Goal: Task Accomplishment & Management: Use online tool/utility

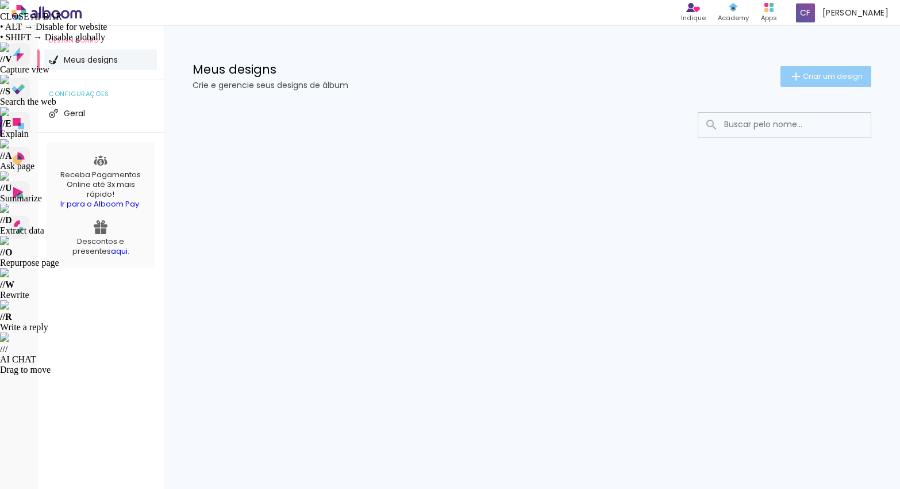
click at [811, 73] on span "Criar um design" at bounding box center [833, 75] width 60 height 7
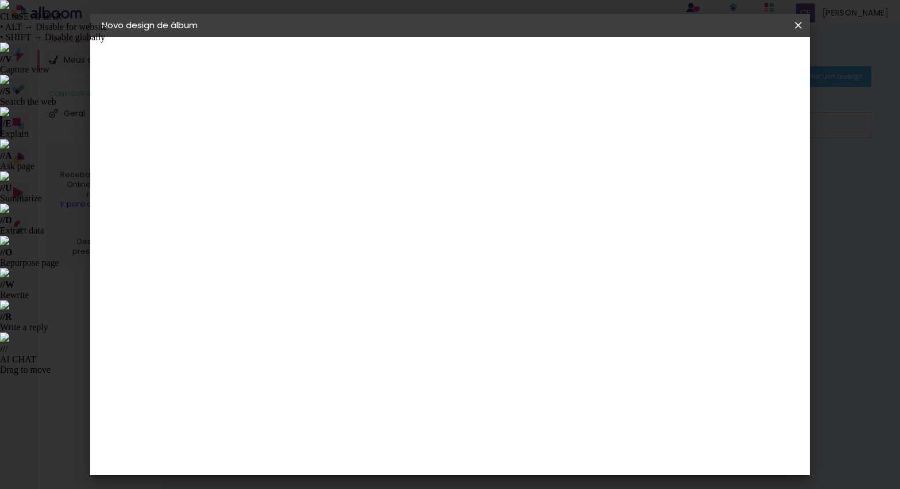
click at [290, 159] on input at bounding box center [290, 154] width 0 height 18
type input "Batizado - [PERSON_NAME]"
type paper-input "Batizado - [PERSON_NAME]"
click at [0, 0] on slot "Avançar" at bounding box center [0, 0] width 0 height 0
click at [337, 218] on input at bounding box center [319, 219] width 116 height 14
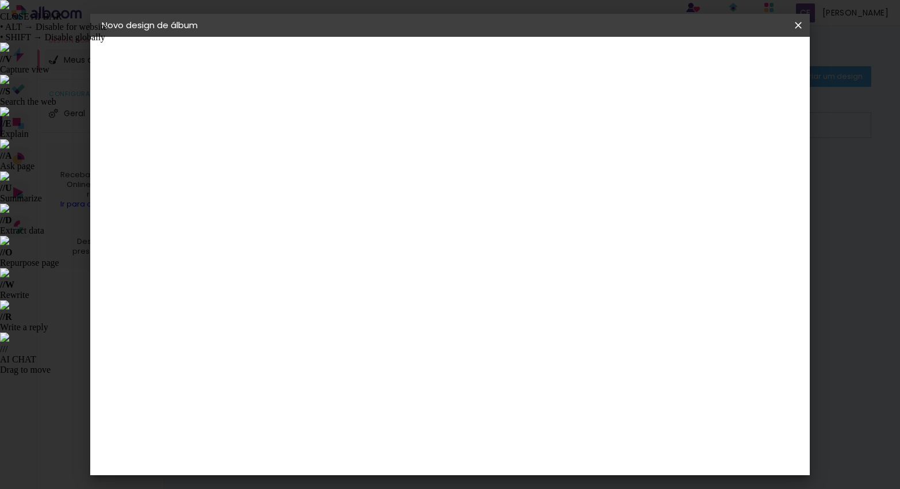
type input "digi"
type paper-input "digi"
click at [296, 255] on div "Digipix Pro" at bounding box center [296, 262] width 29 height 18
click at [0, 0] on slot "Avançar" at bounding box center [0, 0] width 0 height 0
click at [335, 191] on input "text" at bounding box center [312, 200] width 45 height 18
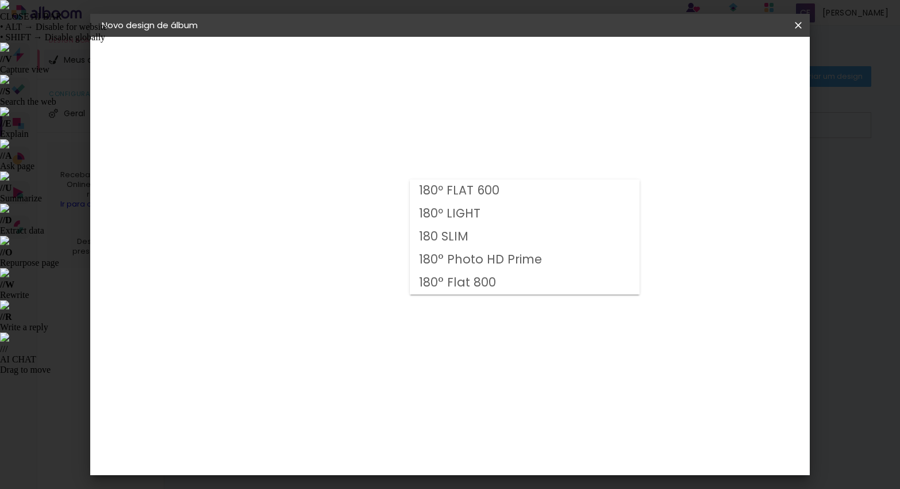
click at [0, 0] on slot "180º LIGHT" at bounding box center [0, 0] width 0 height 0
type input "180º LIGHT"
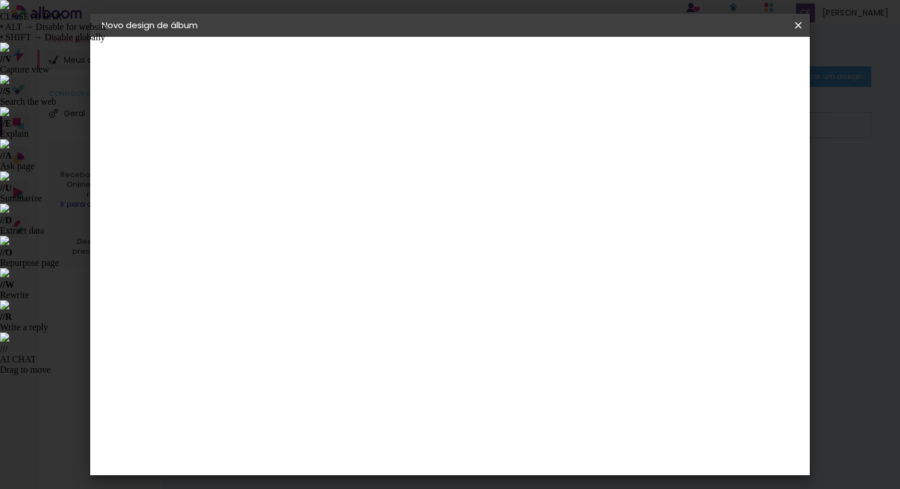
scroll to position [45, 0]
click at [448, 349] on span "21.6 × 42.6 cm" at bounding box center [429, 364] width 38 height 30
click at [0, 0] on slot "Avançar" at bounding box center [0, 0] width 0 height 0
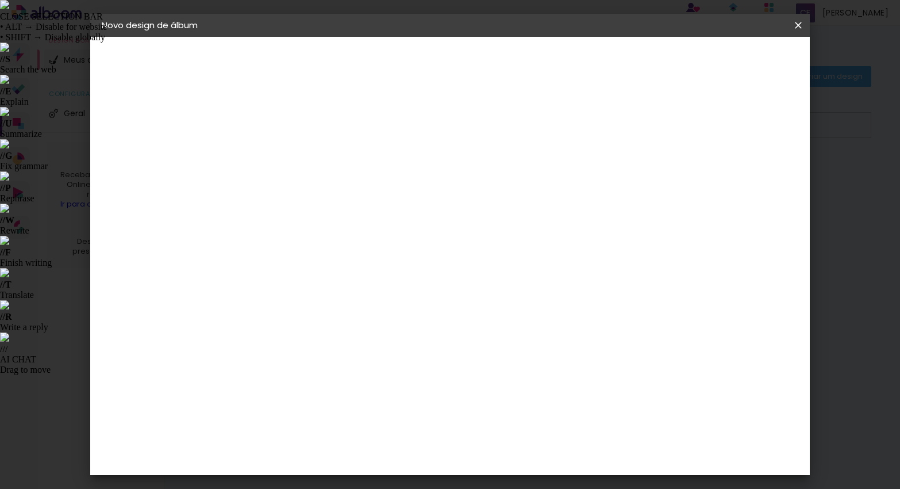
click at [727, 63] on span "Iniciar design" at bounding box center [700, 61] width 52 height 8
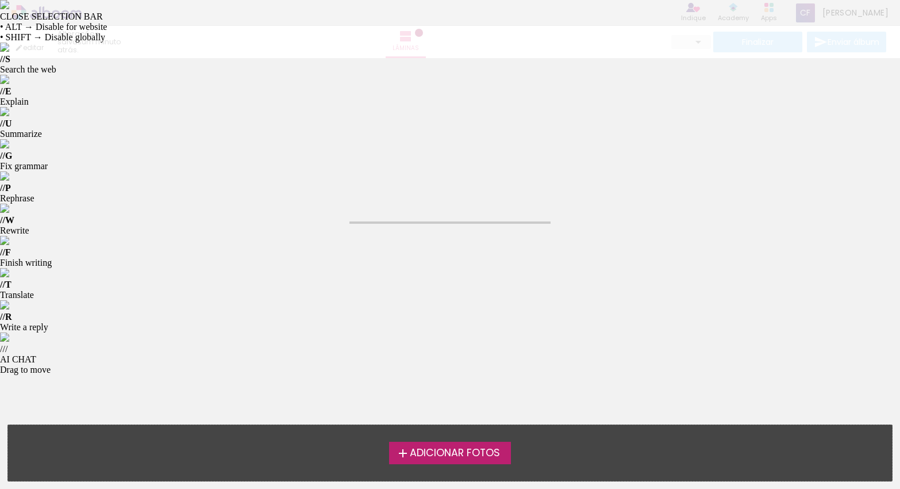
click at [446, 460] on label "Adicionar Fotos" at bounding box center [450, 453] width 122 height 22
click at [0, 0] on input "file" at bounding box center [0, 0] width 0 height 0
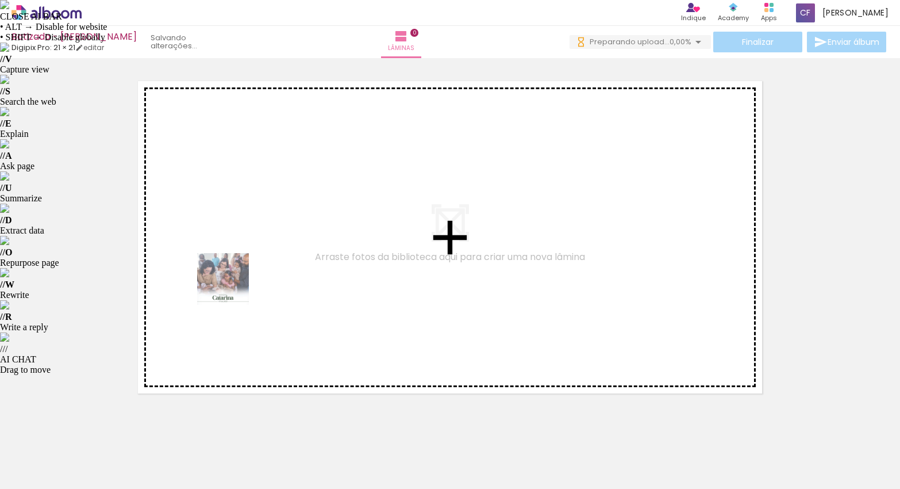
drag, startPoint x: 128, startPoint y: 461, endPoint x: 232, endPoint y: 287, distance: 202.4
click at [232, 287] on quentale-workspace at bounding box center [450, 244] width 900 height 489
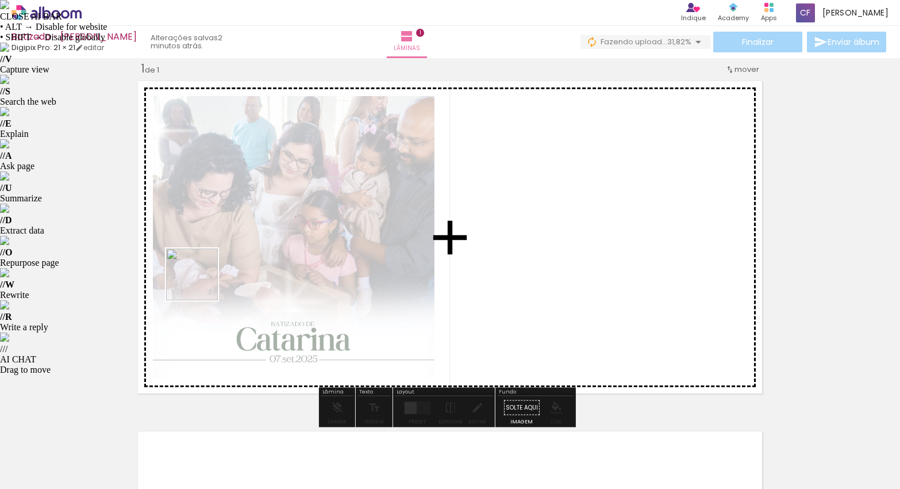
drag, startPoint x: 182, startPoint y: 446, endPoint x: 201, endPoint y: 283, distance: 163.7
click at [201, 283] on quentale-workspace at bounding box center [450, 244] width 900 height 489
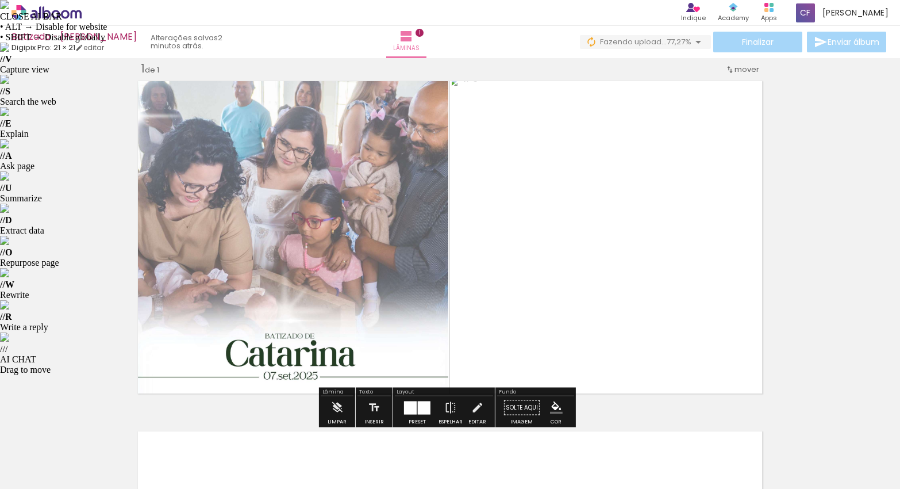
click at [406, 406] on div at bounding box center [410, 407] width 13 height 13
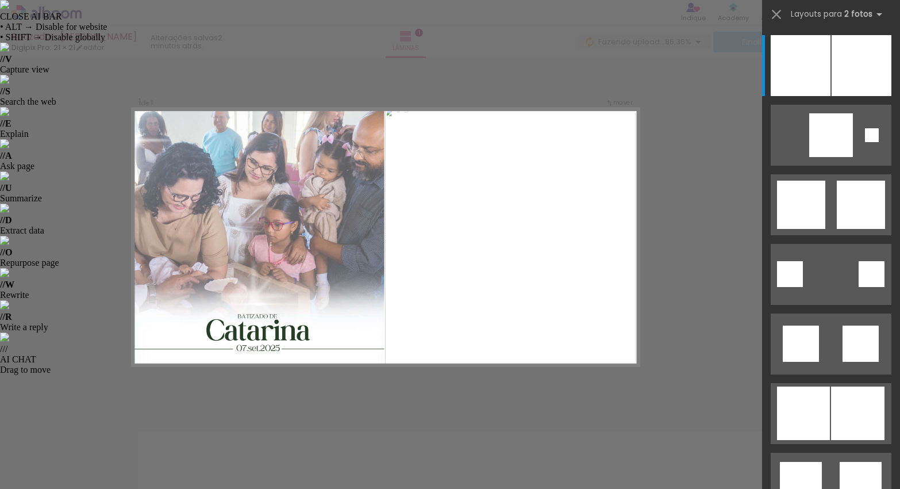
scroll to position [14, 0]
click at [171, 450] on div at bounding box center [179, 449] width 57 height 57
click at [108, 437] on div at bounding box center [115, 449] width 57 height 57
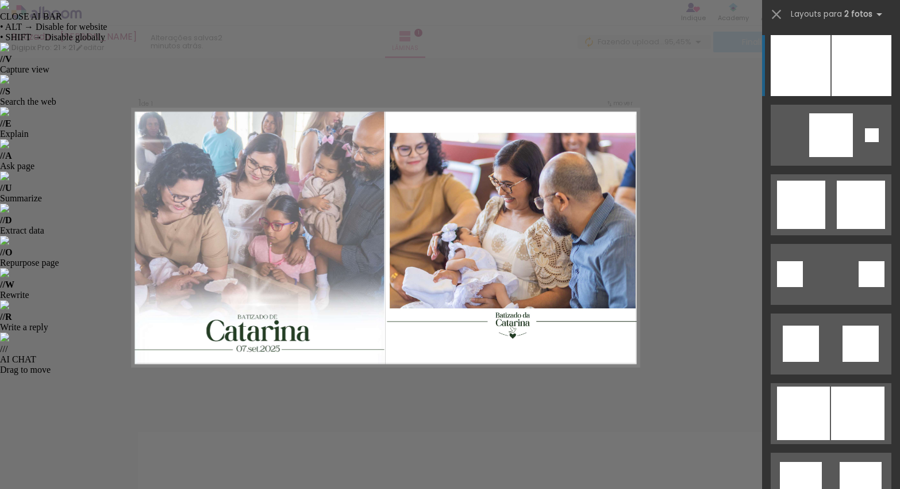
click at [255, 229] on quentale-photo at bounding box center [258, 237] width 252 height 257
click at [266, 208] on quentale-photo at bounding box center [258, 237] width 252 height 257
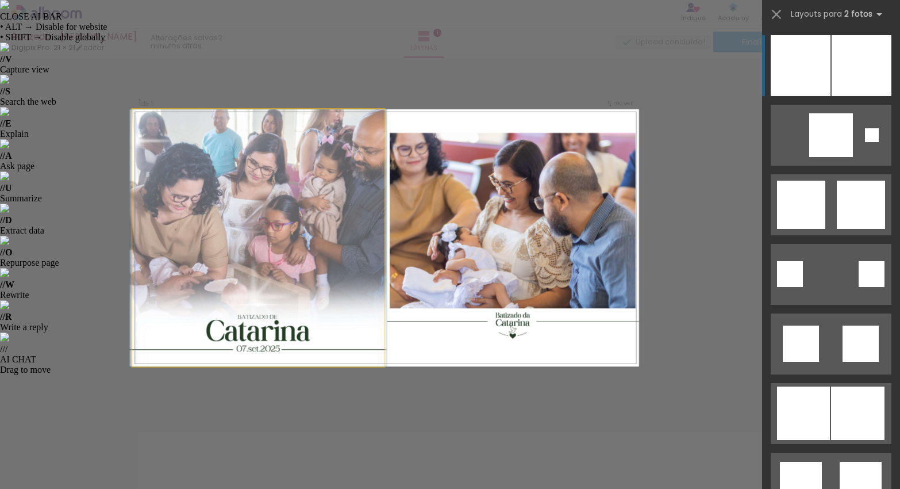
click at [266, 208] on quentale-photo at bounding box center [258, 237] width 252 height 257
click at [250, 215] on quentale-photo at bounding box center [258, 237] width 252 height 257
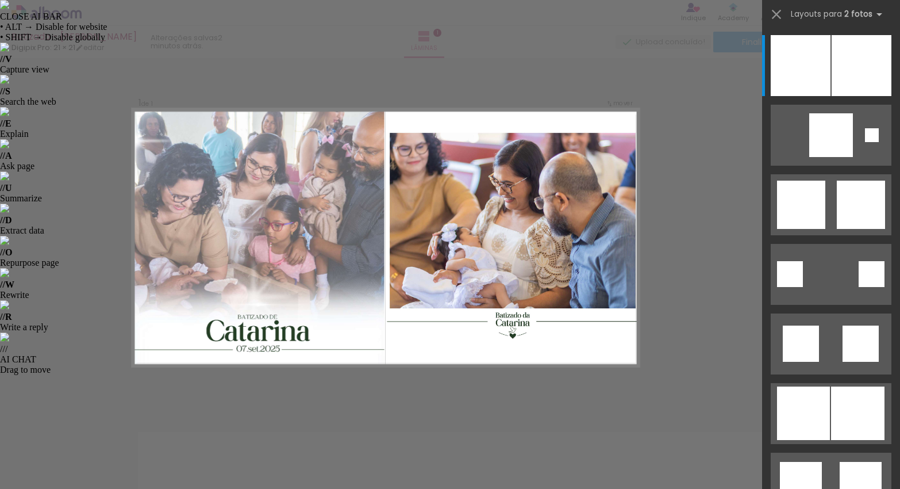
click at [150, 448] on quentale-thumb at bounding box center [179, 450] width 64 height 66
click at [90, 390] on div "Confirmar Cancelar" at bounding box center [450, 408] width 900 height 728
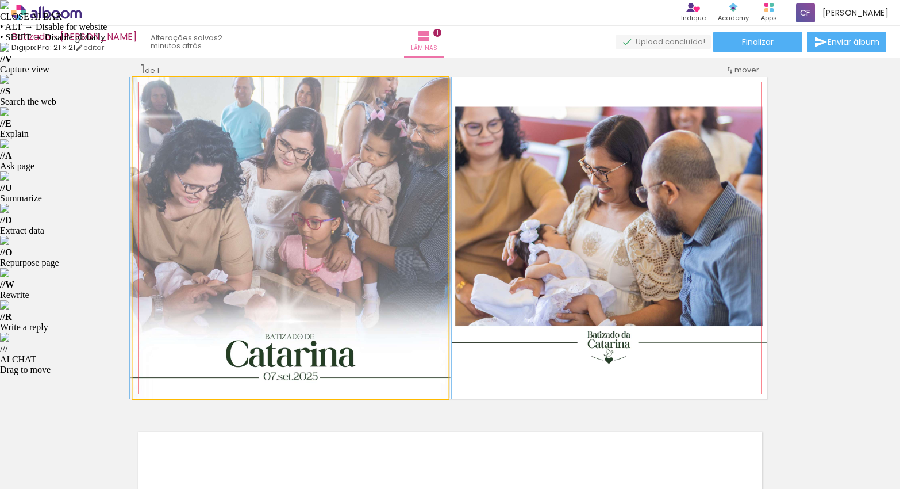
click at [185, 331] on quentale-photo at bounding box center [290, 237] width 315 height 321
click at [339, 261] on quentale-photo at bounding box center [290, 237] width 315 height 321
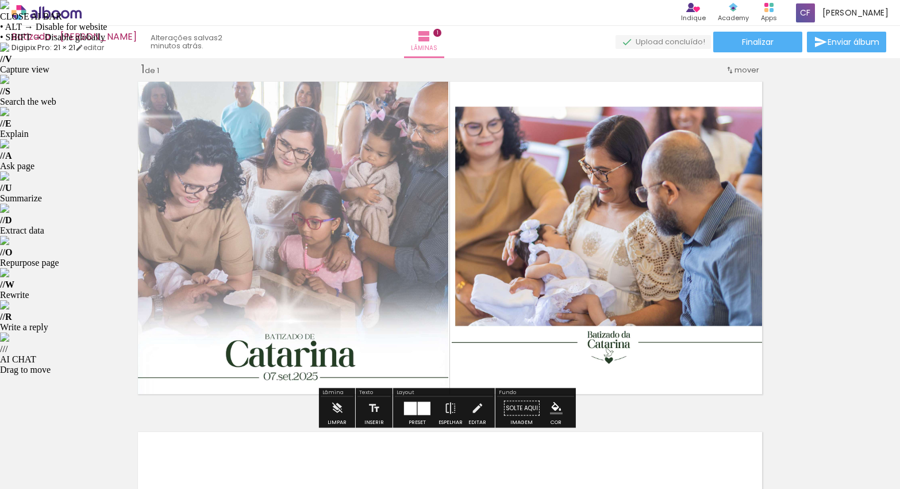
click at [244, 89] on div at bounding box center [251, 88] width 14 height 11
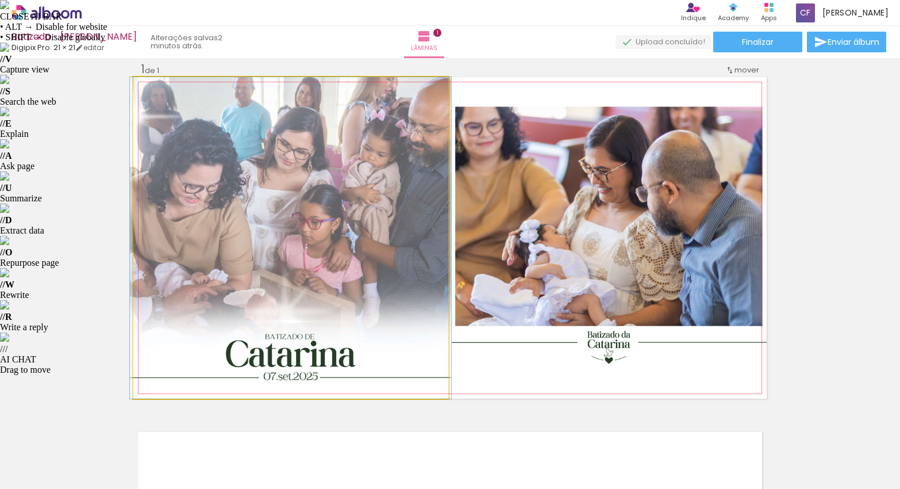
click at [181, 121] on quentale-photo at bounding box center [290, 237] width 315 height 321
click at [182, 152] on quentale-photo at bounding box center [290, 237] width 315 height 321
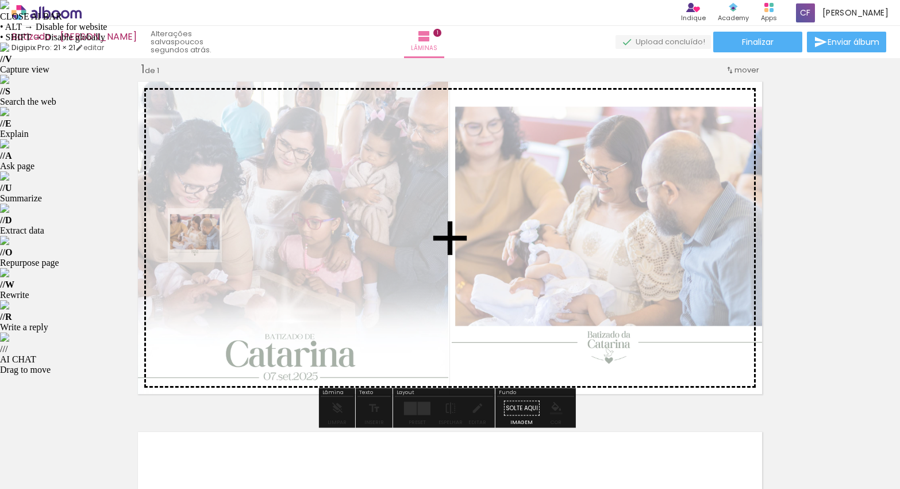
drag, startPoint x: 179, startPoint y: 457, endPoint x: 204, endPoint y: 244, distance: 214.7
click at [204, 244] on quentale-workspace at bounding box center [450, 244] width 900 height 489
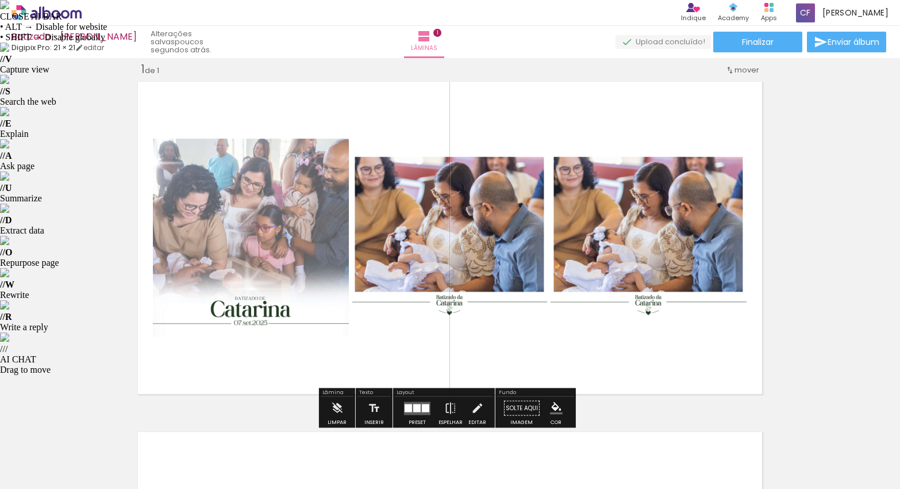
click at [731, 224] on quentale-photo at bounding box center [649, 238] width 196 height 198
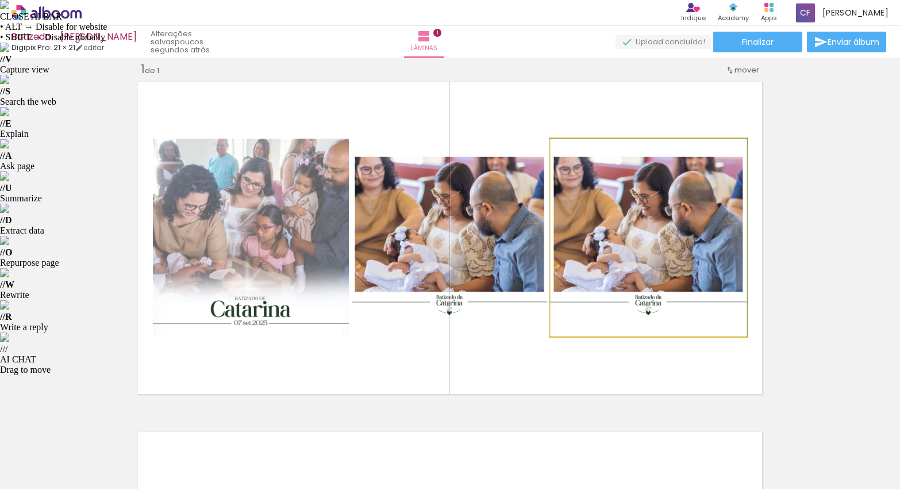
click at [681, 230] on quentale-photo at bounding box center [649, 238] width 196 height 198
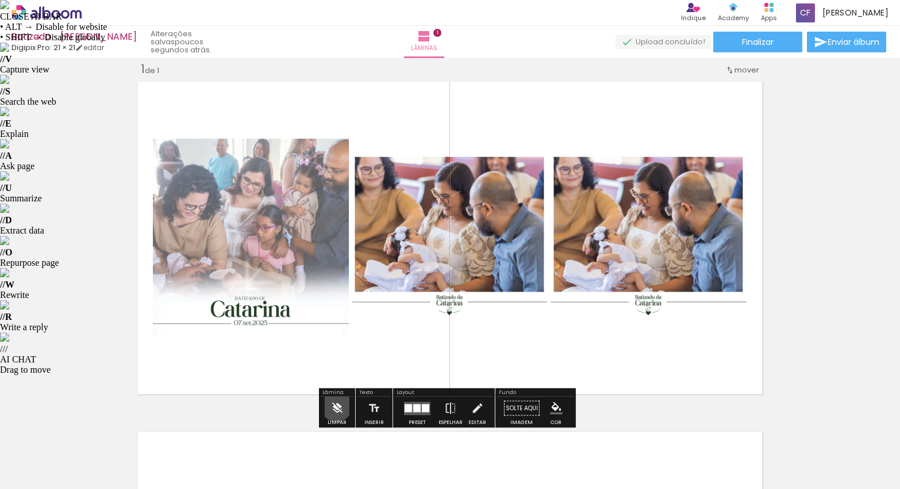
click at [336, 406] on iron-icon at bounding box center [337, 408] width 13 height 23
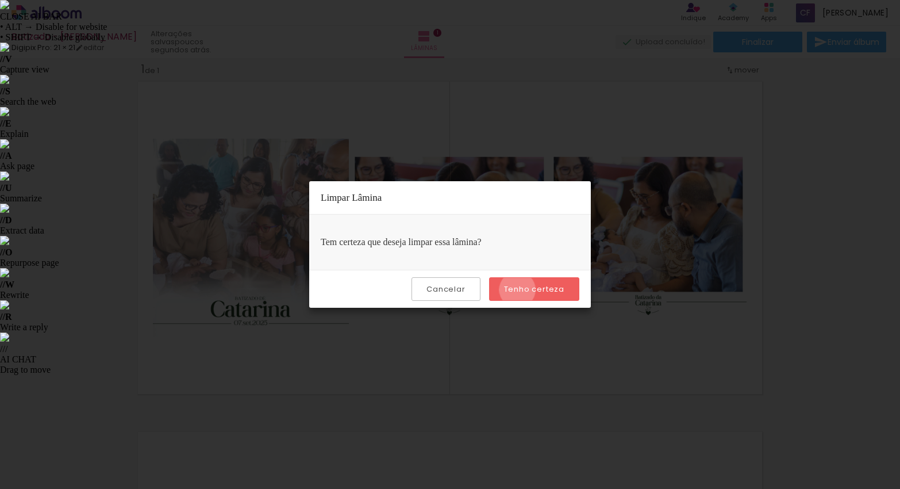
click at [0, 0] on slot "Tenho certeza" at bounding box center [0, 0] width 0 height 0
click at [802, 256] on iron-overlay-backdrop at bounding box center [450, 244] width 900 height 489
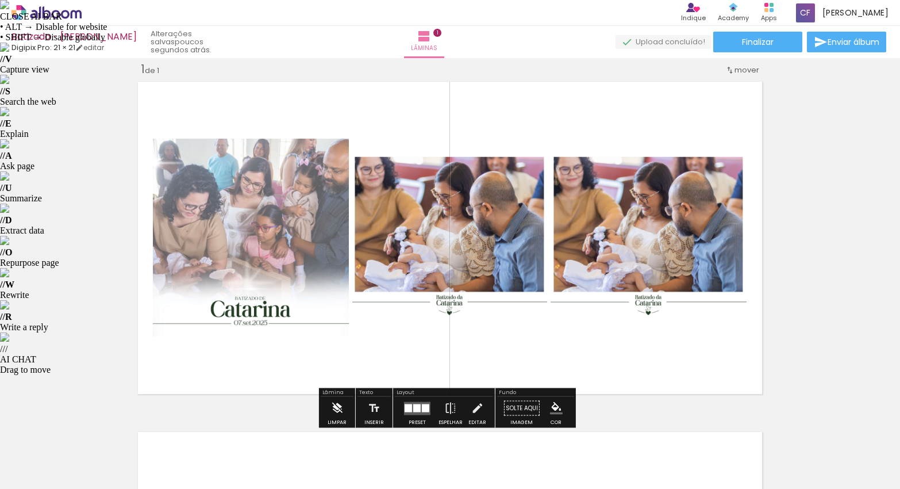
click at [335, 409] on iron-icon at bounding box center [337, 408] width 13 height 23
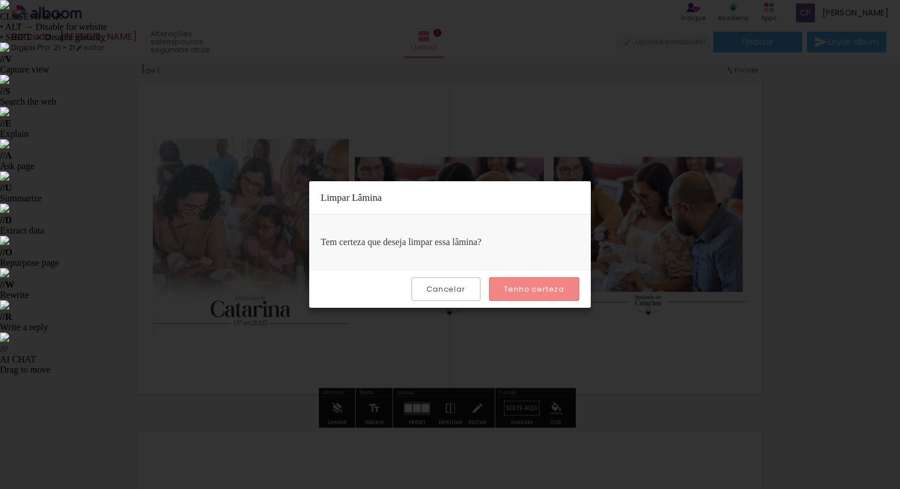
click at [0, 0] on slot "Tenho certeza" at bounding box center [0, 0] width 0 height 0
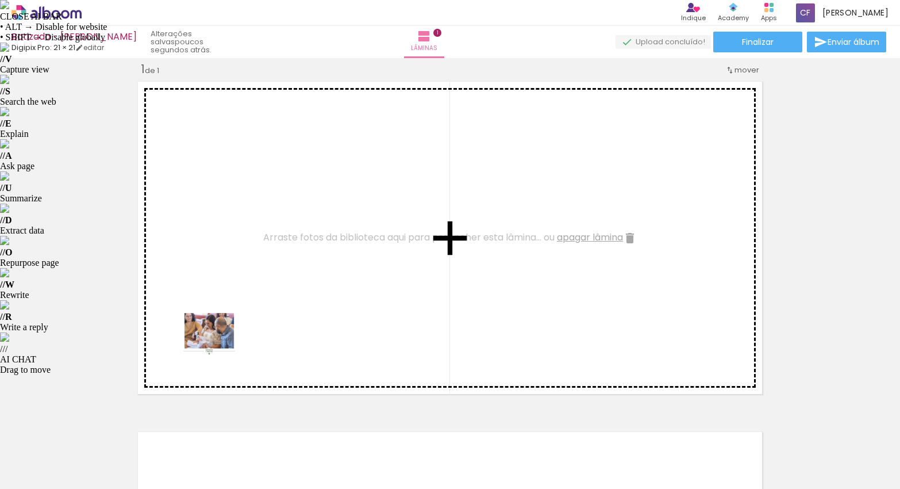
drag, startPoint x: 206, startPoint y: 443, endPoint x: 218, endPoint y: 343, distance: 100.7
click at [218, 343] on quentale-workspace at bounding box center [450, 244] width 900 height 489
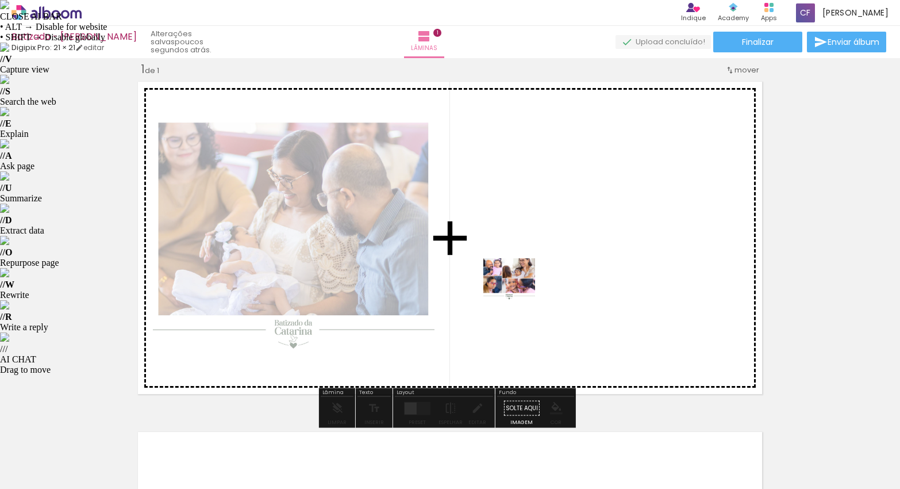
drag, startPoint x: 237, startPoint y: 444, endPoint x: 518, endPoint y: 287, distance: 321.2
click at [518, 287] on quentale-workspace at bounding box center [450, 244] width 900 height 489
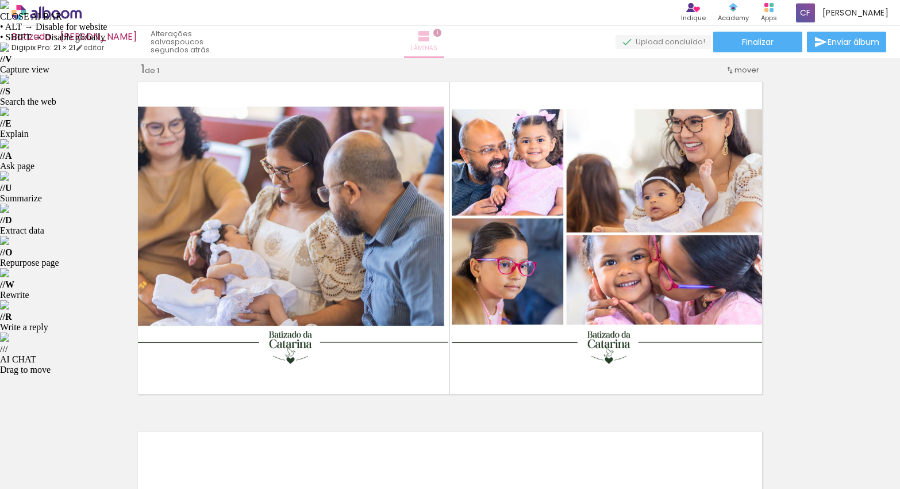
click at [431, 41] on iron-icon at bounding box center [424, 36] width 14 height 14
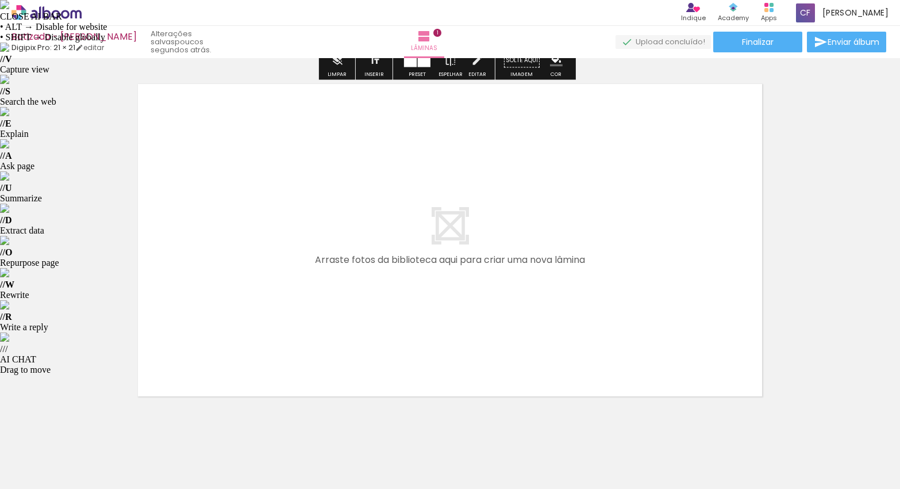
scroll to position [367, 0]
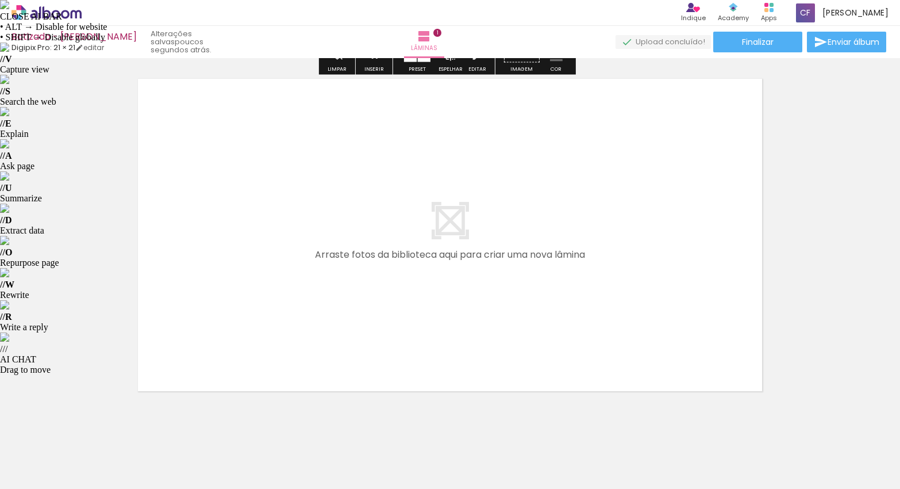
click at [308, 457] on div at bounding box center [308, 449] width 57 height 57
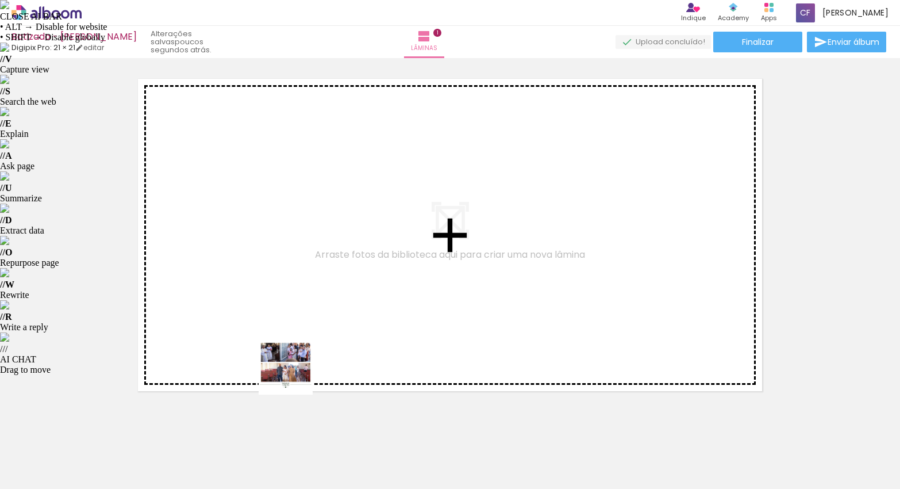
drag, startPoint x: 314, startPoint y: 447, endPoint x: 287, endPoint y: 290, distance: 159.3
click at [287, 290] on quentale-workspace at bounding box center [450, 244] width 900 height 489
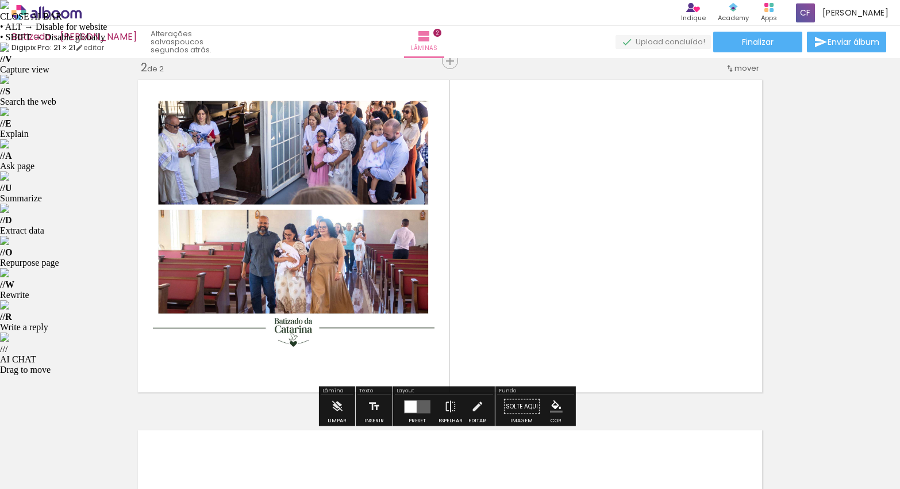
scroll to position [365, 0]
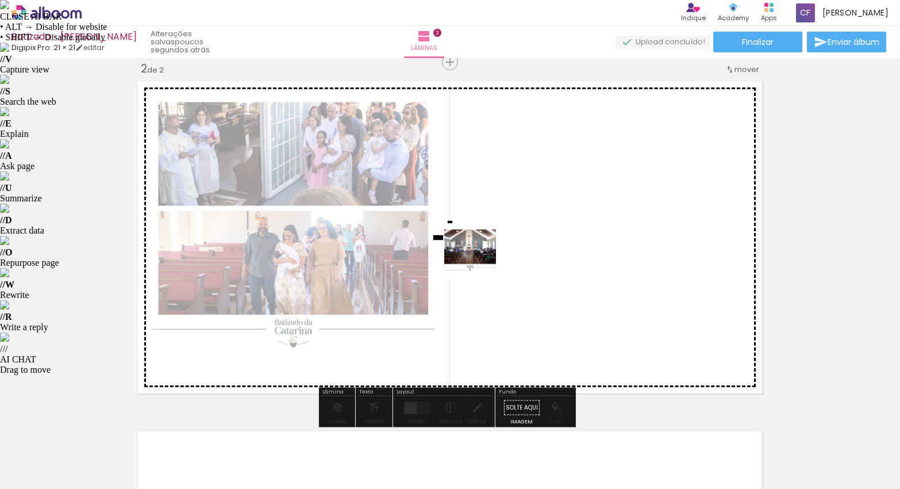
drag, startPoint x: 382, startPoint y: 448, endPoint x: 479, endPoint y: 259, distance: 212.9
click at [479, 259] on quentale-workspace at bounding box center [450, 244] width 900 height 489
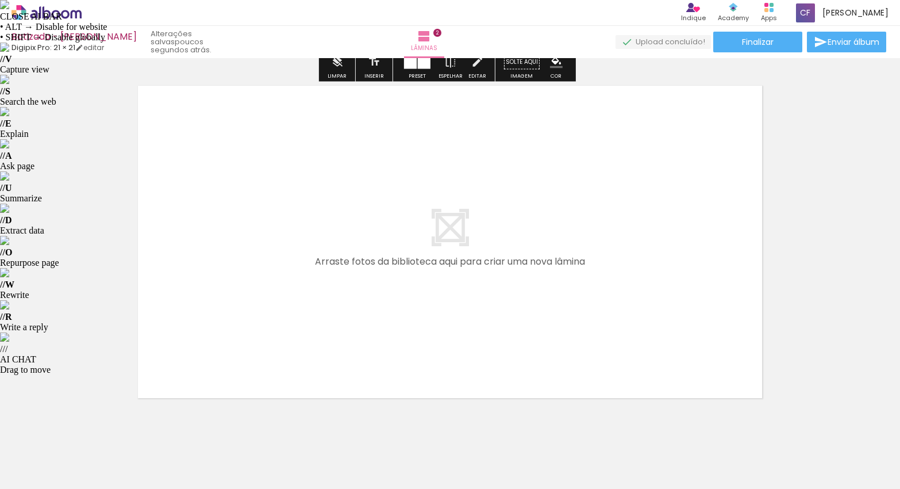
scroll to position [736, 0]
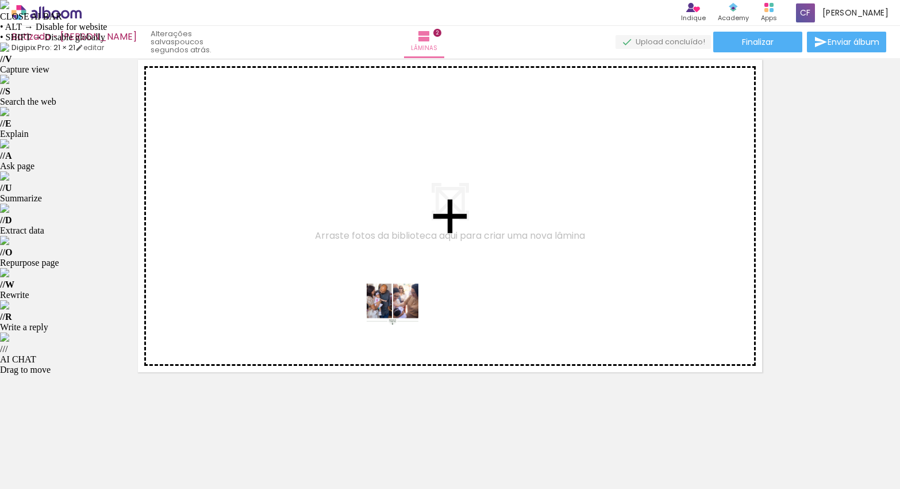
drag, startPoint x: 432, startPoint y: 468, endPoint x: 363, endPoint y: 246, distance: 232.6
click at [363, 246] on quentale-workspace at bounding box center [450, 244] width 900 height 489
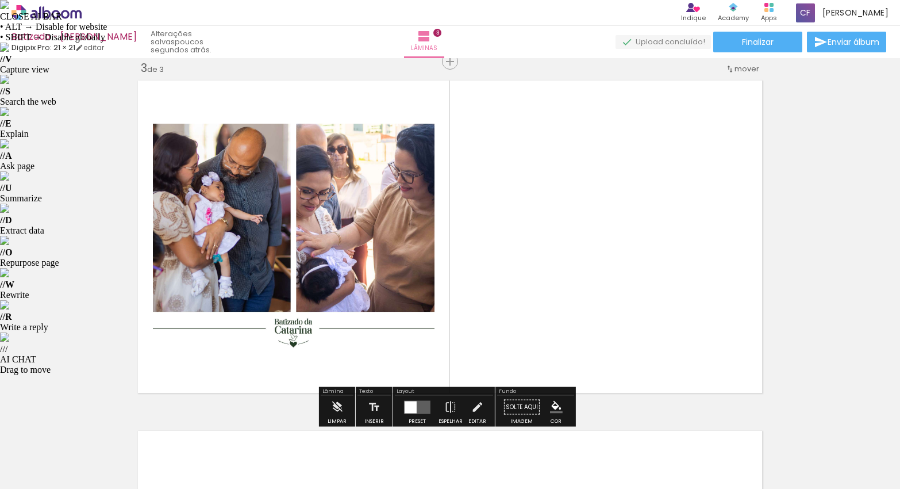
scroll to position [715, 0]
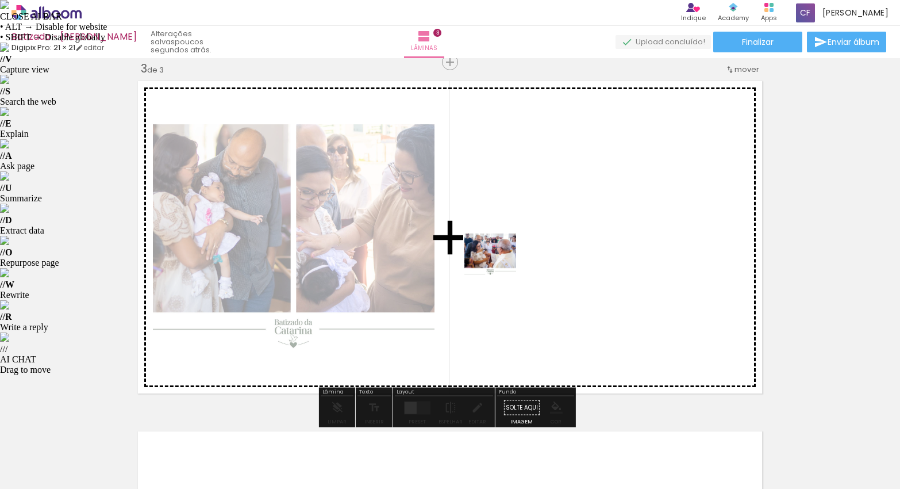
drag, startPoint x: 500, startPoint y: 456, endPoint x: 500, endPoint y: 261, distance: 194.9
click at [500, 261] on quentale-workspace at bounding box center [450, 244] width 900 height 489
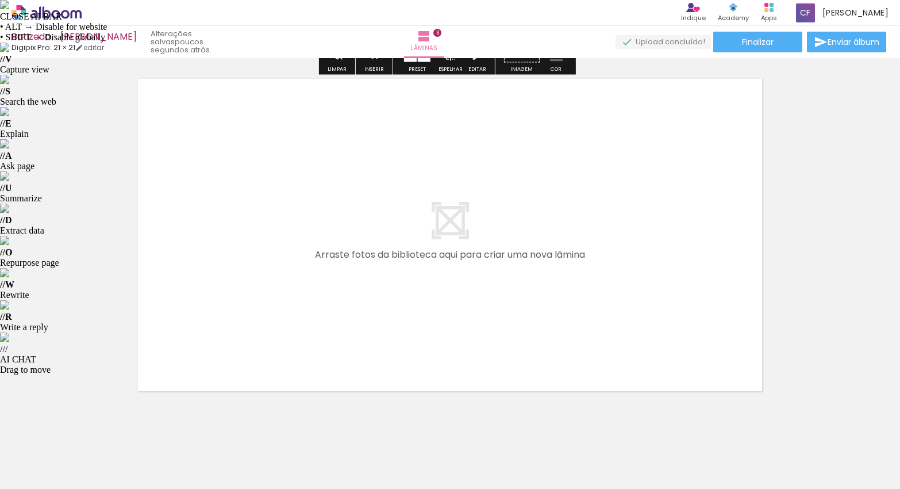
scroll to position [1087, 0]
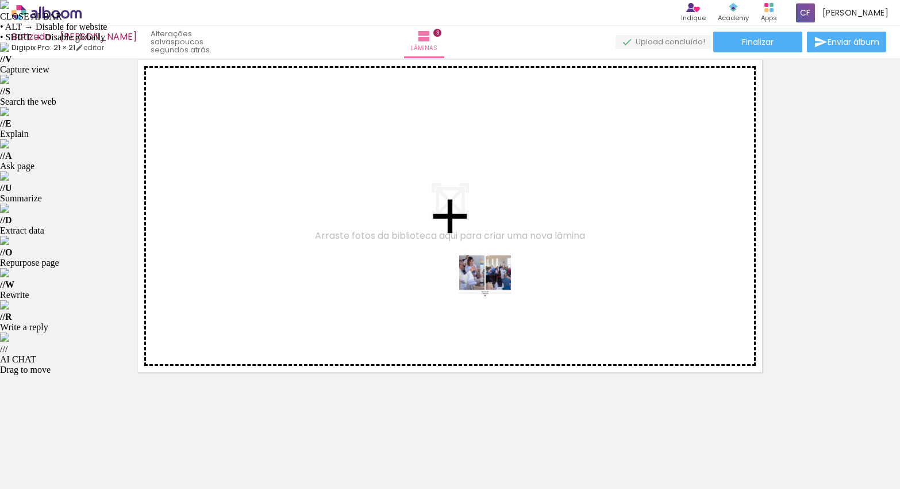
drag, startPoint x: 559, startPoint y: 442, endPoint x: 462, endPoint y: 239, distance: 225.3
click at [462, 239] on quentale-workspace at bounding box center [450, 244] width 900 height 489
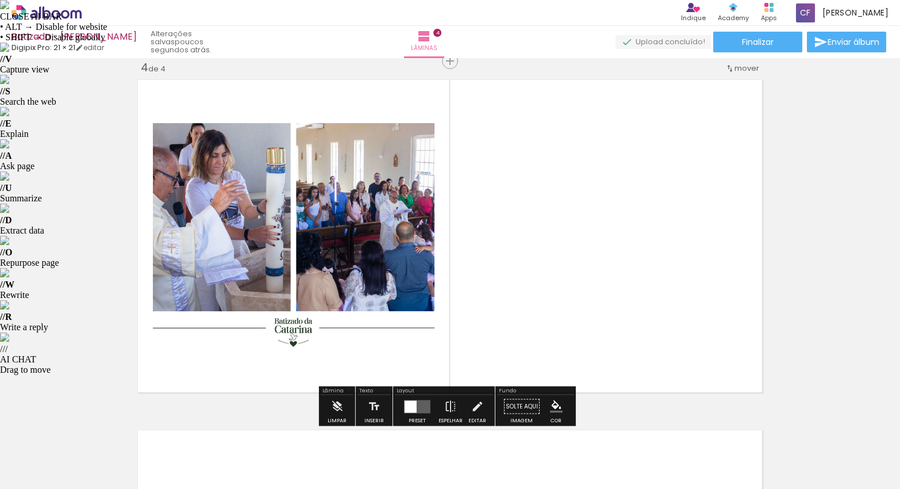
scroll to position [1065, 0]
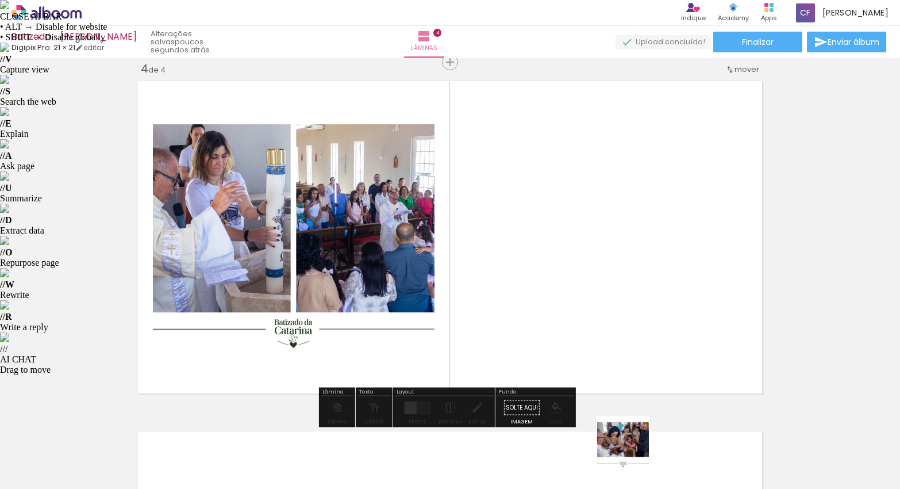
click at [632, 451] on div at bounding box center [630, 449] width 57 height 57
click at [337, 409] on iron-icon at bounding box center [337, 407] width 13 height 23
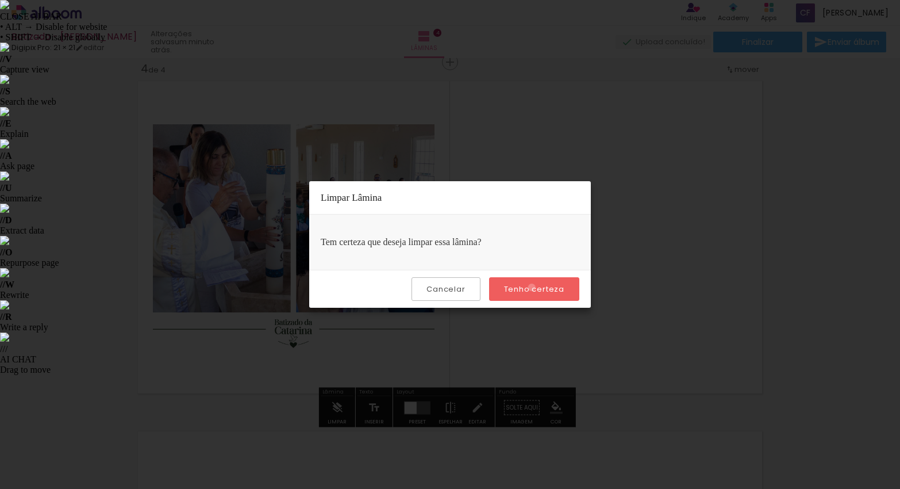
click at [0, 0] on slot "Tenho certeza" at bounding box center [0, 0] width 0 height 0
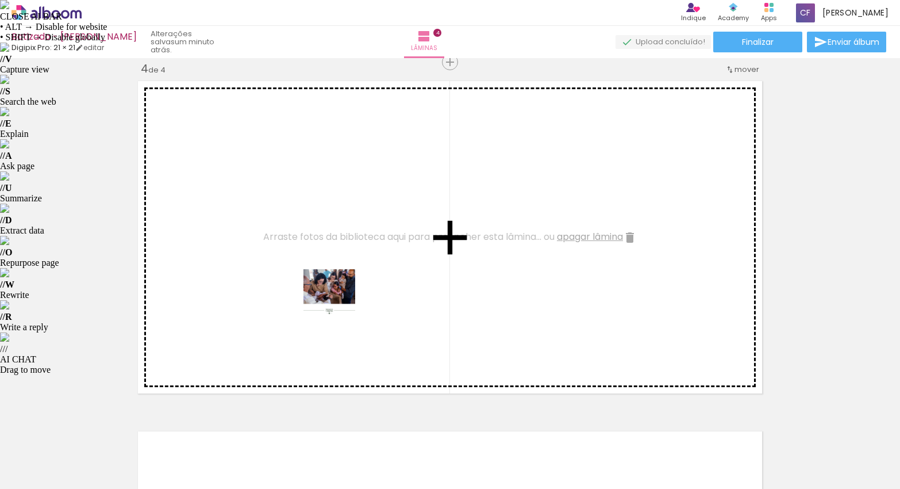
drag, startPoint x: 625, startPoint y: 456, endPoint x: 322, endPoint y: 293, distance: 344.2
click at [322, 293] on quentale-workspace at bounding box center [450, 244] width 900 height 489
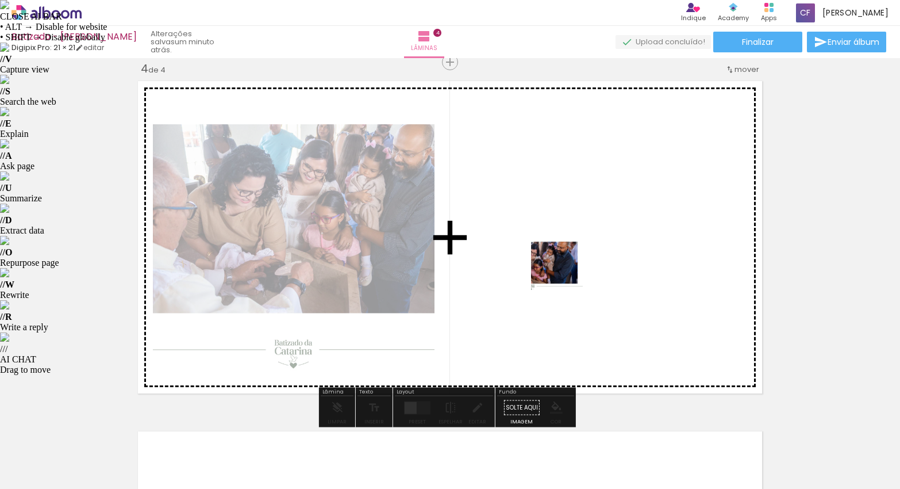
drag, startPoint x: 696, startPoint y: 451, endPoint x: 565, endPoint y: 274, distance: 220.0
click at [565, 274] on quentale-workspace at bounding box center [450, 244] width 900 height 489
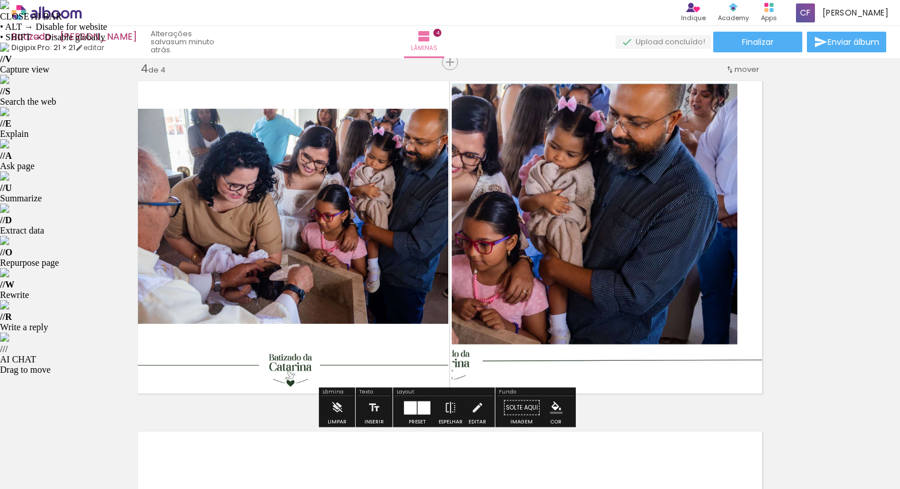
click at [400, 190] on quentale-photo at bounding box center [290, 236] width 315 height 321
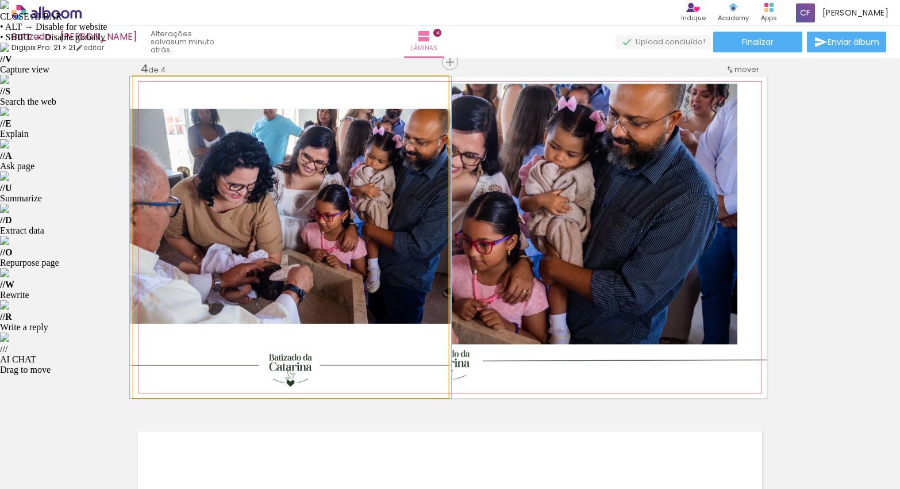
click at [400, 190] on quentale-photo at bounding box center [290, 236] width 315 height 321
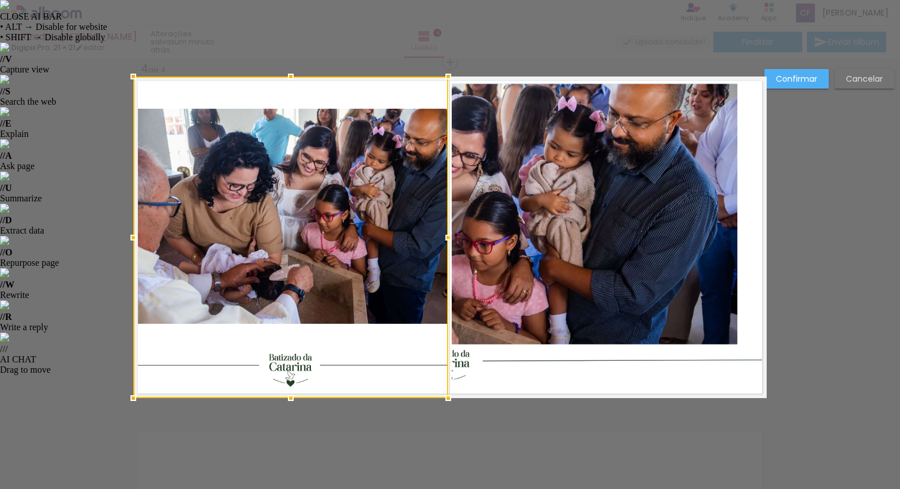
click at [0, 0] on slot "Cancelar" at bounding box center [0, 0] width 0 height 0
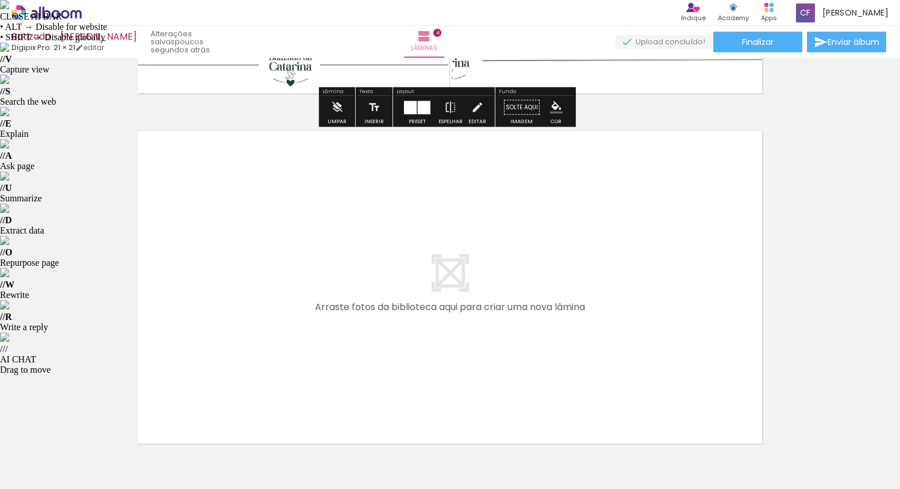
scroll to position [1437, 0]
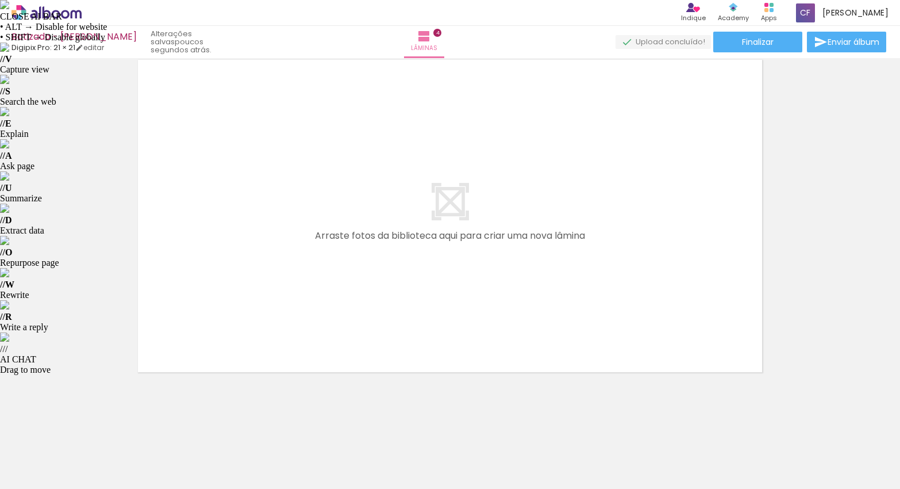
click at [754, 459] on div at bounding box center [759, 449] width 57 height 57
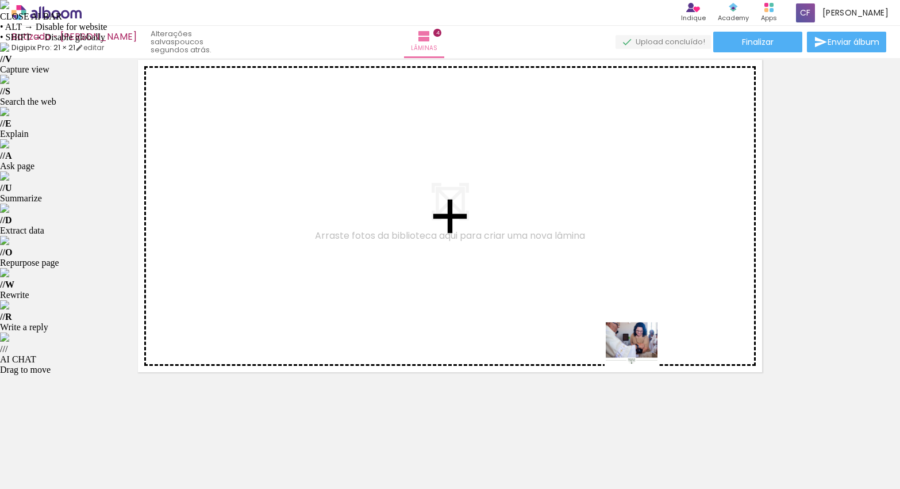
drag, startPoint x: 764, startPoint y: 448, endPoint x: 648, endPoint y: 310, distance: 180.3
click at [578, 294] on quentale-workspace at bounding box center [450, 244] width 900 height 489
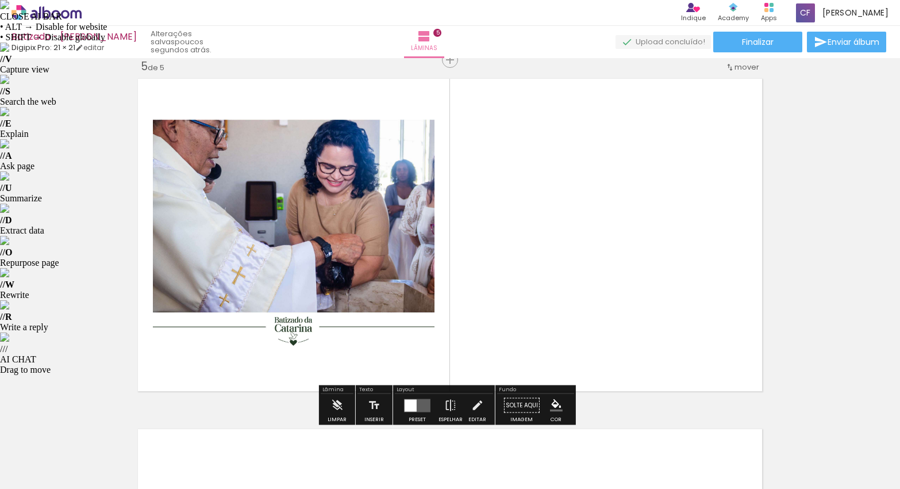
scroll to position [1415, 0]
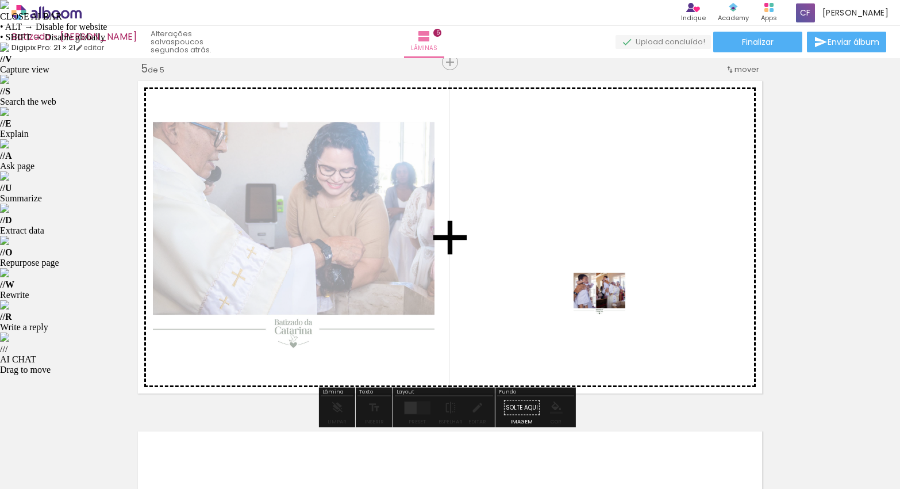
drag, startPoint x: 832, startPoint y: 451, endPoint x: 576, endPoint y: 285, distance: 305.0
click at [576, 285] on quentale-workspace at bounding box center [450, 244] width 900 height 489
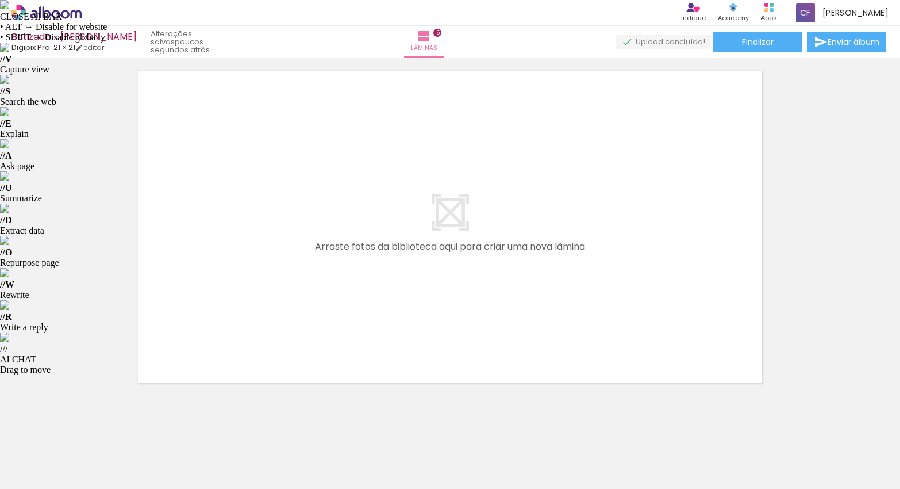
scroll to position [0, 614]
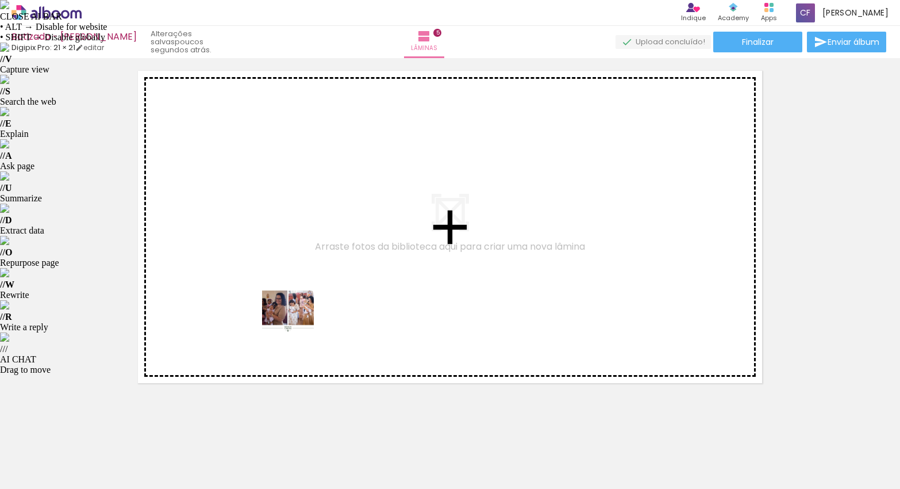
drag, startPoint x: 276, startPoint y: 456, endPoint x: 298, endPoint y: 294, distance: 163.7
click at [298, 294] on quentale-workspace at bounding box center [450, 244] width 900 height 489
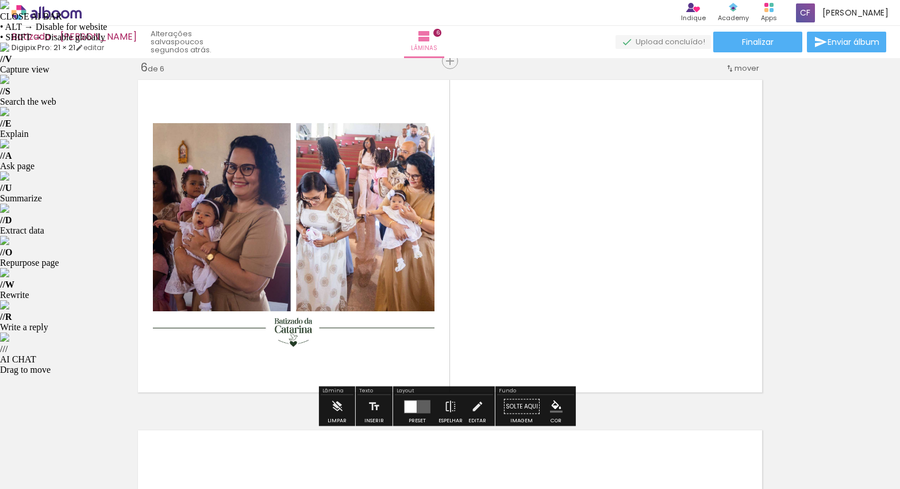
scroll to position [1766, 0]
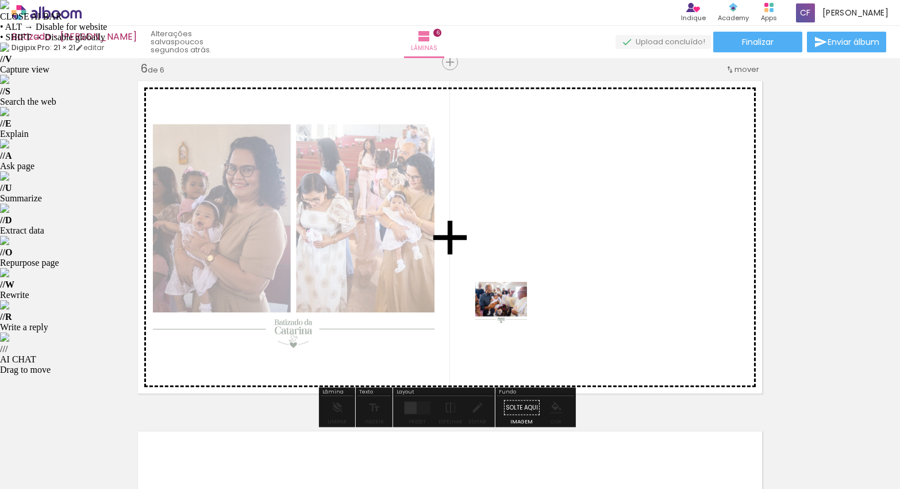
drag, startPoint x: 346, startPoint y: 443, endPoint x: 510, endPoint y: 311, distance: 211.0
click at [510, 311] on quentale-workspace at bounding box center [450, 244] width 900 height 489
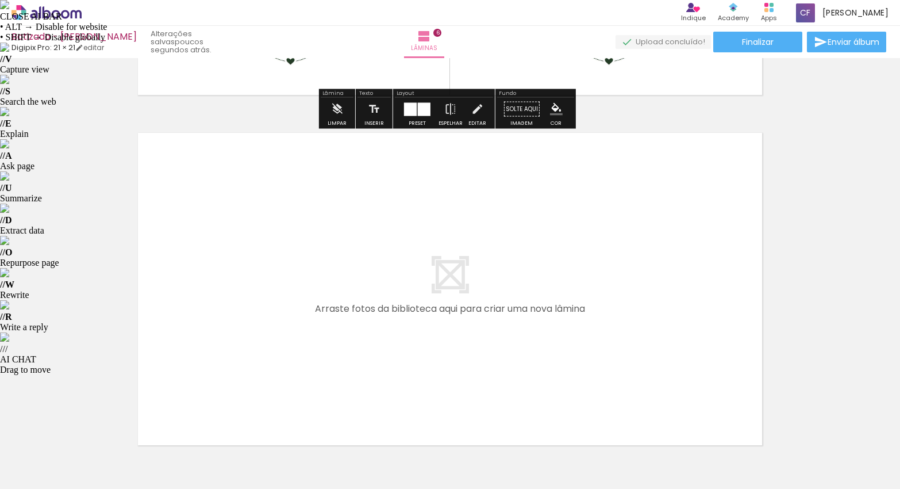
scroll to position [2137, 0]
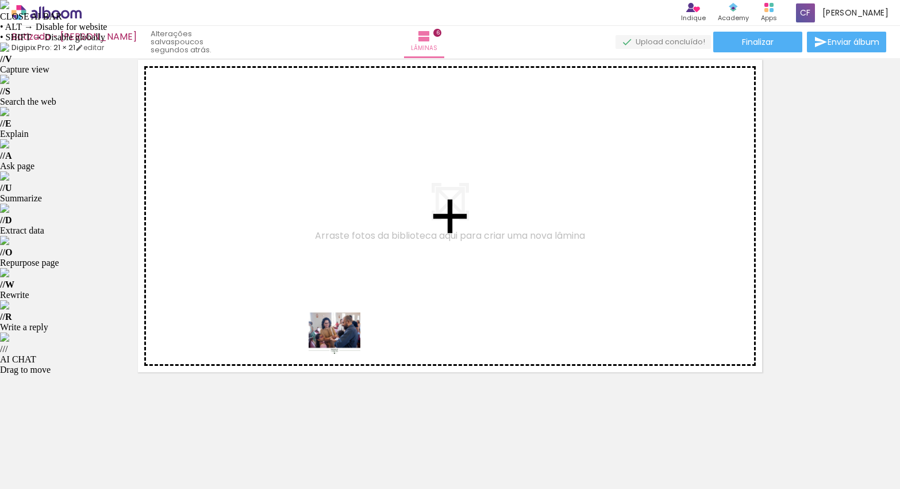
drag, startPoint x: 394, startPoint y: 454, endPoint x: 286, endPoint y: 254, distance: 227.7
click at [286, 254] on quentale-workspace at bounding box center [450, 244] width 900 height 489
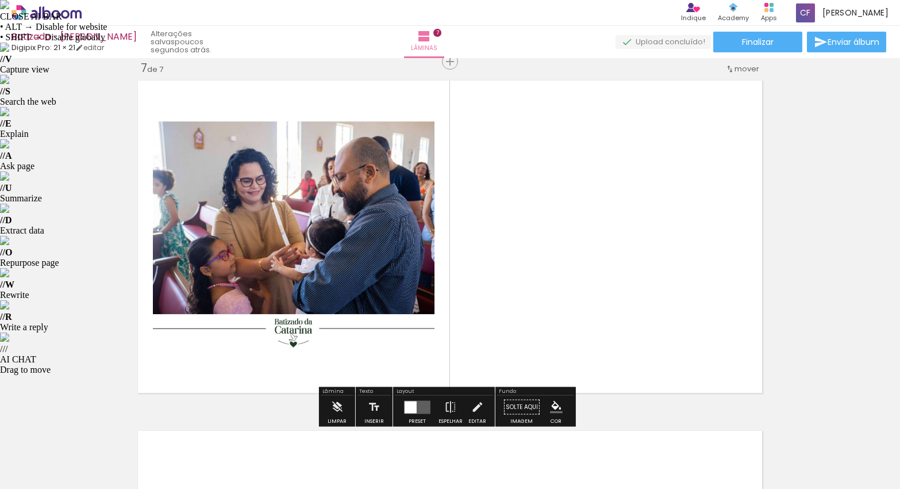
scroll to position [2116, 0]
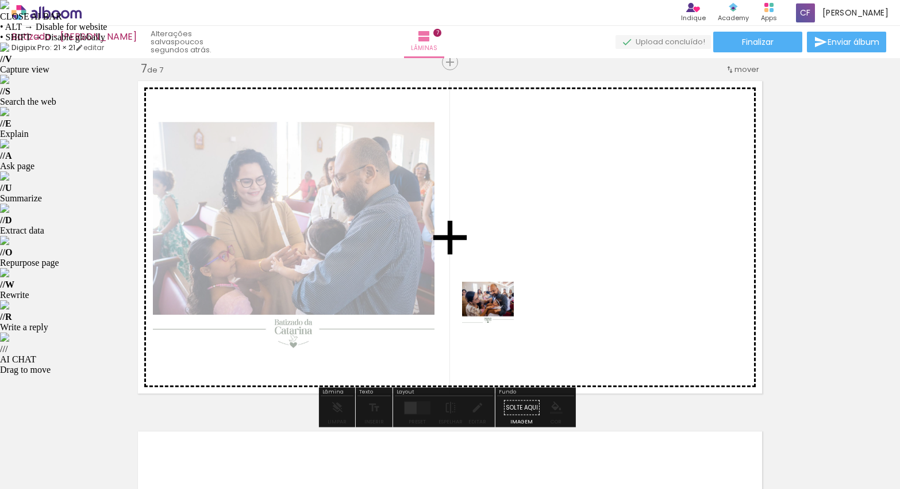
drag, startPoint x: 479, startPoint y: 454, endPoint x: 497, endPoint y: 311, distance: 144.2
click at [497, 311] on quentale-workspace at bounding box center [450, 244] width 900 height 489
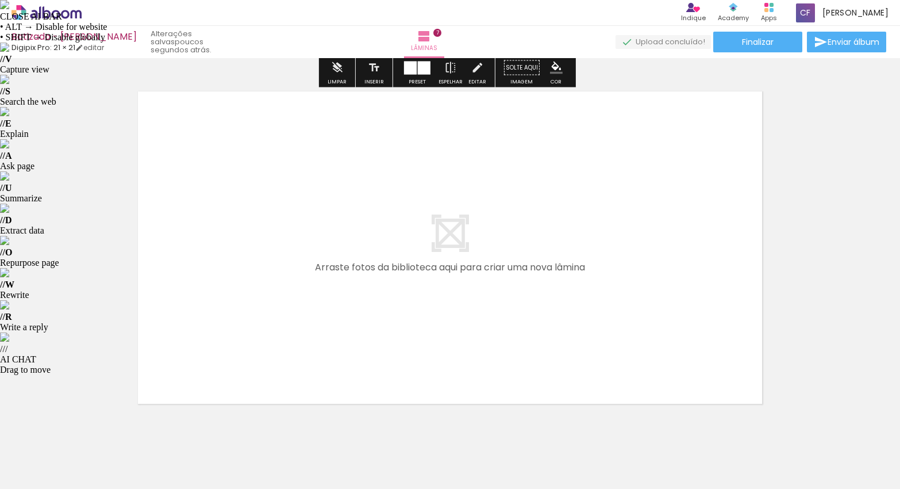
scroll to position [2481, 0]
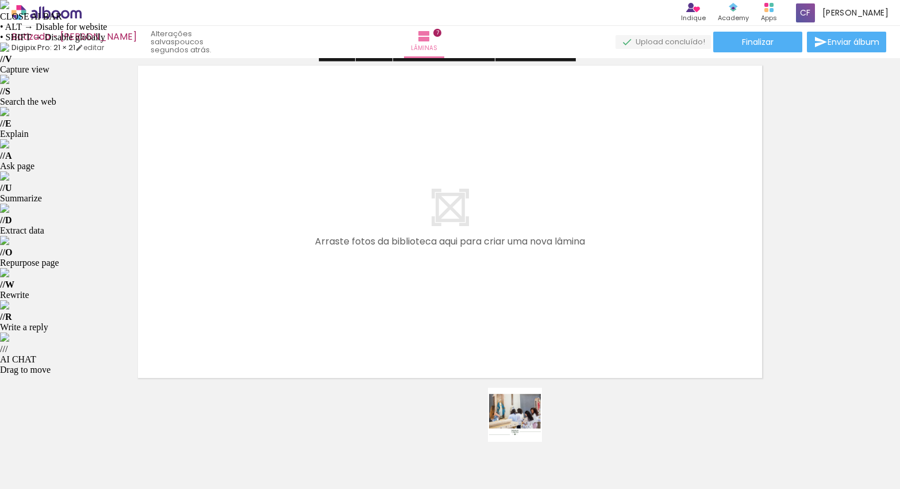
drag, startPoint x: 541, startPoint y: 448, endPoint x: 383, endPoint y: 293, distance: 220.7
click at [383, 293] on quentale-workspace at bounding box center [450, 244] width 900 height 489
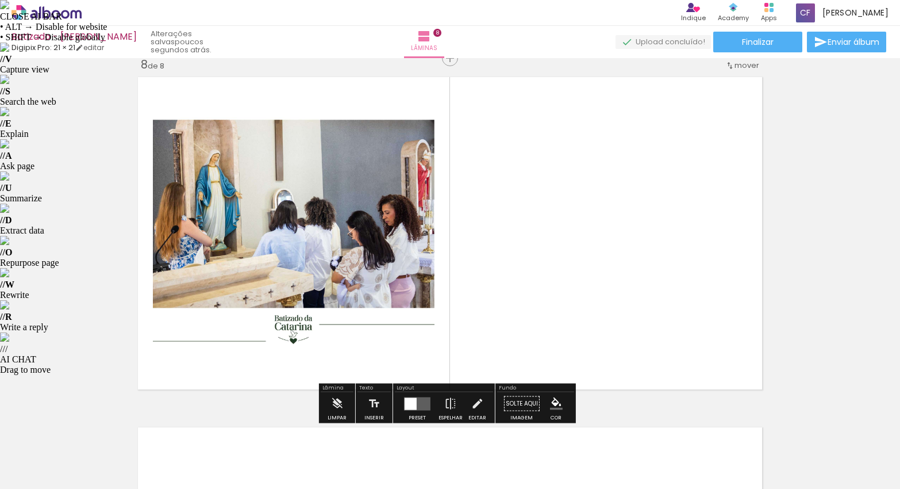
scroll to position [2466, 0]
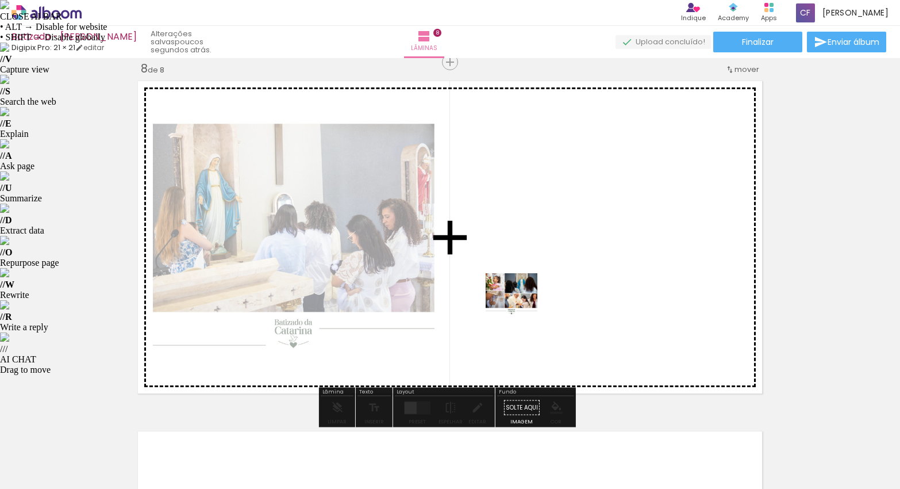
drag, startPoint x: 594, startPoint y: 442, endPoint x: 516, endPoint y: 285, distance: 174.8
click at [516, 285] on quentale-workspace at bounding box center [450, 244] width 900 height 489
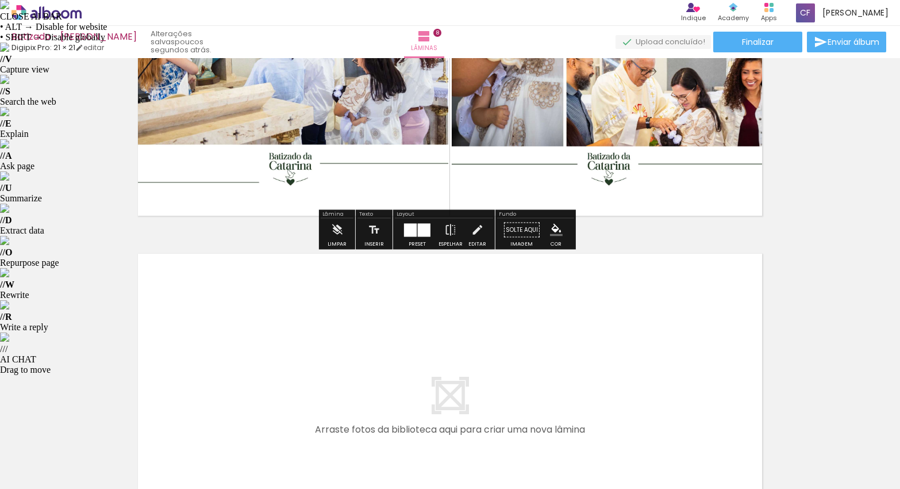
scroll to position [2774, 0]
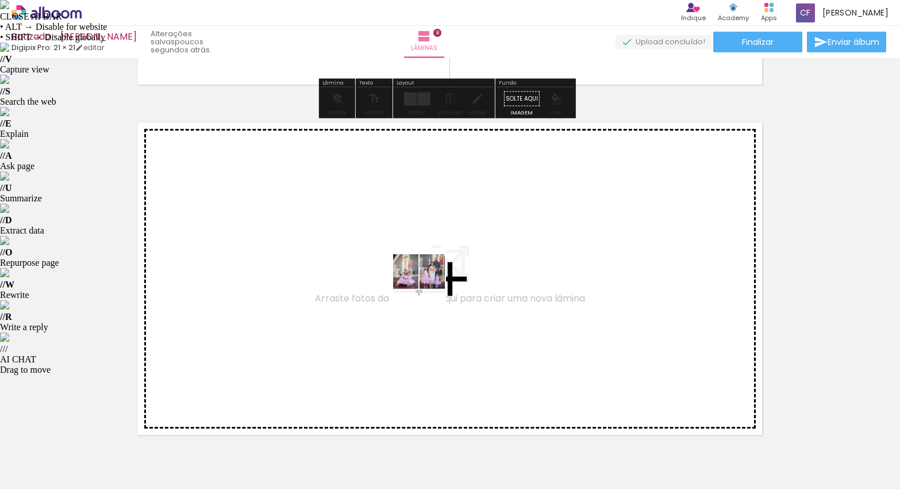
drag, startPoint x: 659, startPoint y: 447, endPoint x: 407, endPoint y: 274, distance: 305.9
click at [407, 274] on quentale-workspace at bounding box center [450, 244] width 900 height 489
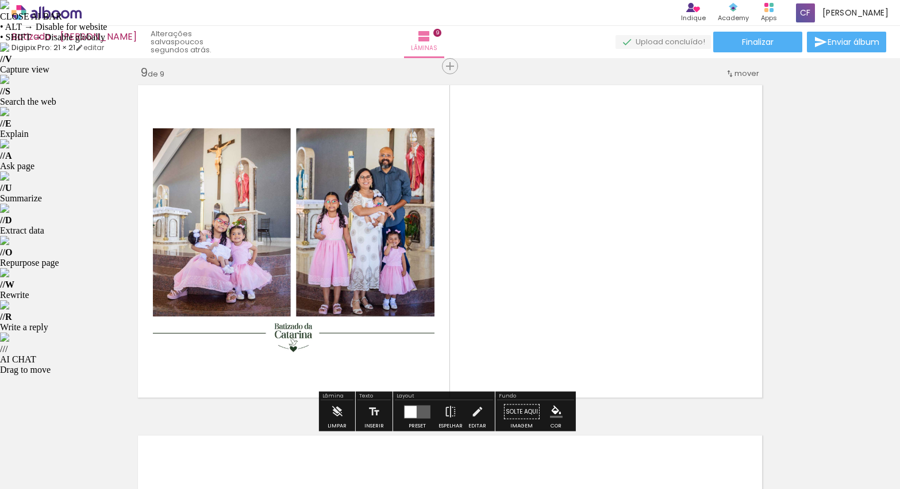
scroll to position [2816, 0]
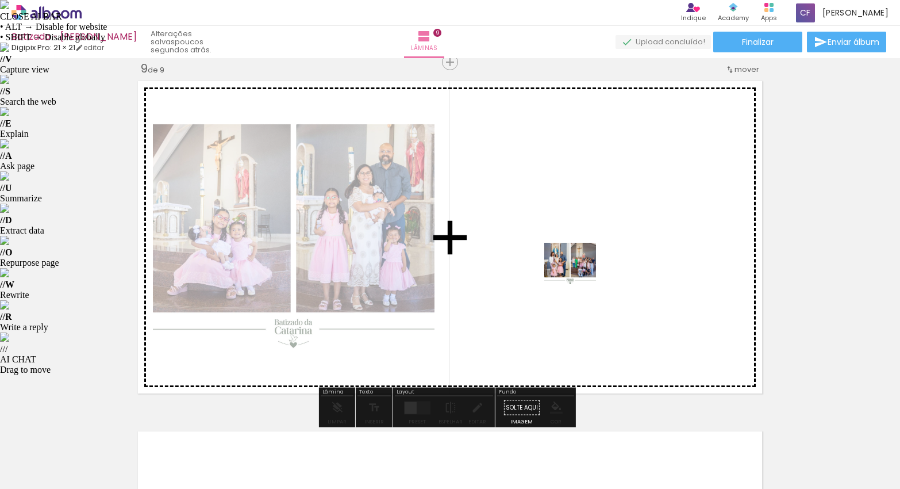
drag, startPoint x: 730, startPoint y: 442, endPoint x: 578, endPoint y: 271, distance: 228.9
click at [578, 271] on quentale-workspace at bounding box center [450, 244] width 900 height 489
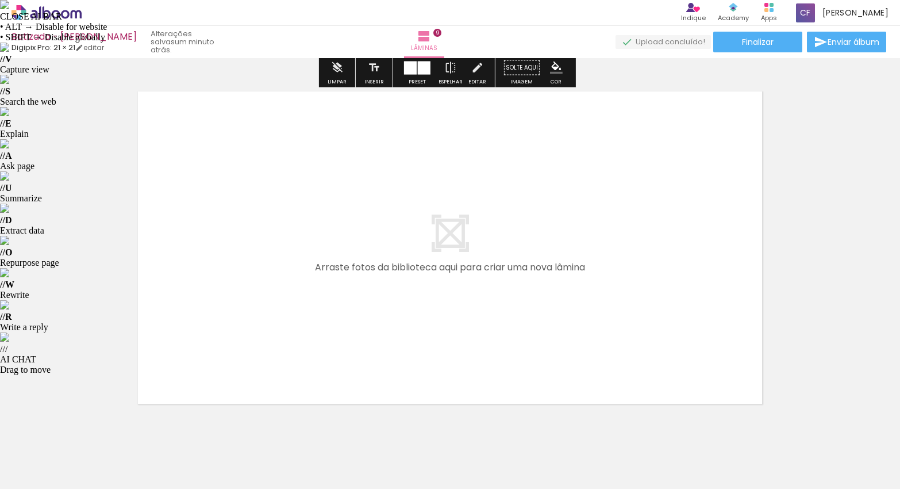
scroll to position [3187, 0]
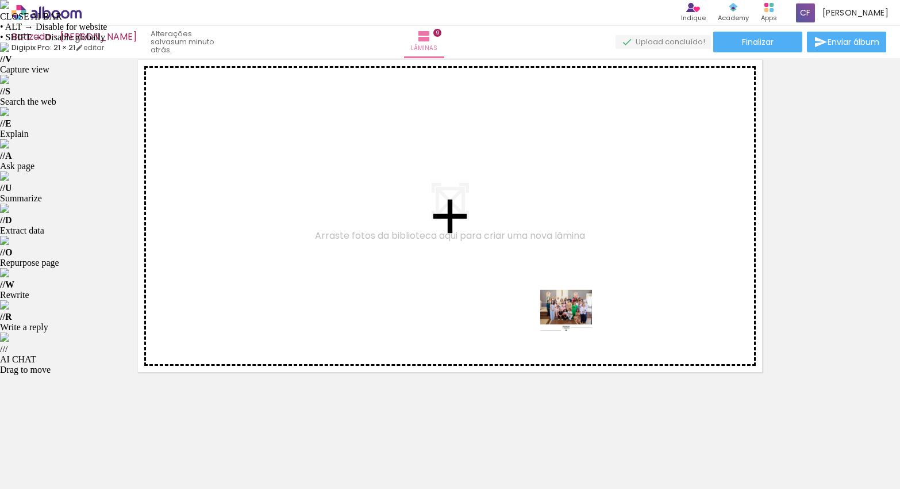
drag, startPoint x: 786, startPoint y: 451, endPoint x: 575, endPoint y: 319, distance: 249.0
click at [575, 319] on quentale-workspace at bounding box center [450, 244] width 900 height 489
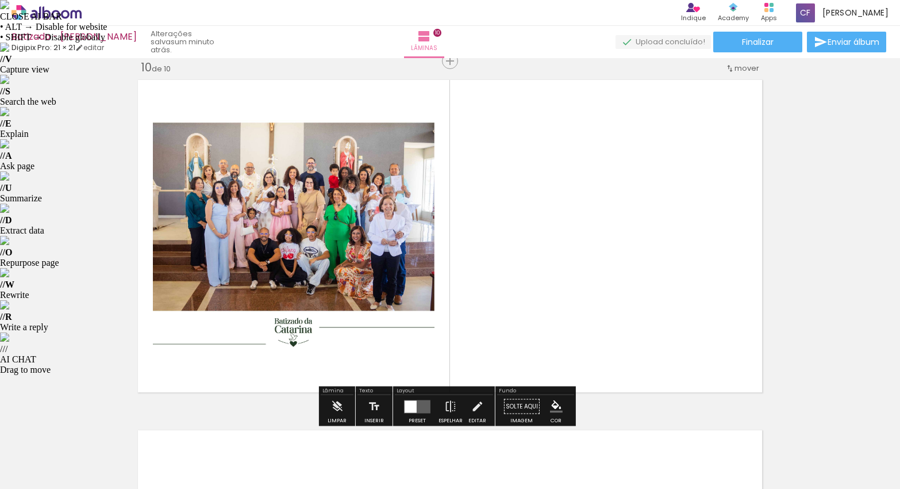
scroll to position [3166, 0]
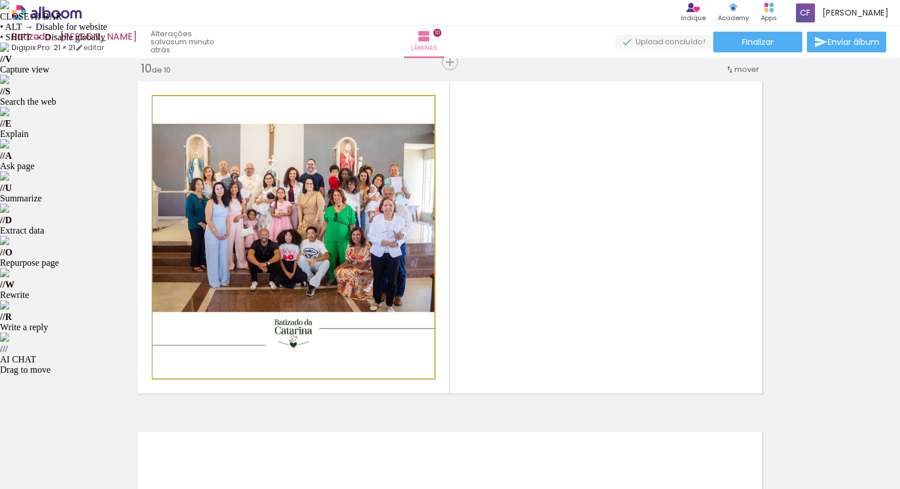
click at [347, 286] on quentale-photo at bounding box center [294, 237] width 282 height 282
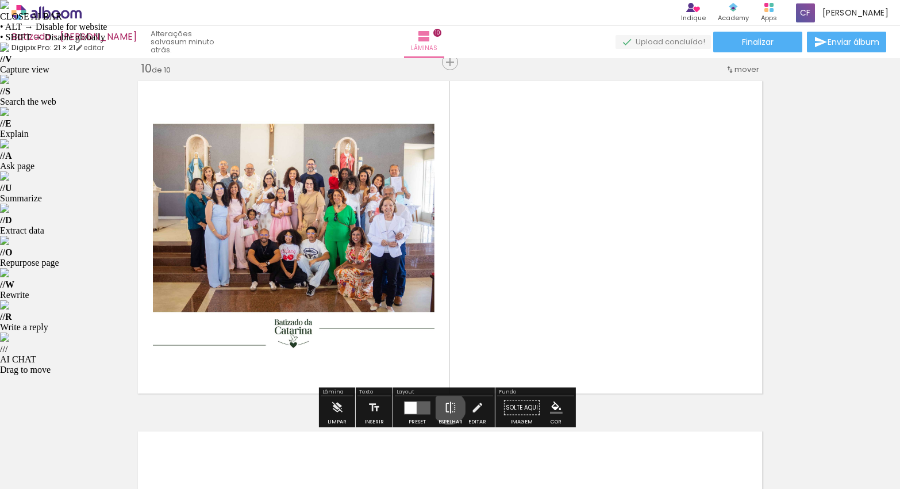
click at [447, 408] on iron-icon at bounding box center [450, 407] width 13 height 23
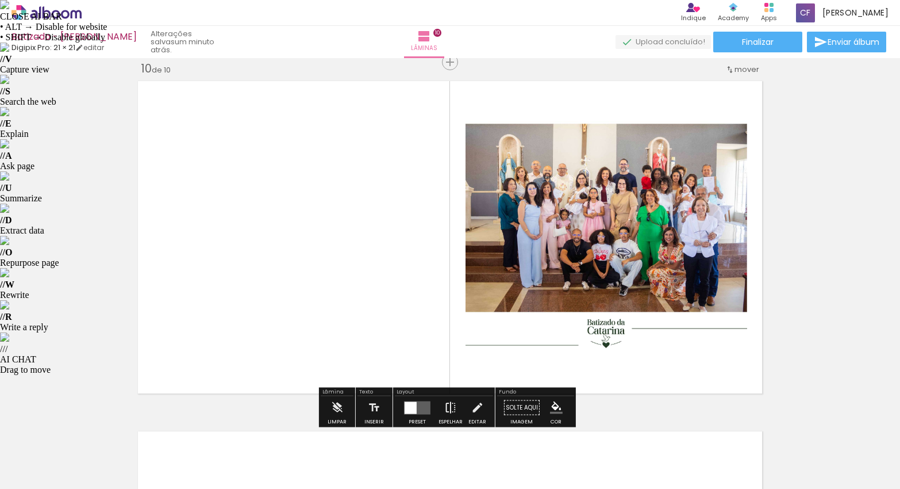
click at [444, 408] on iron-icon at bounding box center [450, 407] width 13 height 23
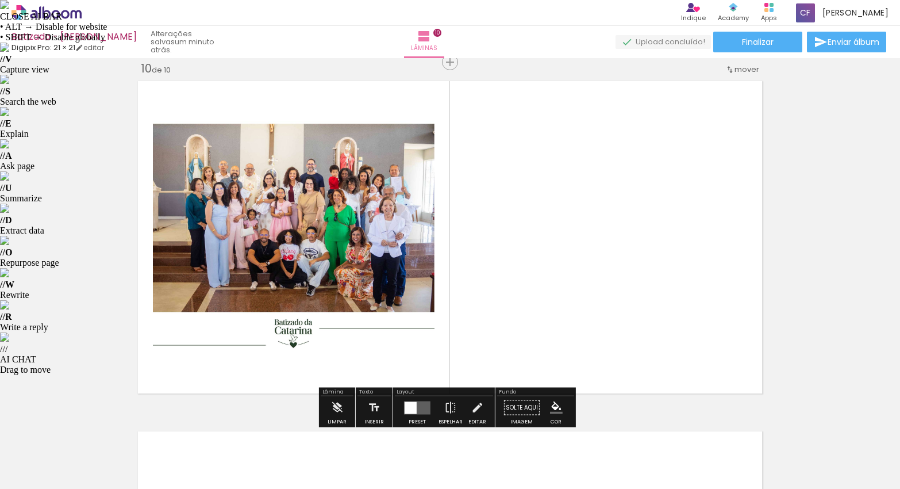
click at [333, 275] on quentale-photo at bounding box center [294, 237] width 282 height 282
click at [405, 406] on div at bounding box center [411, 407] width 12 height 12
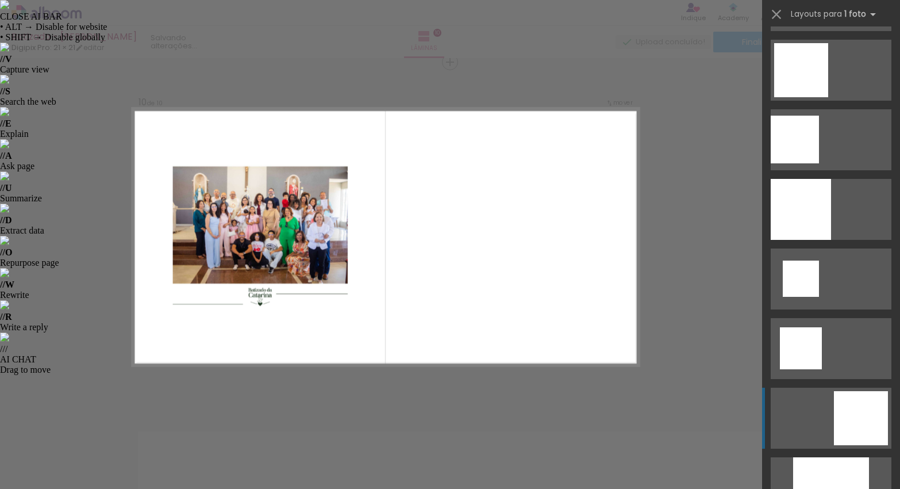
scroll to position [464, 0]
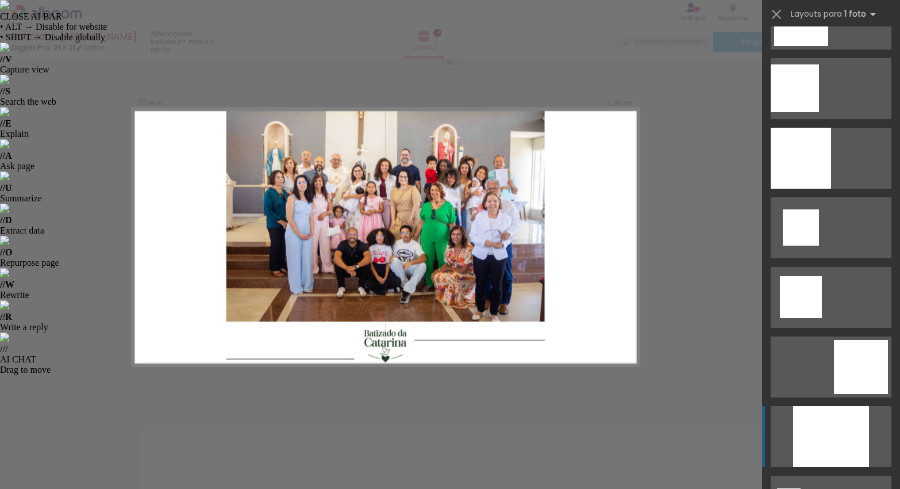
click at [838, 437] on div at bounding box center [831, 436] width 76 height 61
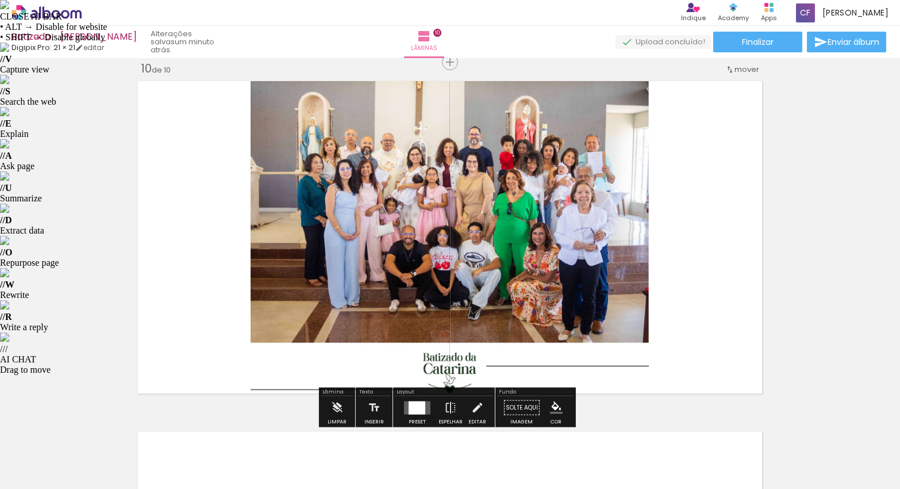
click at [256, 270] on quentale-photo at bounding box center [450, 236] width 398 height 321
click at [721, 255] on quentale-layouter at bounding box center [450, 236] width 634 height 321
click at [703, 274] on quentale-layouter at bounding box center [450, 236] width 634 height 321
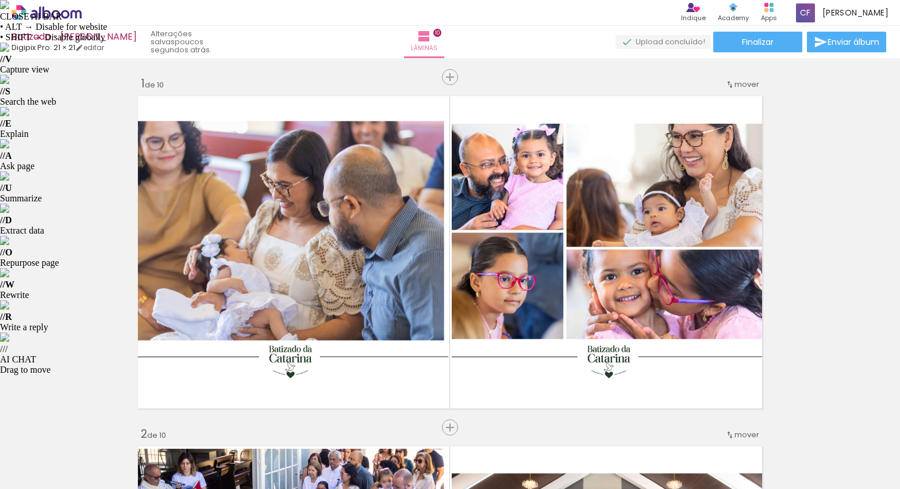
scroll to position [0, 614]
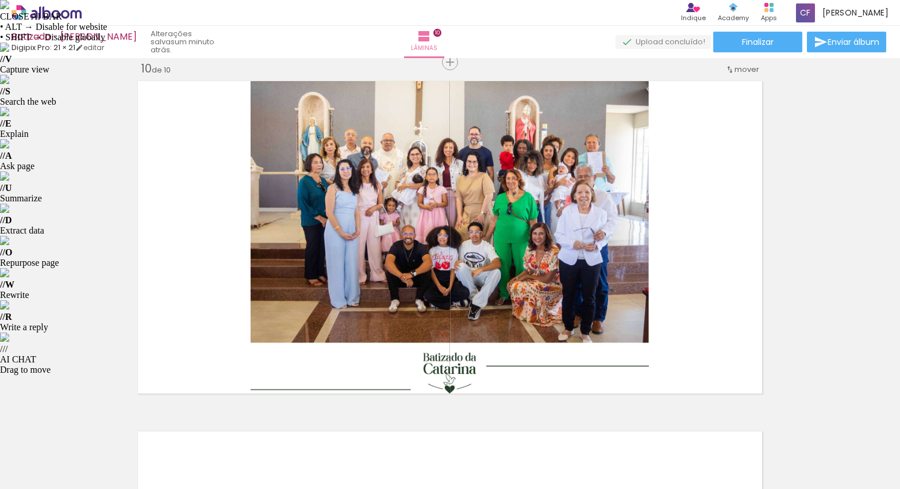
click at [34, 474] on span "Adicionar Fotos" at bounding box center [41, 473] width 34 height 13
click at [0, 0] on input "file" at bounding box center [0, 0] width 0 height 0
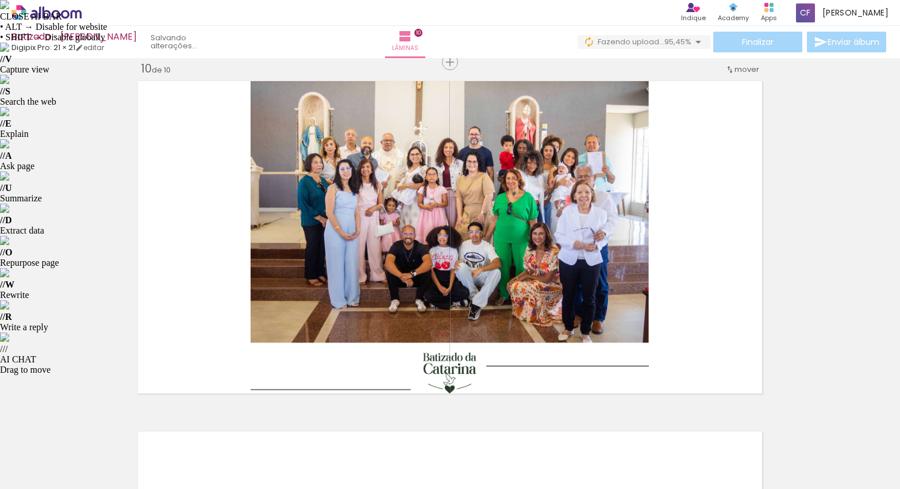
click at [101, 462] on div at bounding box center [80, 449] width 57 height 57
click at [508, 449] on div at bounding box center [511, 449] width 57 height 57
click at [504, 456] on div at bounding box center [511, 449] width 57 height 57
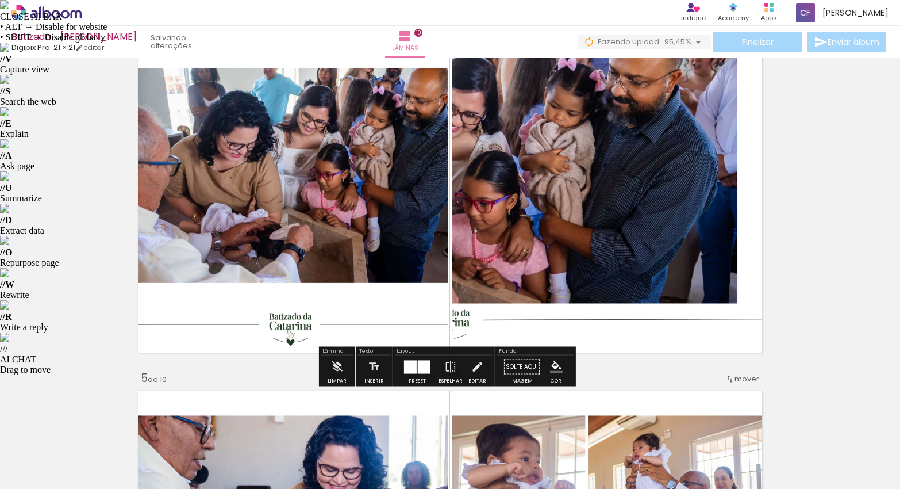
scroll to position [1104, 0]
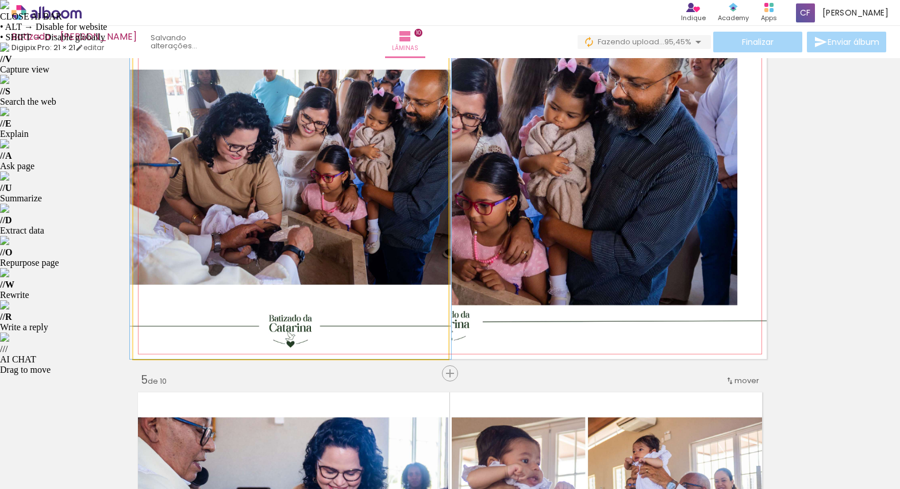
click at [406, 213] on quentale-photo at bounding box center [290, 197] width 315 height 321
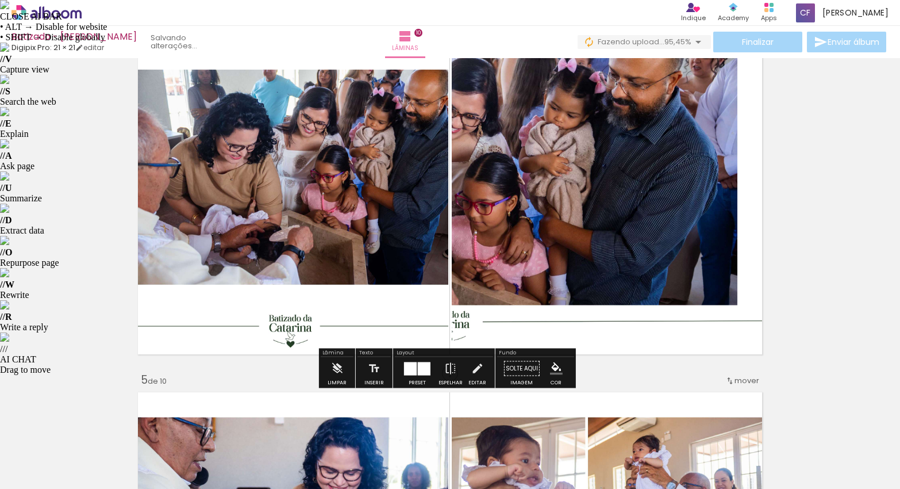
click at [348, 252] on quentale-photo at bounding box center [290, 197] width 315 height 321
click at [337, 372] on iron-icon at bounding box center [337, 368] width 13 height 23
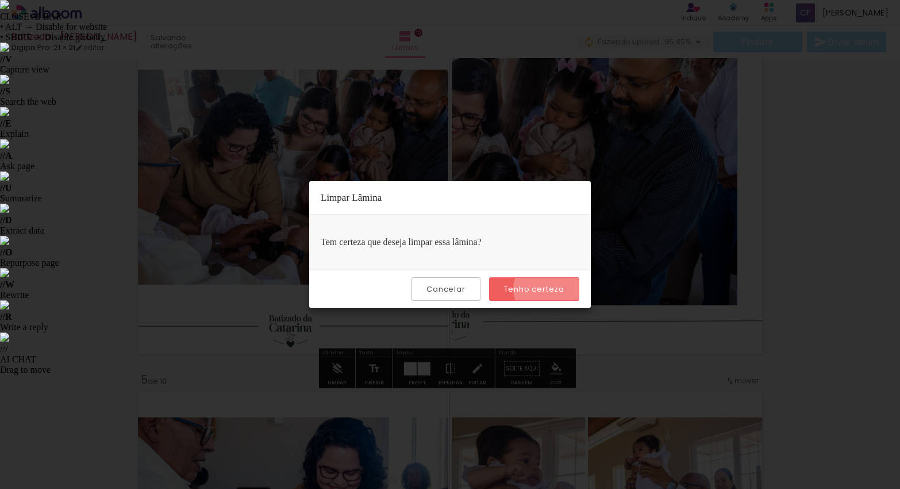
click at [0, 0] on slot "Tenho certeza" at bounding box center [0, 0] width 0 height 0
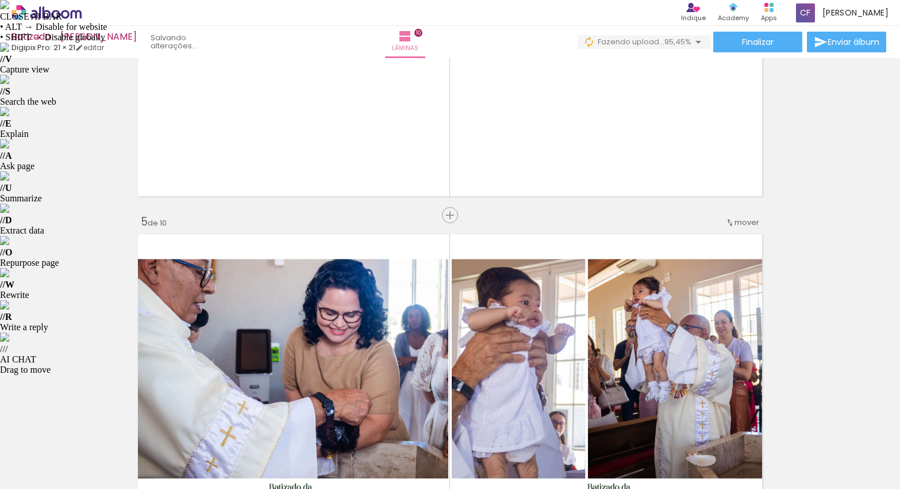
scroll to position [1279, 0]
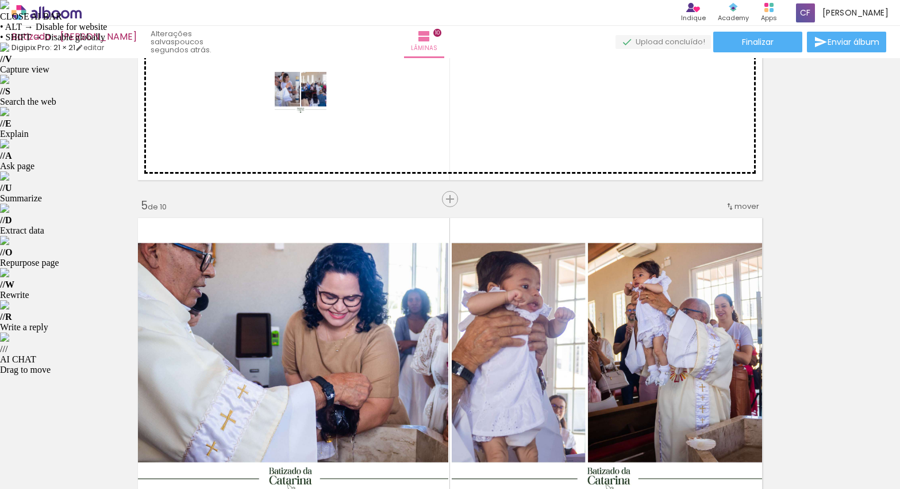
drag, startPoint x: 397, startPoint y: 459, endPoint x: 309, endPoint y: 101, distance: 368.7
click at [309, 101] on quentale-workspace at bounding box center [450, 244] width 900 height 489
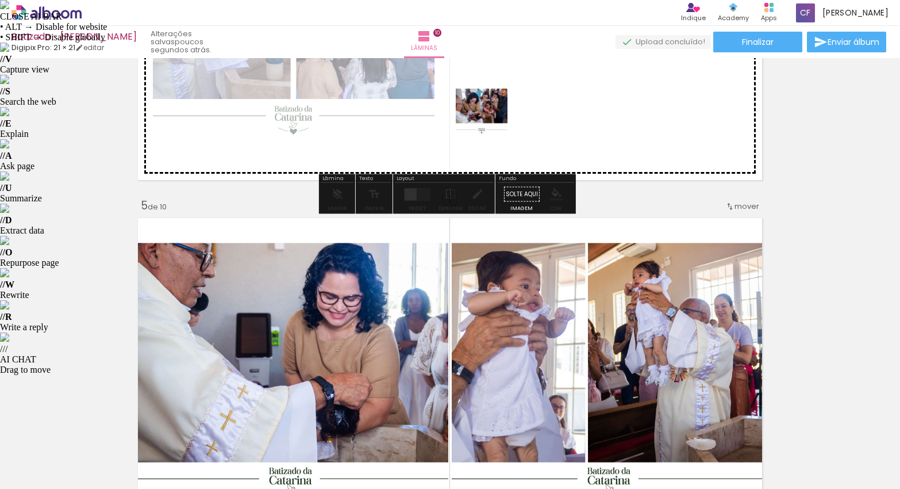
drag, startPoint x: 450, startPoint y: 451, endPoint x: 490, endPoint y: 118, distance: 335.9
click at [490, 118] on quentale-workspace at bounding box center [450, 244] width 900 height 489
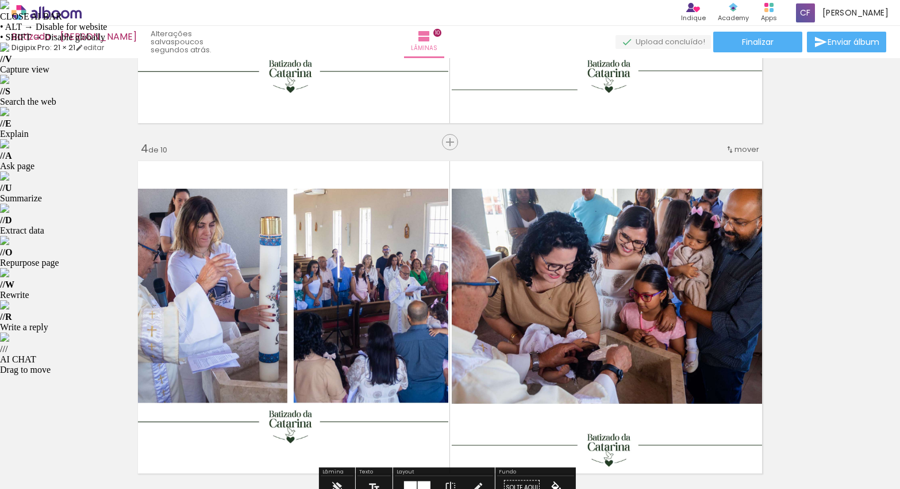
scroll to position [1127, 0]
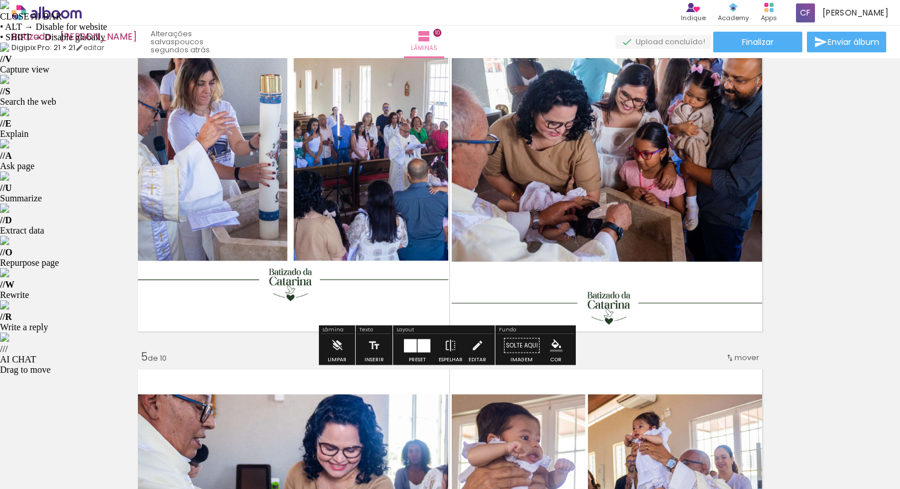
click at [254, 216] on quentale-photo at bounding box center [290, 174] width 315 height 321
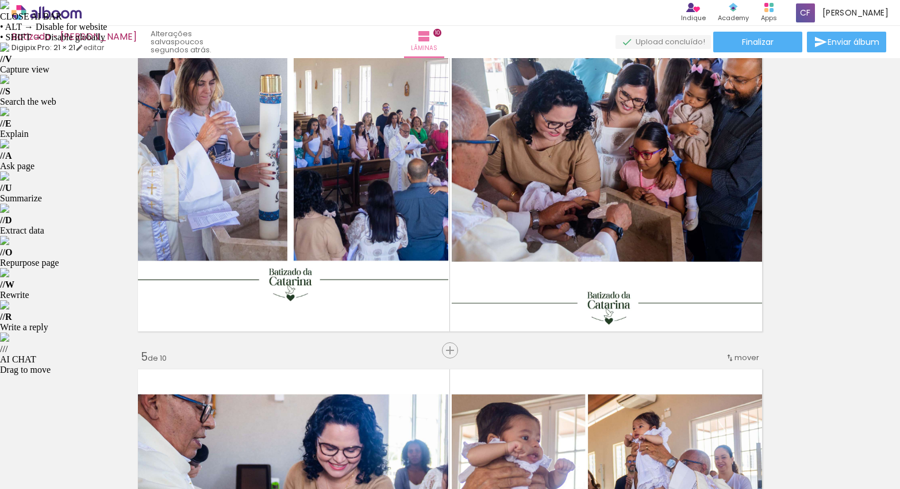
scroll to position [0, 0]
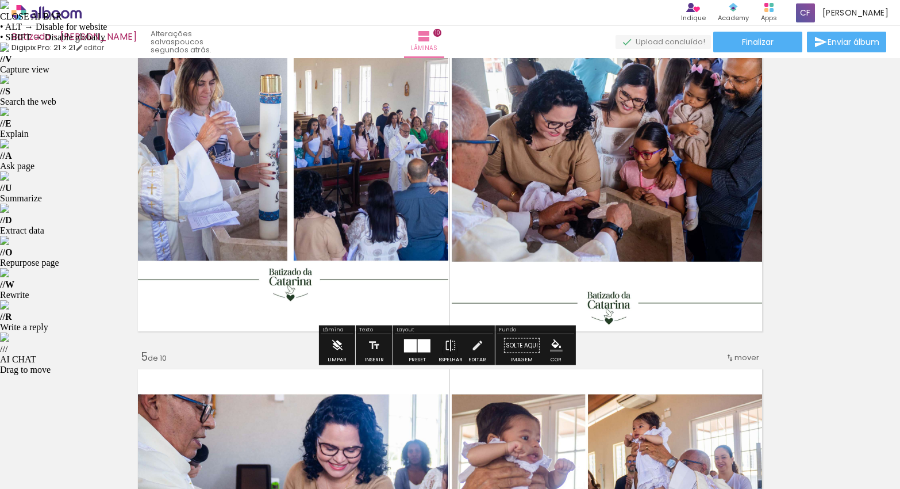
click at [328, 344] on paper-button "Limpar" at bounding box center [337, 348] width 25 height 29
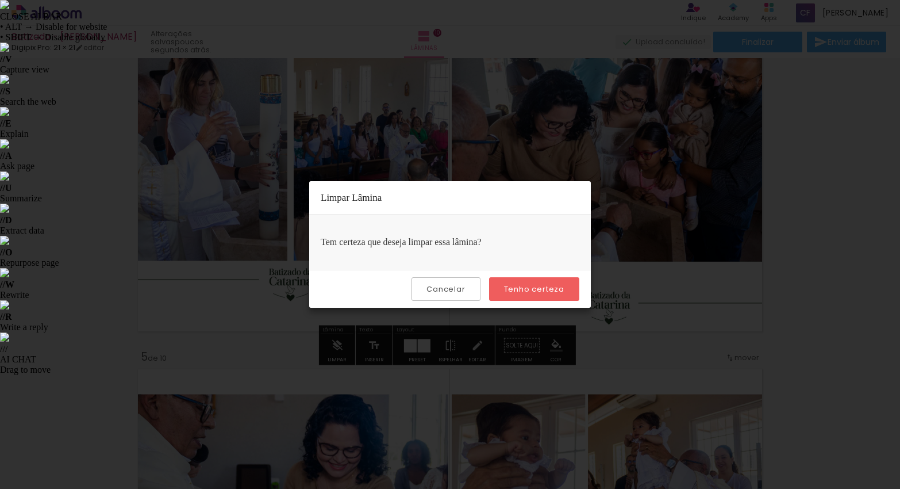
click at [0, 0] on slot "Tenho certeza" at bounding box center [0, 0] width 0 height 0
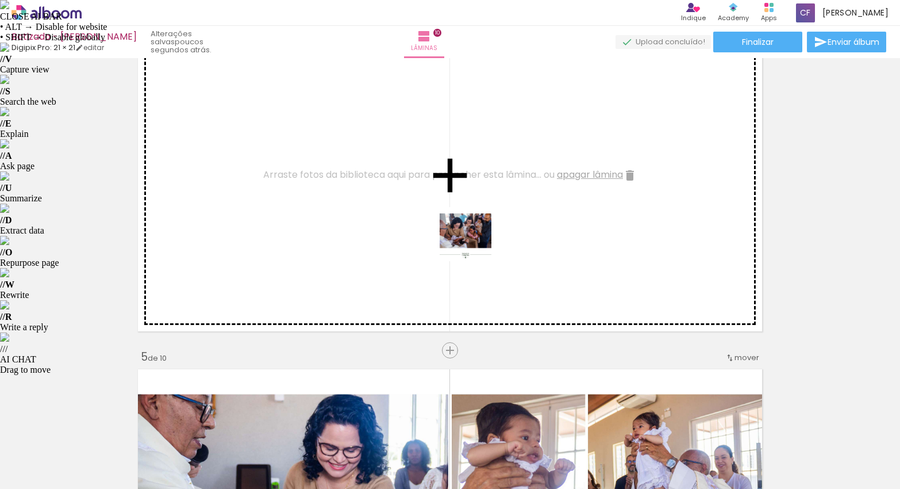
drag, startPoint x: 634, startPoint y: 455, endPoint x: 474, endPoint y: 243, distance: 265.3
click at [474, 243] on quentale-workspace at bounding box center [450, 244] width 900 height 489
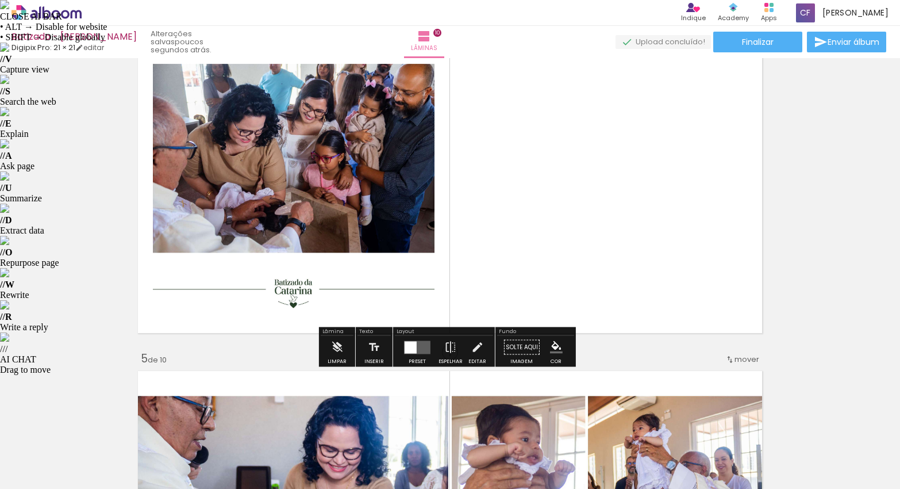
scroll to position [1125, 0]
click at [426, 345] on quentale-layouter at bounding box center [417, 347] width 26 height 13
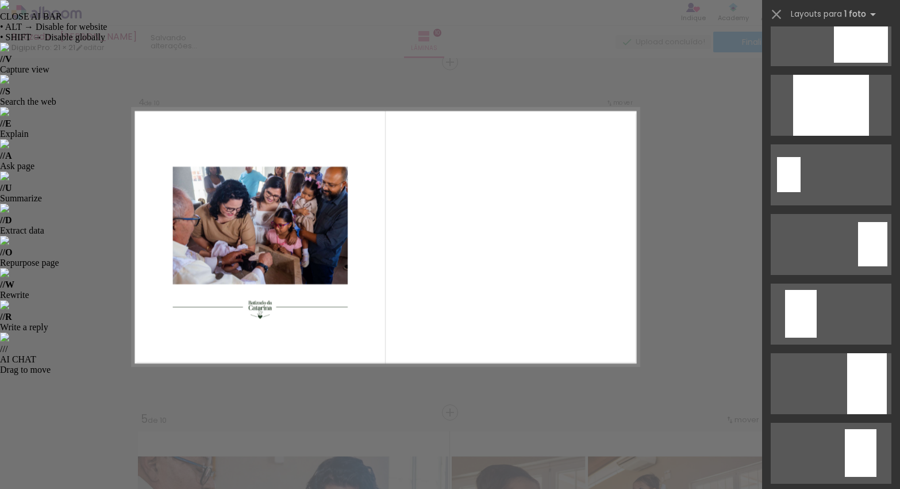
scroll to position [566, 0]
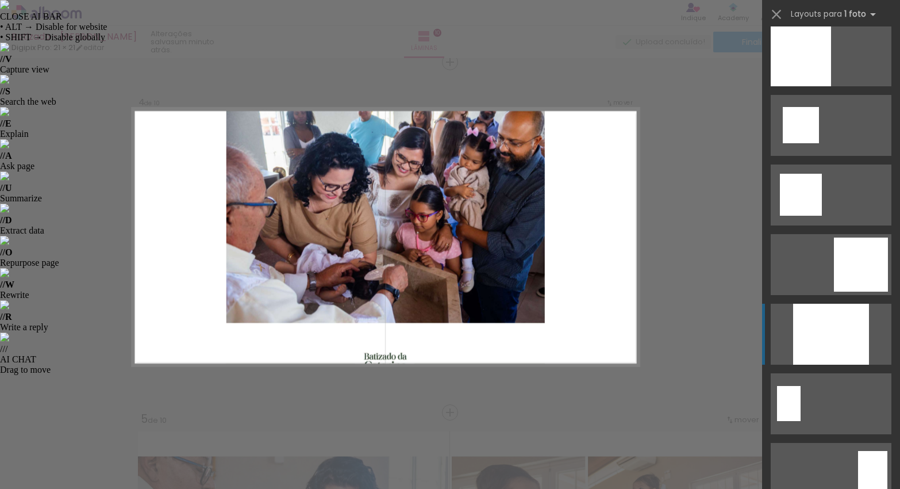
click at [835, 318] on div at bounding box center [831, 334] width 76 height 61
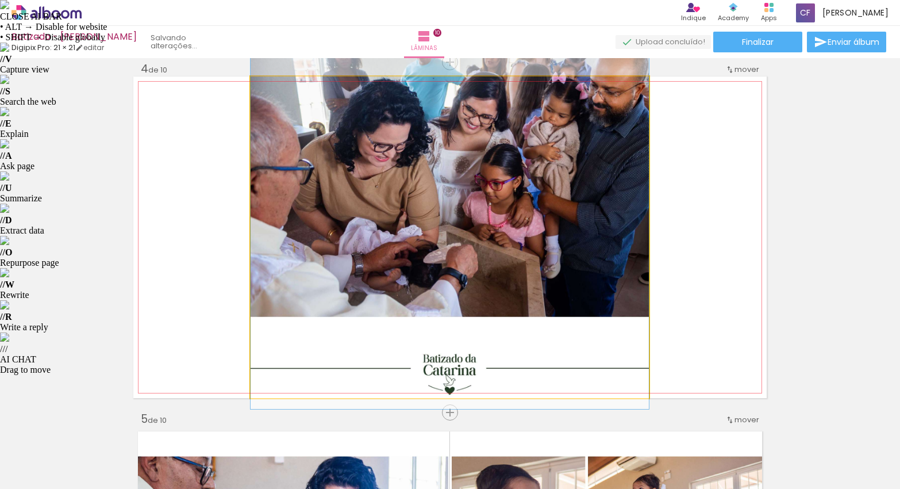
drag, startPoint x: 422, startPoint y: 256, endPoint x: 439, endPoint y: 228, distance: 32.2
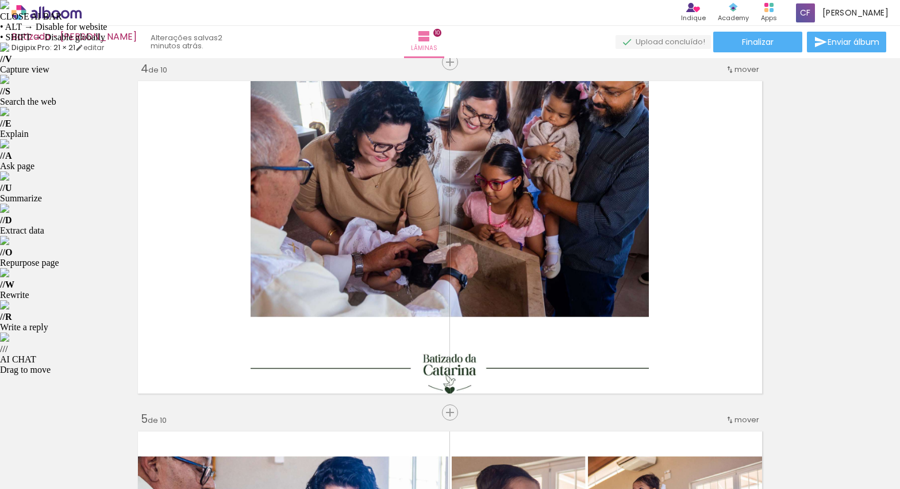
click at [33, 474] on span "Adicionar Fotos" at bounding box center [41, 473] width 34 height 13
click at [0, 0] on input "file" at bounding box center [0, 0] width 0 height 0
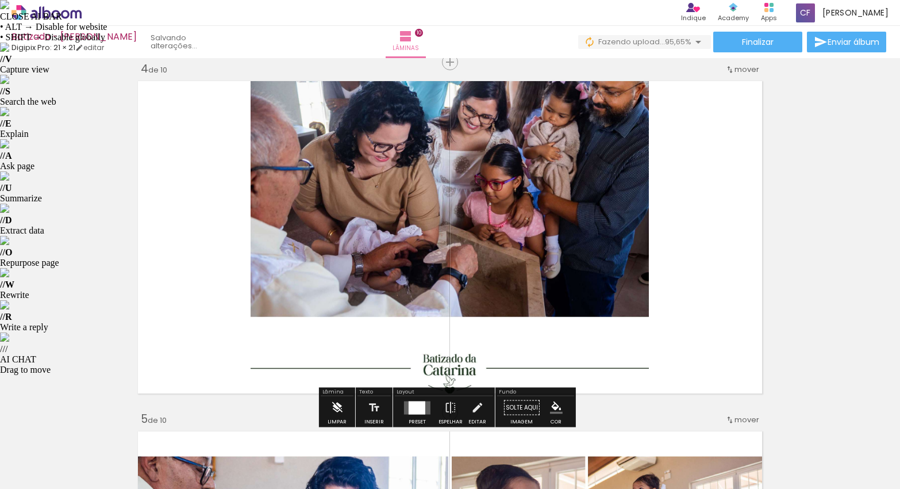
click at [334, 405] on iron-icon at bounding box center [337, 407] width 13 height 23
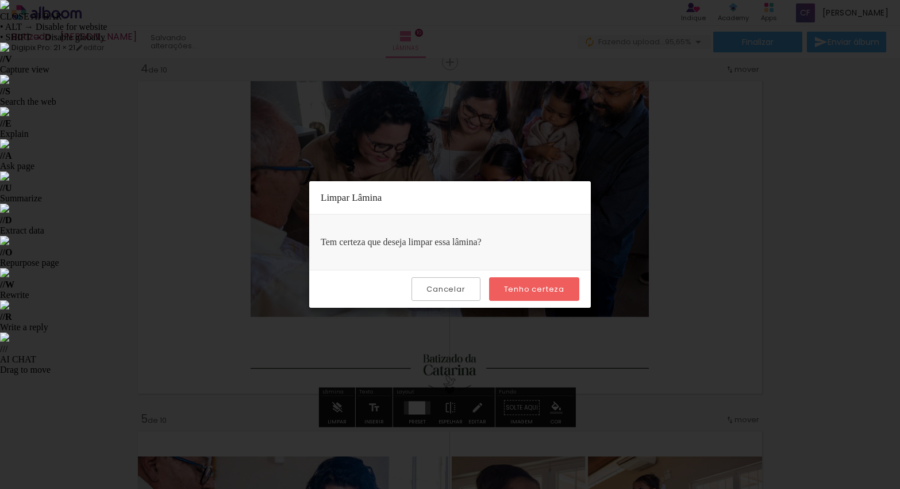
click at [0, 0] on slot "Tenho certeza" at bounding box center [0, 0] width 0 height 0
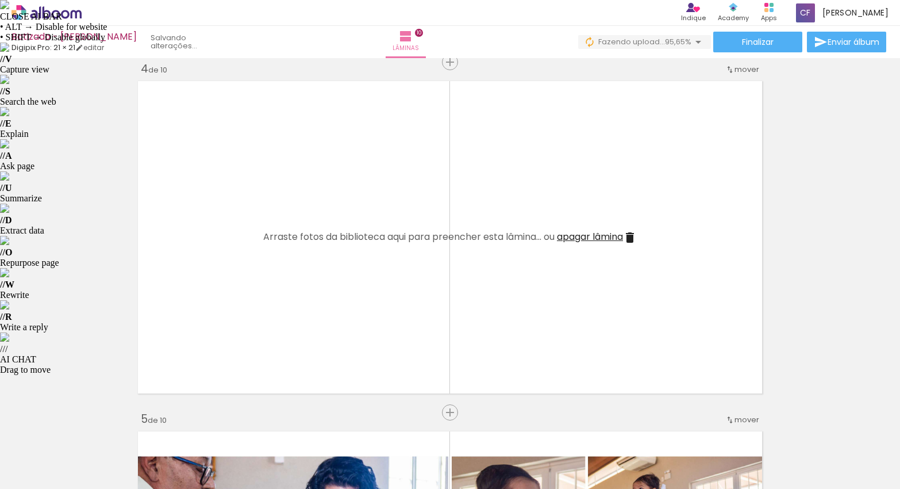
scroll to position [0, 678]
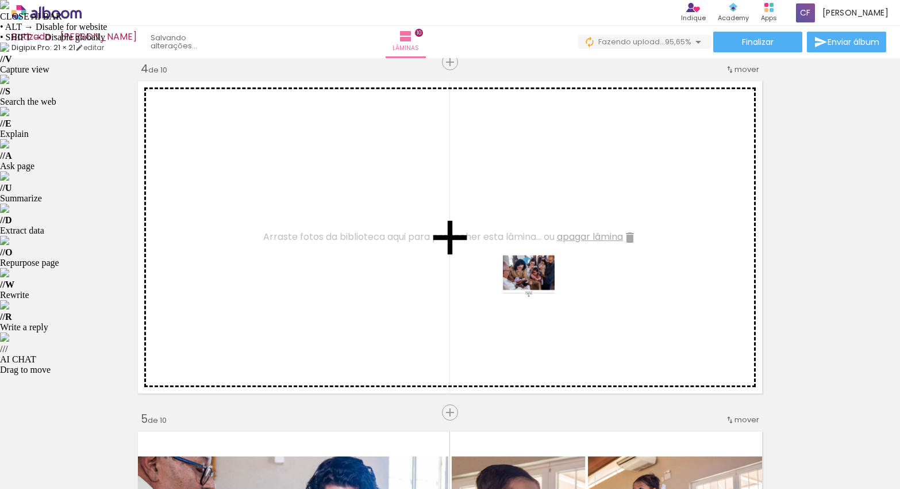
drag, startPoint x: 863, startPoint y: 454, endPoint x: 538, endPoint y: 281, distance: 368.8
click at [538, 281] on quentale-workspace at bounding box center [450, 244] width 900 height 489
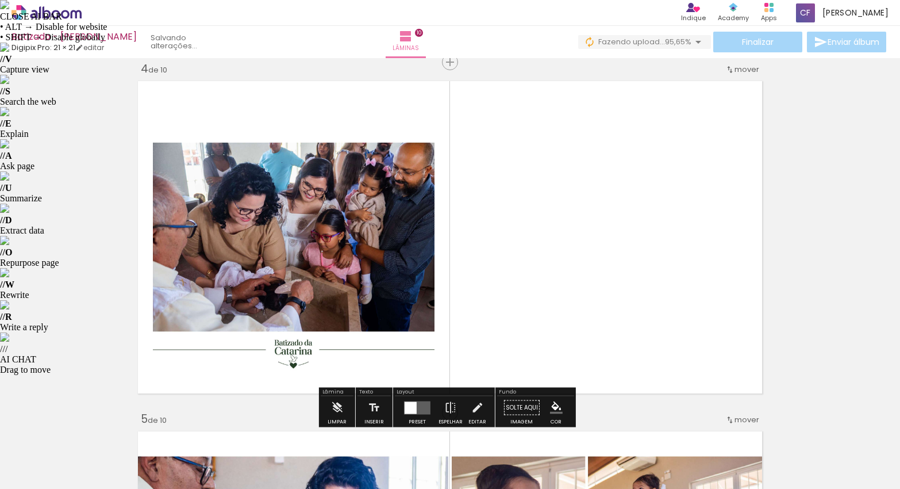
click at [396, 294] on quentale-photo at bounding box center [294, 237] width 282 height 282
click at [429, 404] on div at bounding box center [417, 407] width 31 height 23
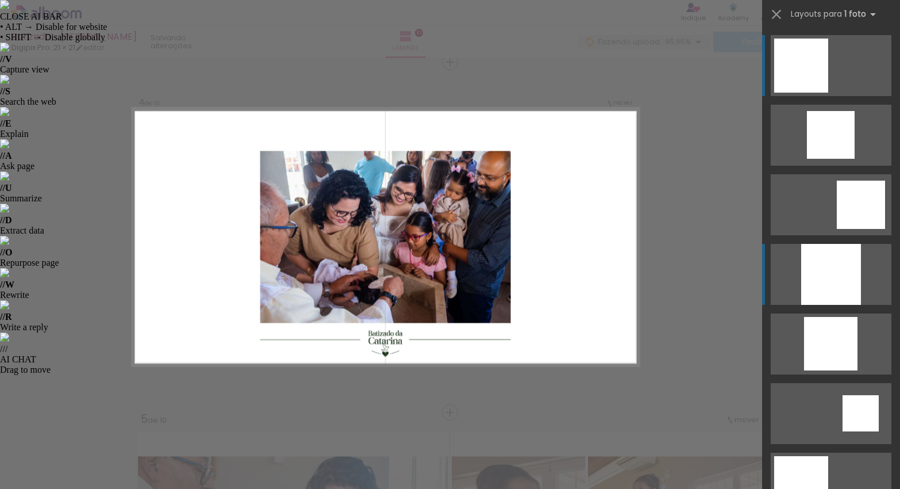
click at [825, 282] on div at bounding box center [831, 274] width 60 height 61
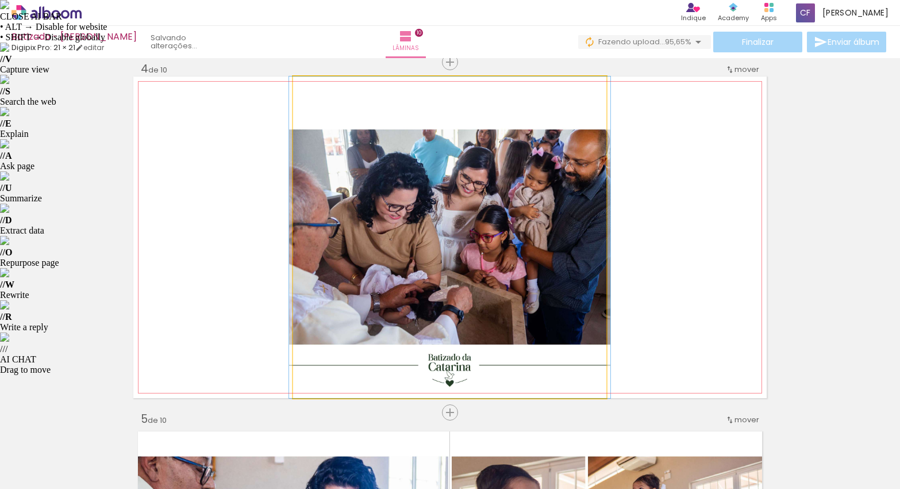
drag, startPoint x: 316, startPoint y: 89, endPoint x: 293, endPoint y: 85, distance: 23.5
type paper-slider "100"
click at [297, 85] on div at bounding box center [337, 88] width 80 height 17
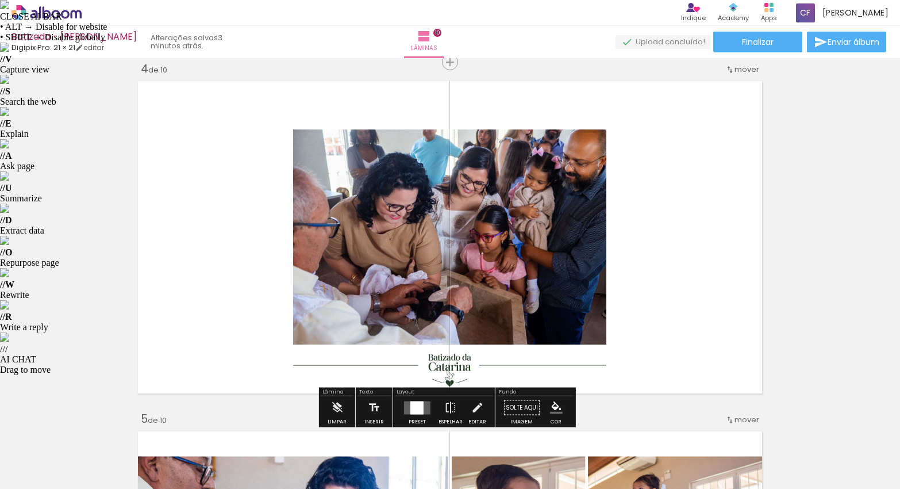
click at [416, 405] on div at bounding box center [416, 407] width 13 height 13
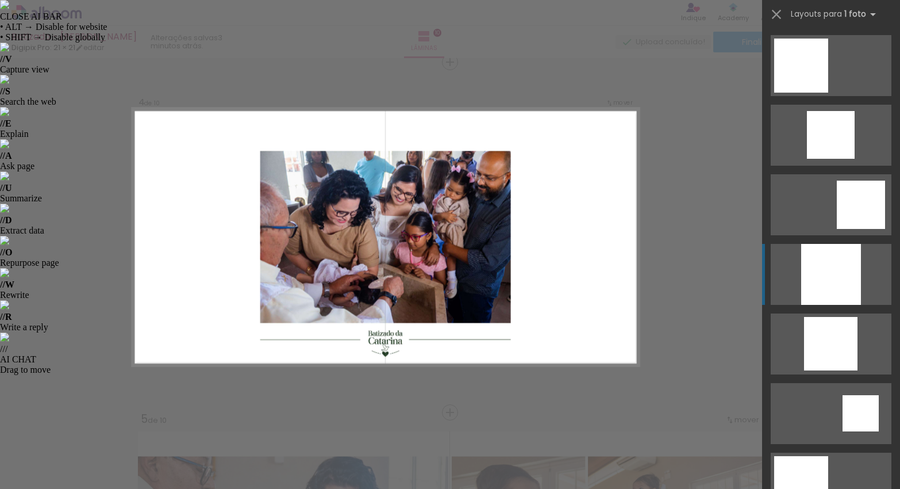
click at [831, 270] on div at bounding box center [831, 274] width 60 height 61
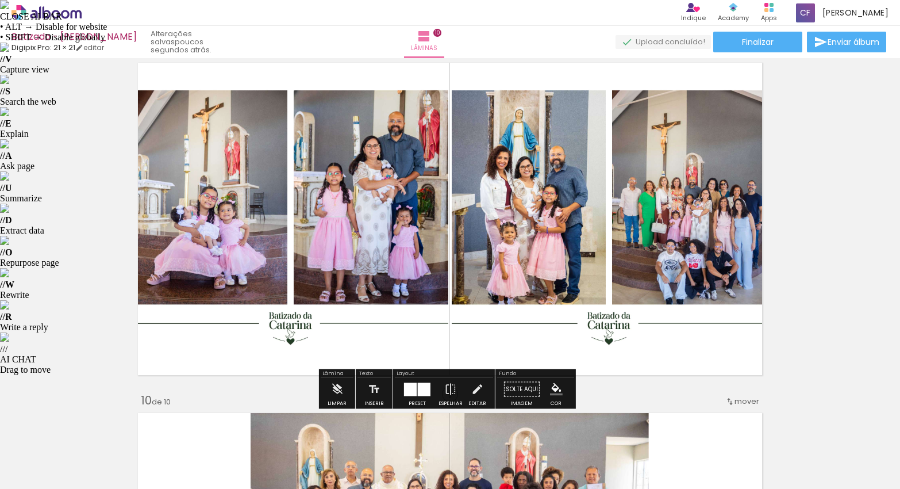
scroll to position [2832, 0]
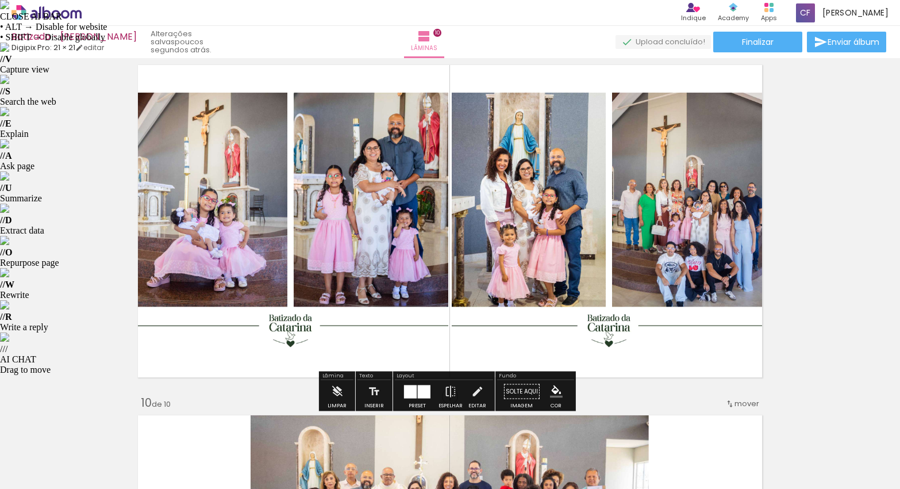
click at [534, 236] on quentale-photo at bounding box center [609, 220] width 315 height 321
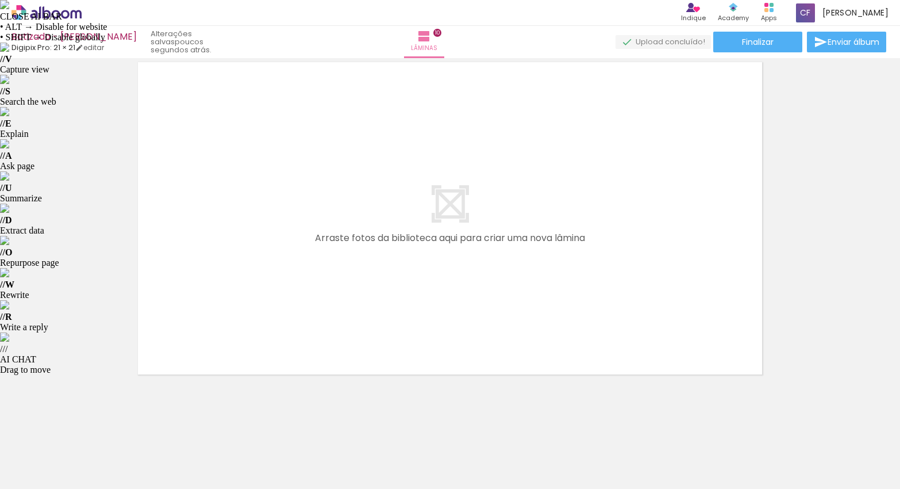
scroll to position [3533, 0]
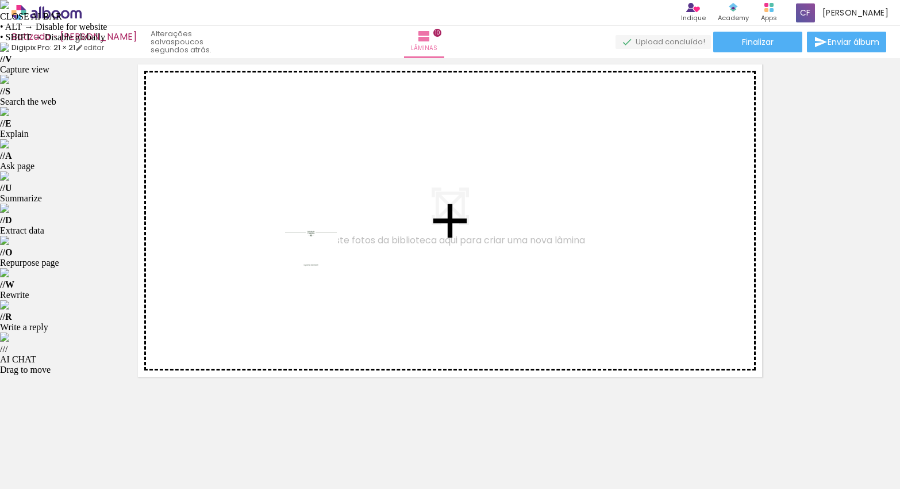
drag, startPoint x: 799, startPoint y: 458, endPoint x: 320, endPoint y: 256, distance: 520.0
click at [320, 256] on quentale-workspace at bounding box center [450, 244] width 900 height 489
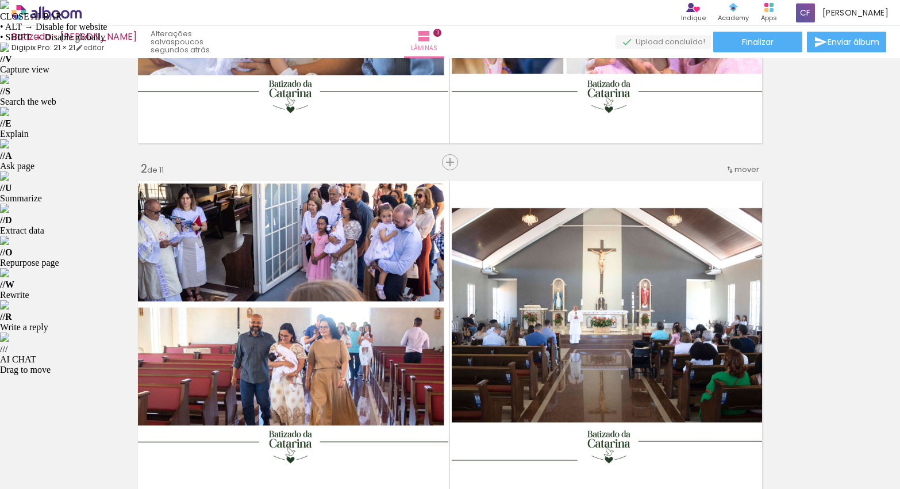
scroll to position [0, 0]
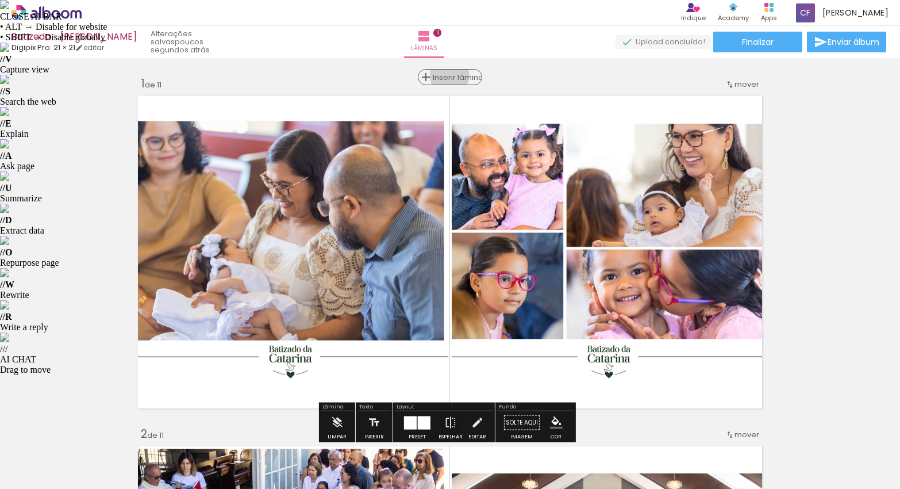
click at [447, 76] on span "Inserir lâmina" at bounding box center [455, 77] width 45 height 7
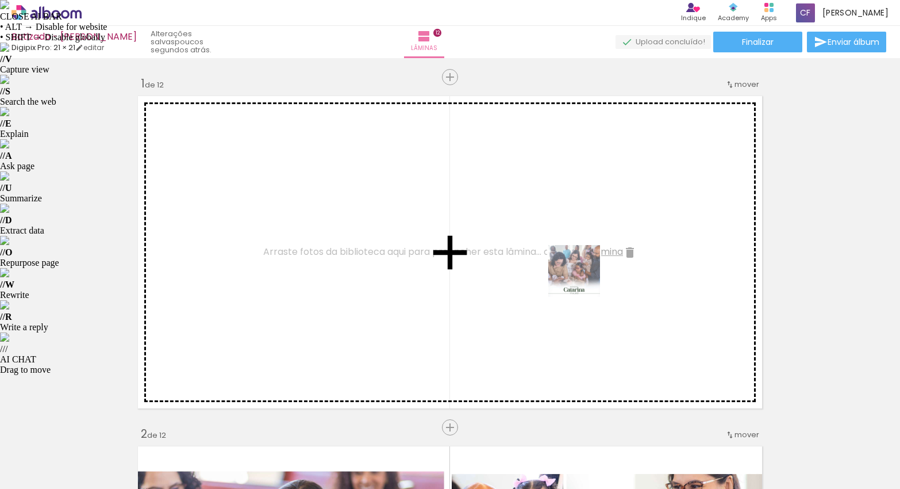
drag, startPoint x: 209, startPoint y: 406, endPoint x: 583, endPoint y: 279, distance: 394.7
click at [583, 279] on quentale-workspace at bounding box center [450, 244] width 900 height 489
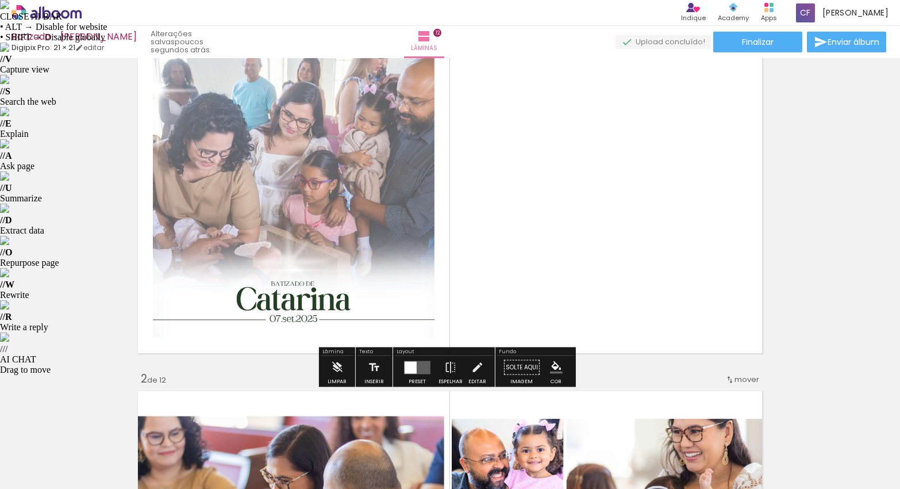
scroll to position [72, 0]
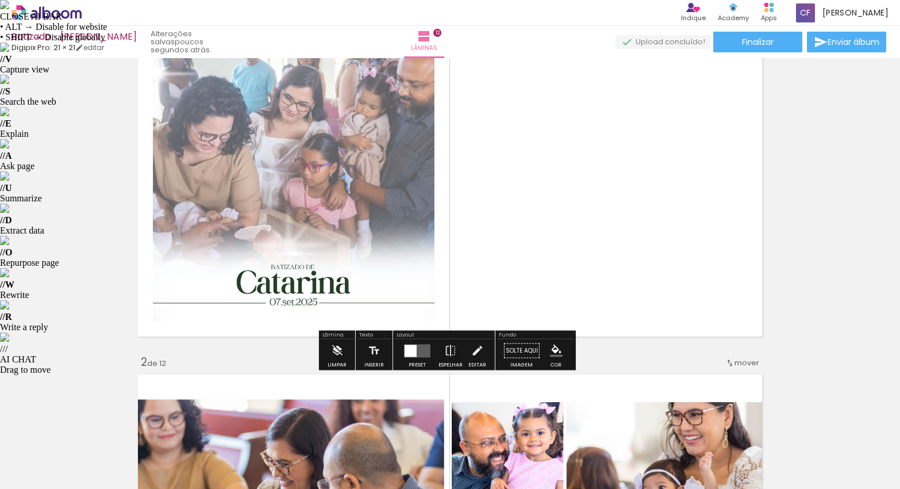
click at [424, 354] on quentale-layouter at bounding box center [417, 350] width 26 height 13
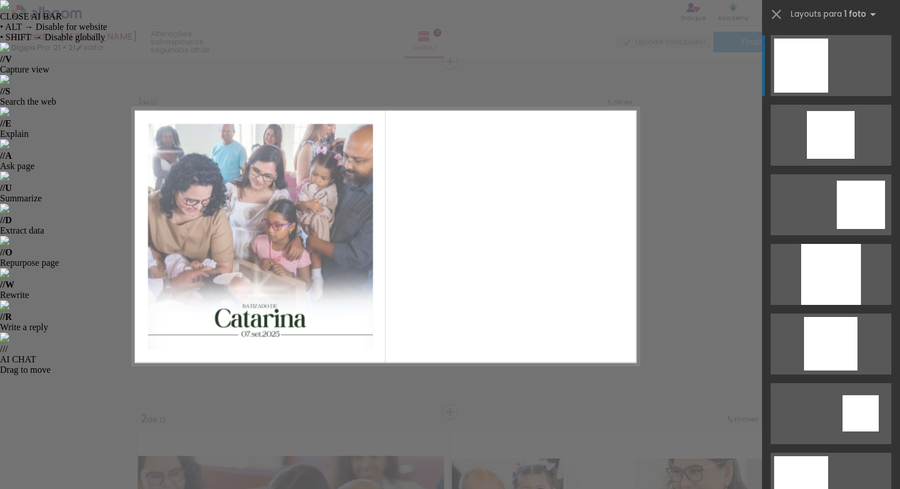
scroll to position [14, 0]
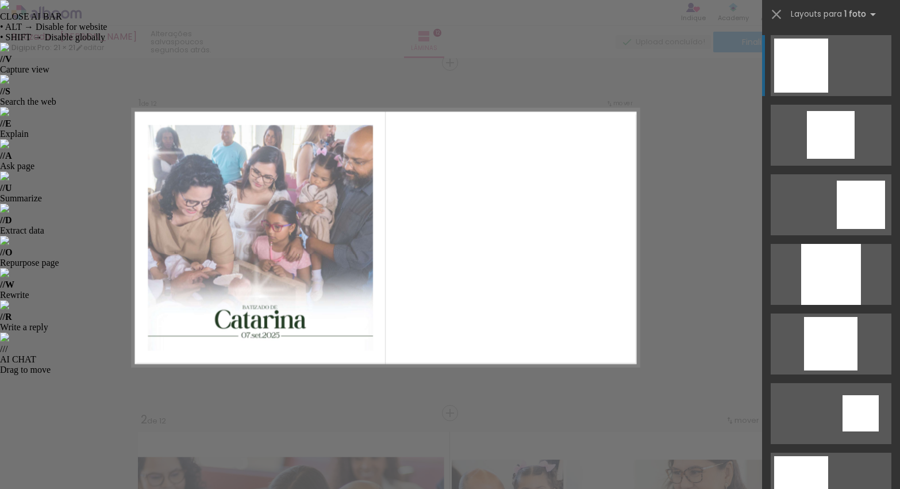
click at [258, 291] on quentale-photo at bounding box center [260, 238] width 225 height 226
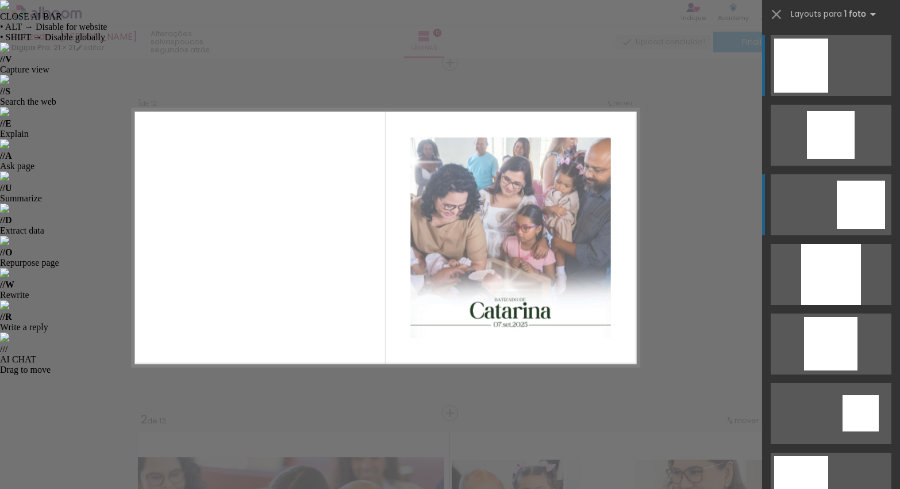
click at [862, 193] on div at bounding box center [861, 205] width 48 height 48
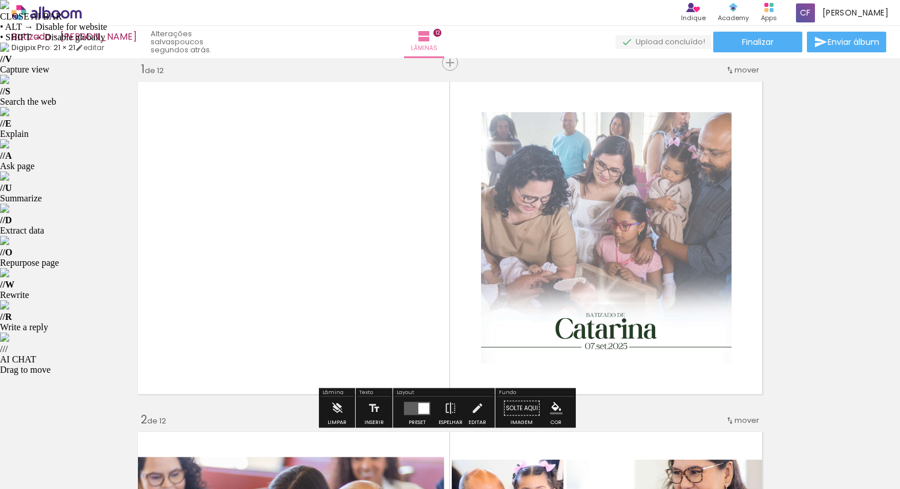
click at [835, 46] on span "Enviar álbum" at bounding box center [854, 42] width 52 height 8
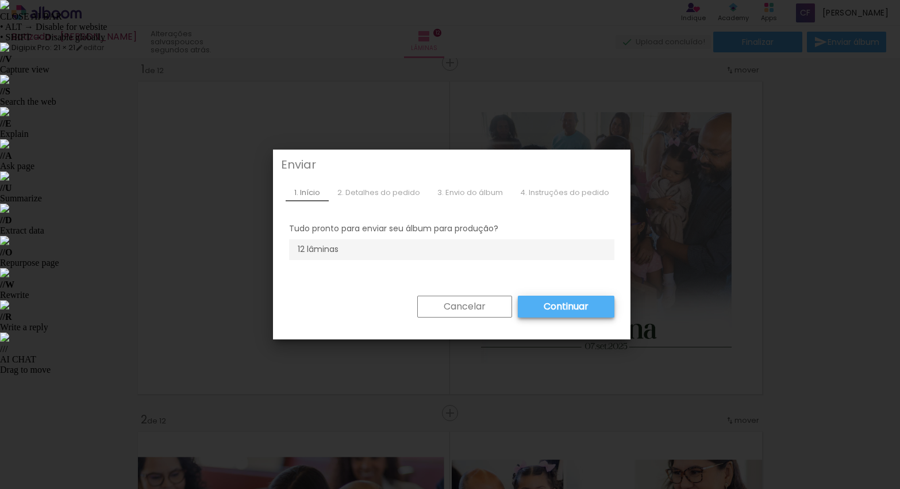
click at [0, 0] on slot "Cancelar" at bounding box center [0, 0] width 0 height 0
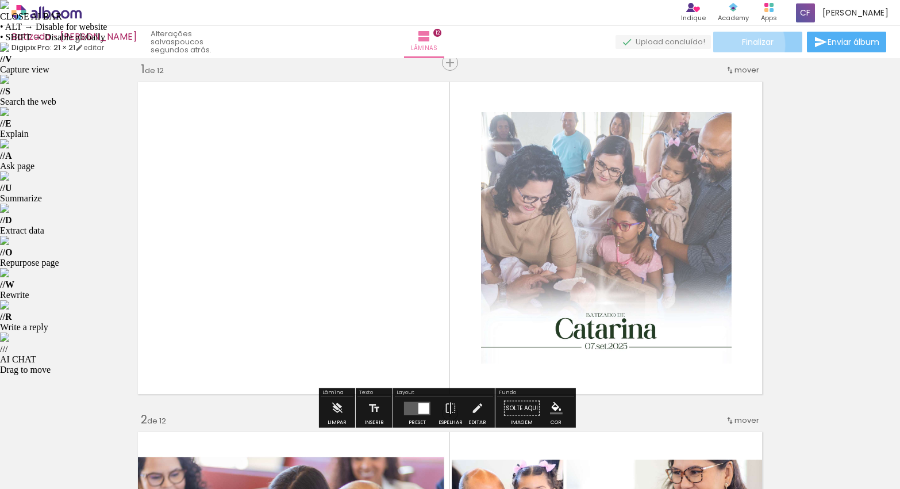
click at [734, 45] on paper-button "Finalizar" at bounding box center [757, 42] width 89 height 21
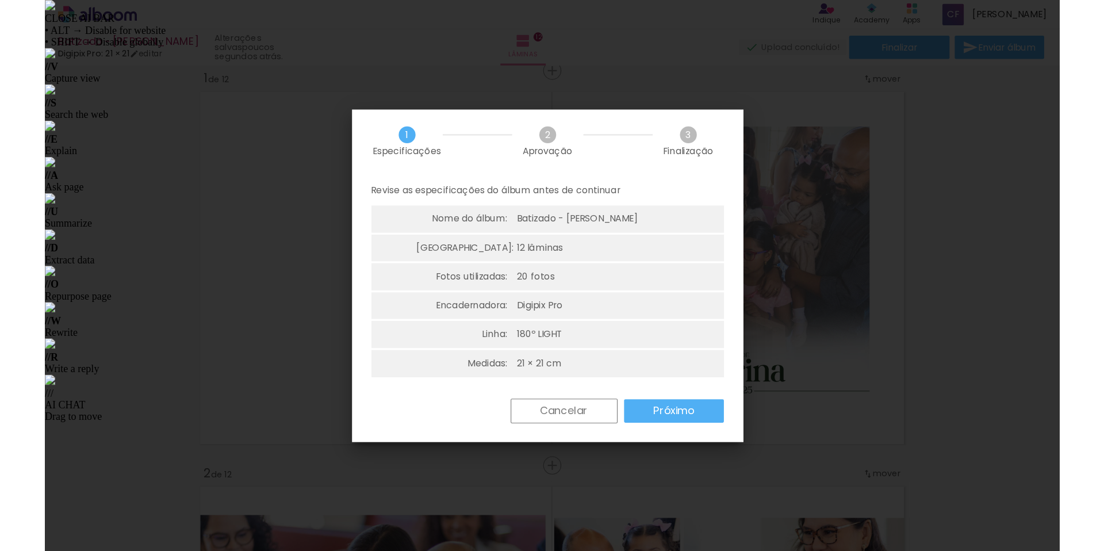
scroll to position [3, 0]
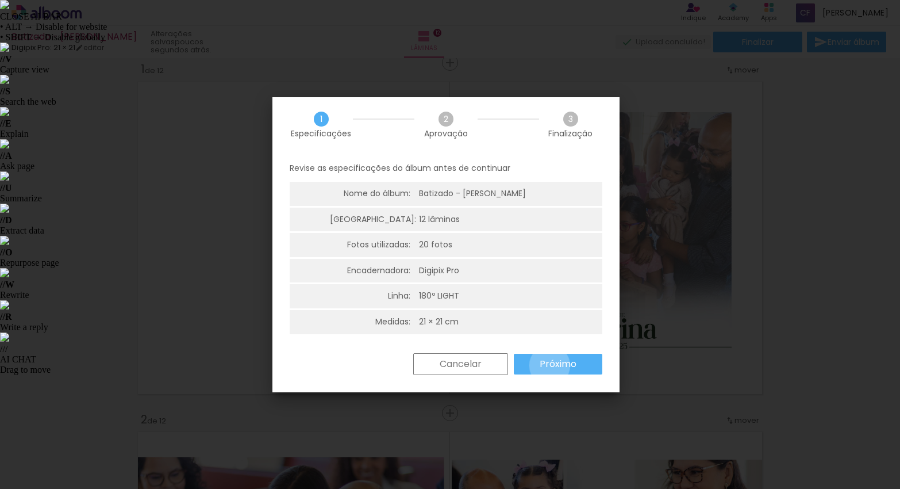
click at [0, 0] on slot "Próximo" at bounding box center [0, 0] width 0 height 0
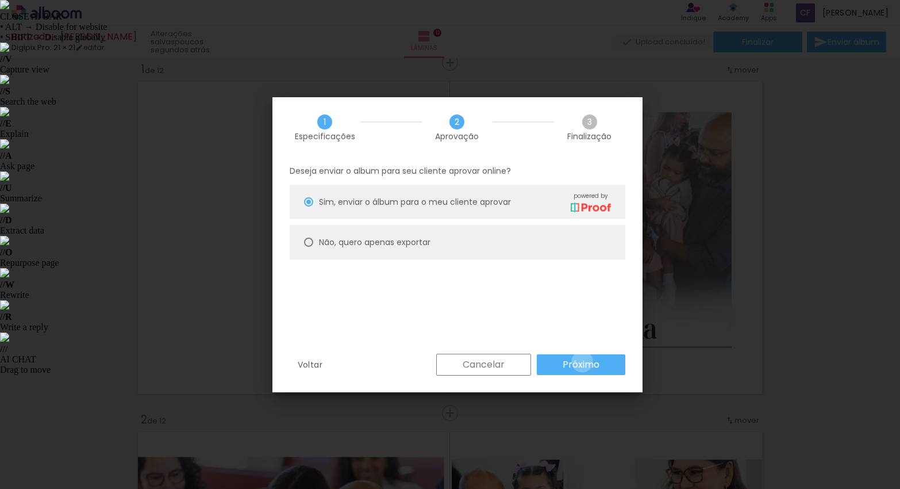
click at [0, 0] on slot "Próximo" at bounding box center [0, 0] width 0 height 0
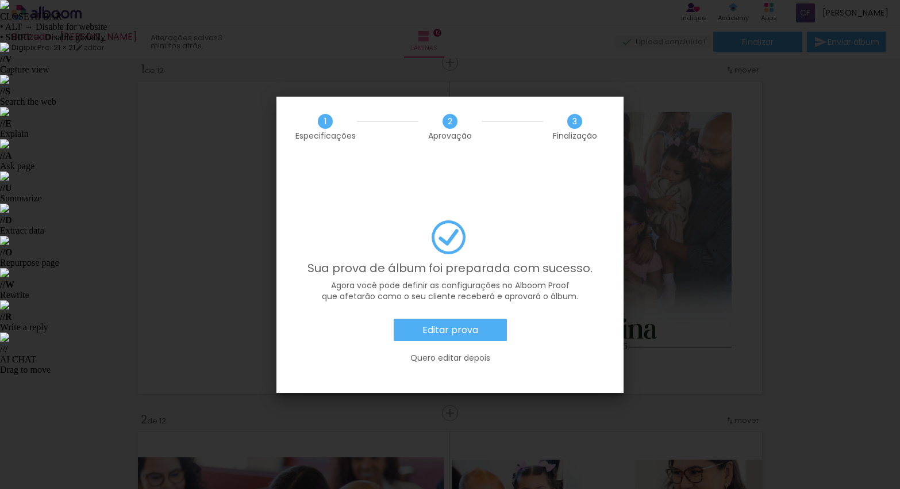
click at [0, 0] on slot "Editar prova" at bounding box center [0, 0] width 0 height 0
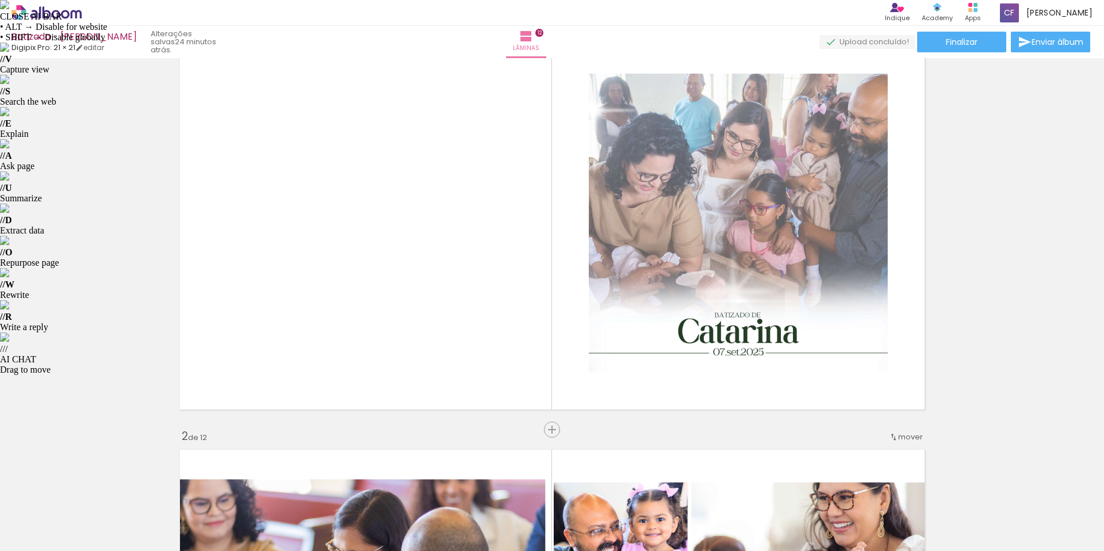
scroll to position [0, 0]
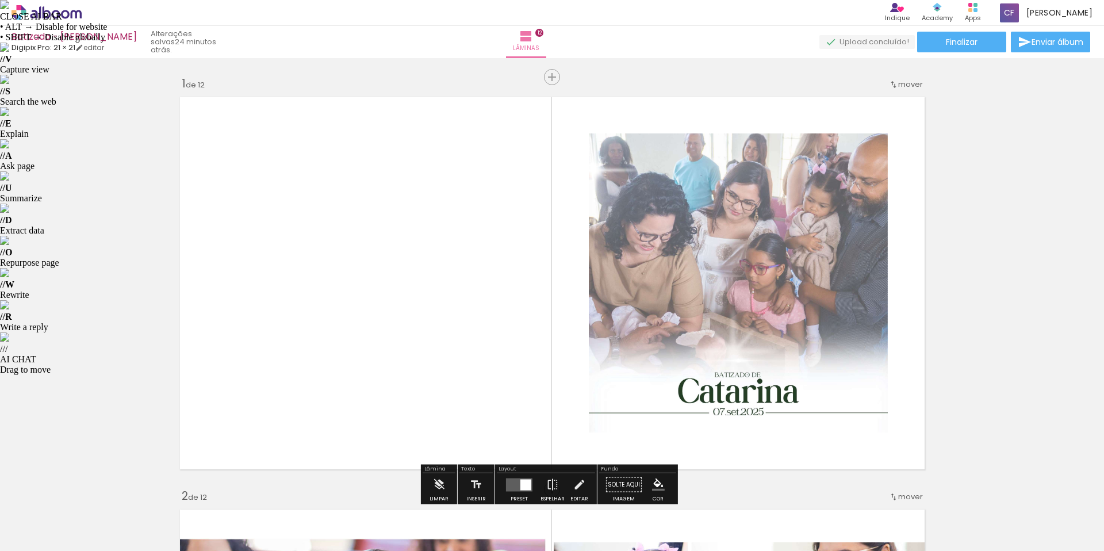
click at [778, 250] on quentale-photo at bounding box center [738, 282] width 299 height 299
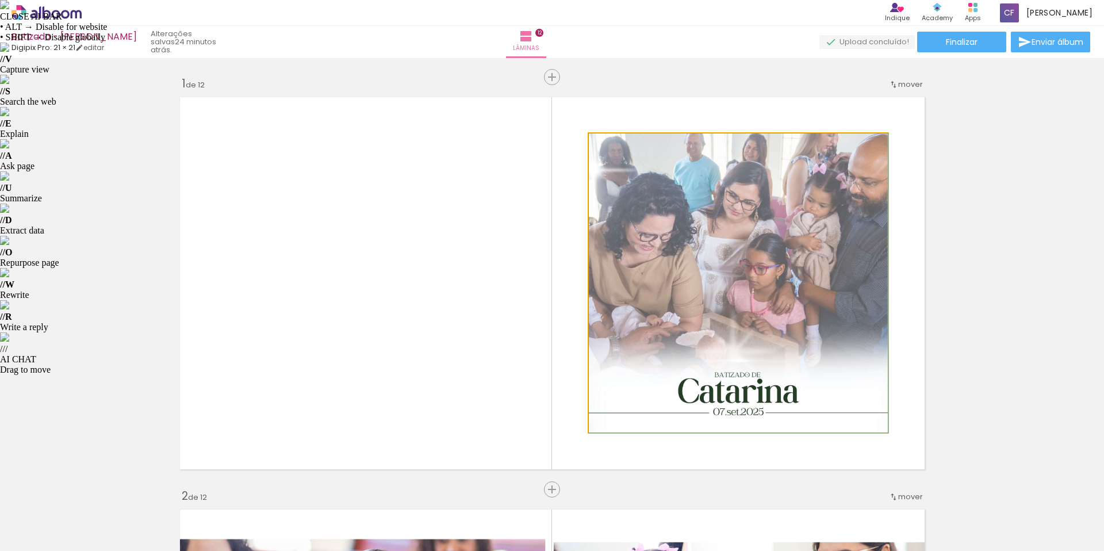
click at [746, 275] on quentale-photo at bounding box center [738, 282] width 299 height 299
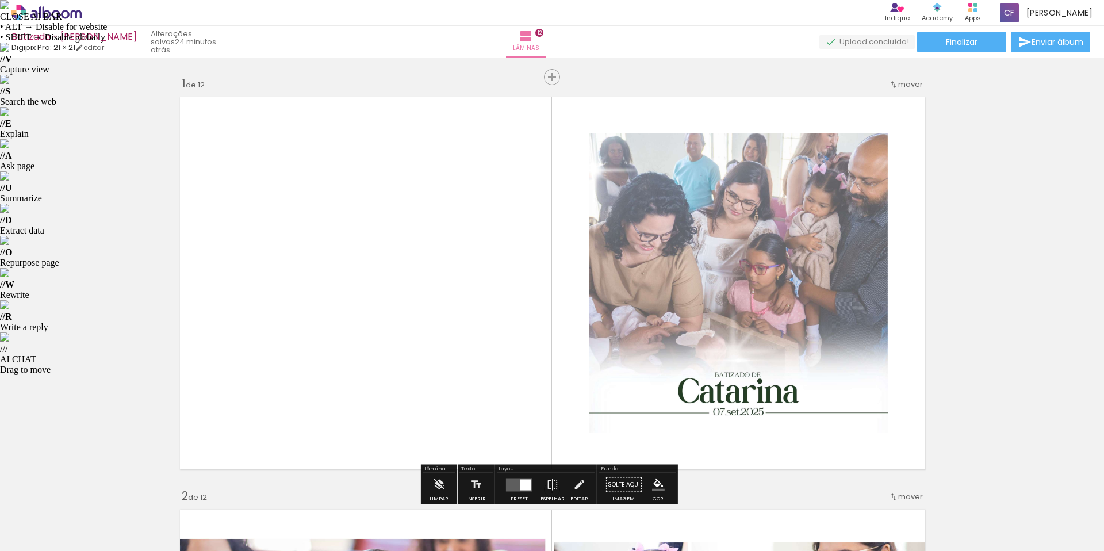
drag, startPoint x: 492, startPoint y: 120, endPoint x: 882, endPoint y: 423, distance: 494.5
click at [882, 421] on quentale-layouter at bounding box center [552, 282] width 756 height 383
click at [880, 430] on quentale-photo at bounding box center [738, 282] width 299 height 299
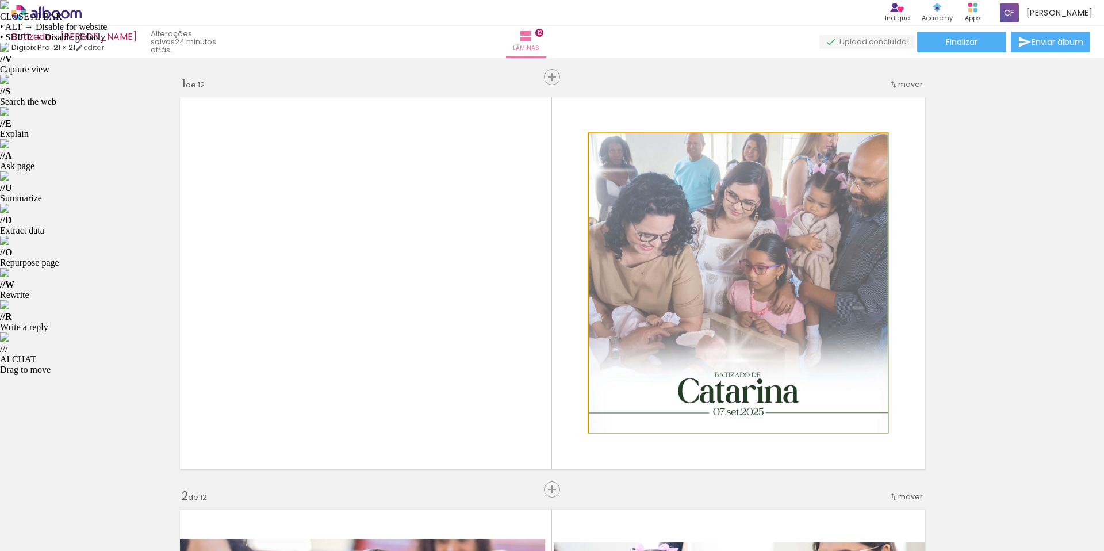
click at [828, 398] on quentale-photo at bounding box center [738, 282] width 299 height 299
click at [801, 193] on quentale-photo at bounding box center [738, 282] width 299 height 299
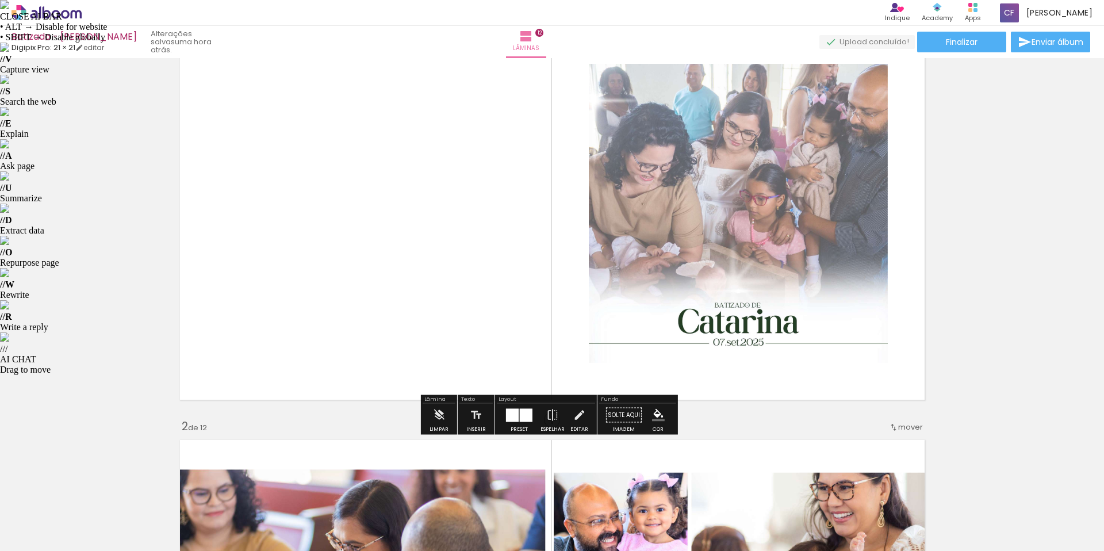
scroll to position [70, 0]
click at [441, 419] on iron-icon at bounding box center [438, 414] width 13 height 23
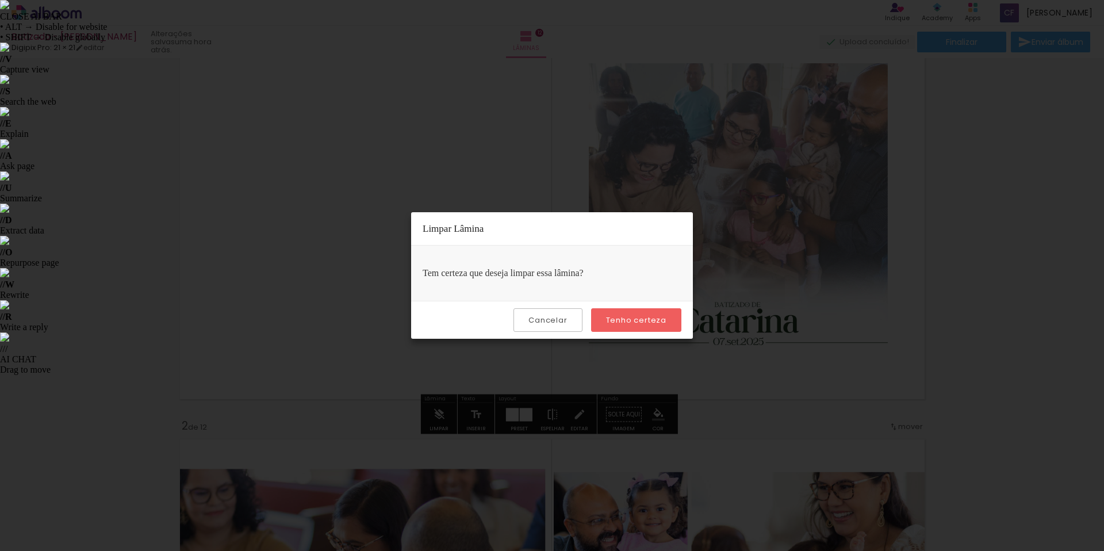
click at [0, 0] on slot "Tenho certeza" at bounding box center [0, 0] width 0 height 0
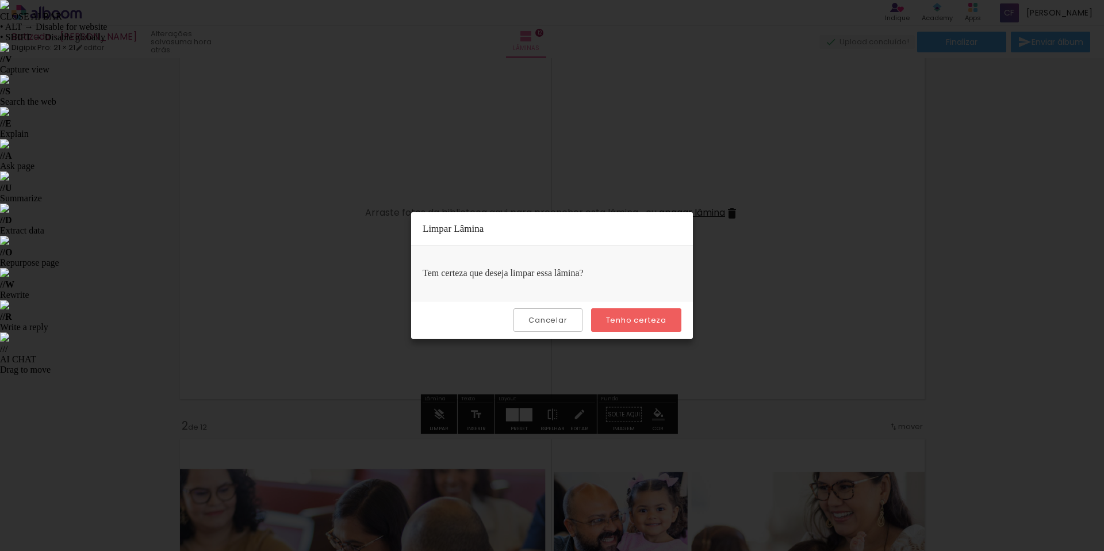
click at [792, 364] on iron-overlay-backdrop at bounding box center [552, 275] width 1104 height 551
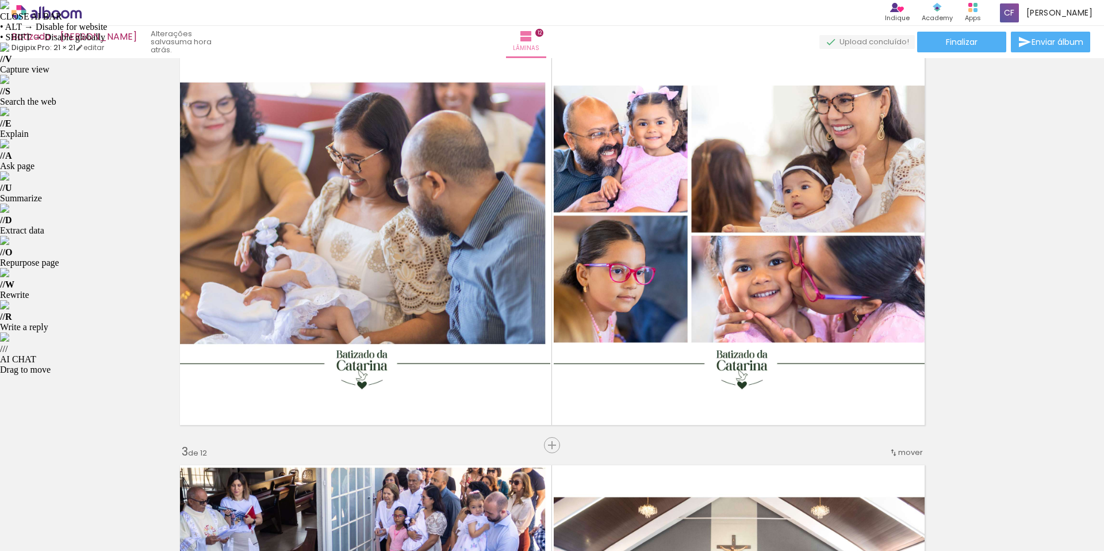
scroll to position [550, 0]
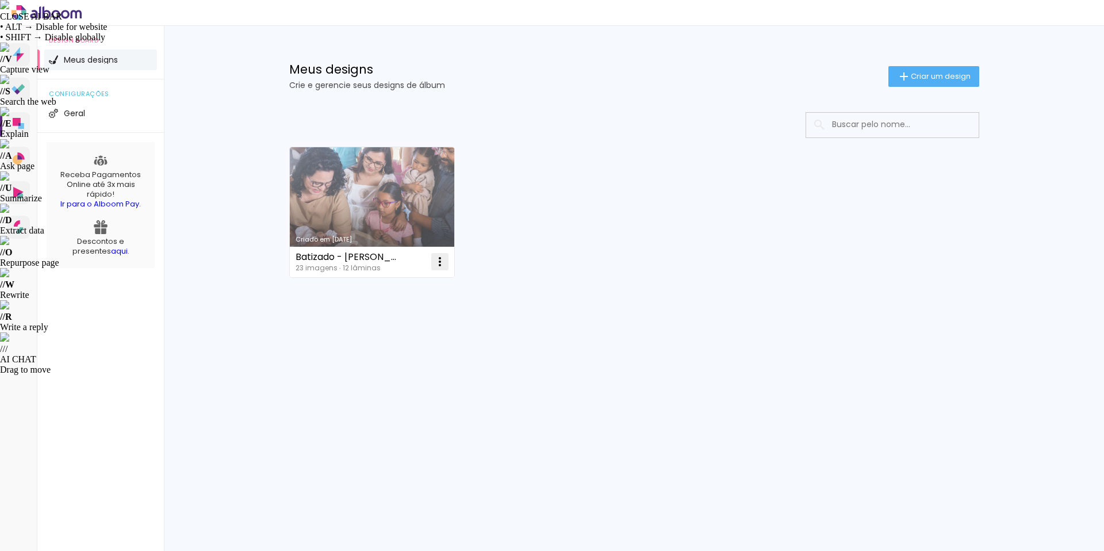
click at [438, 259] on iron-icon at bounding box center [440, 262] width 14 height 14
click at [374, 334] on span "Excluir" at bounding box center [375, 337] width 25 height 8
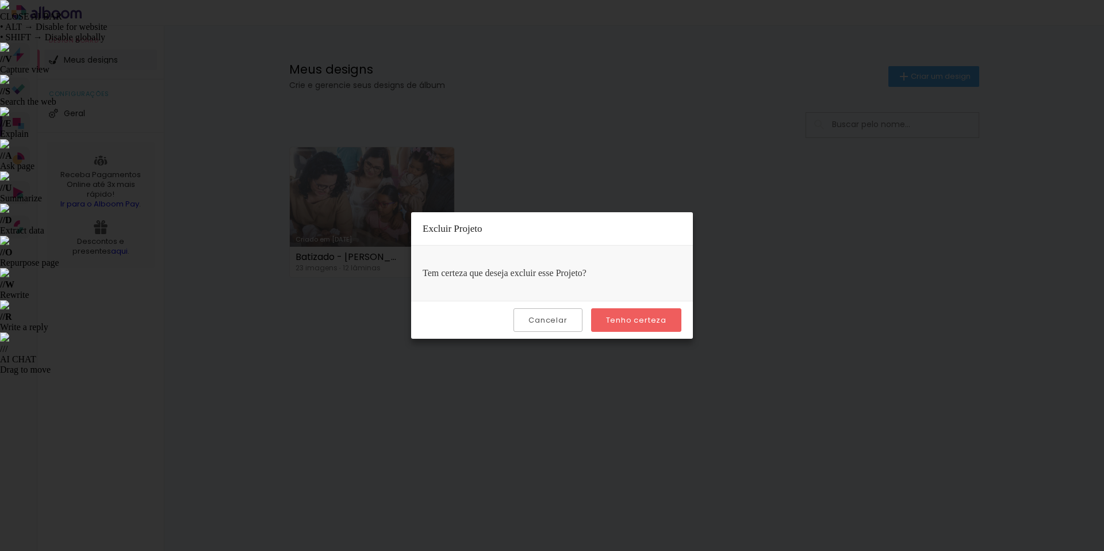
click at [0, 0] on slot "Tenho certeza" at bounding box center [0, 0] width 0 height 0
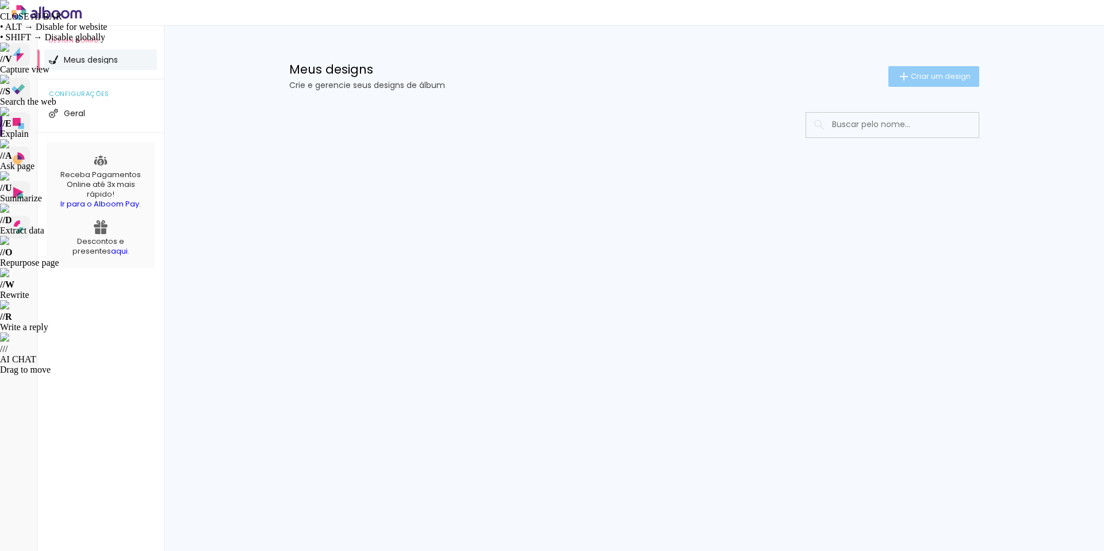
click at [939, 75] on span "Criar um design" at bounding box center [941, 75] width 60 height 7
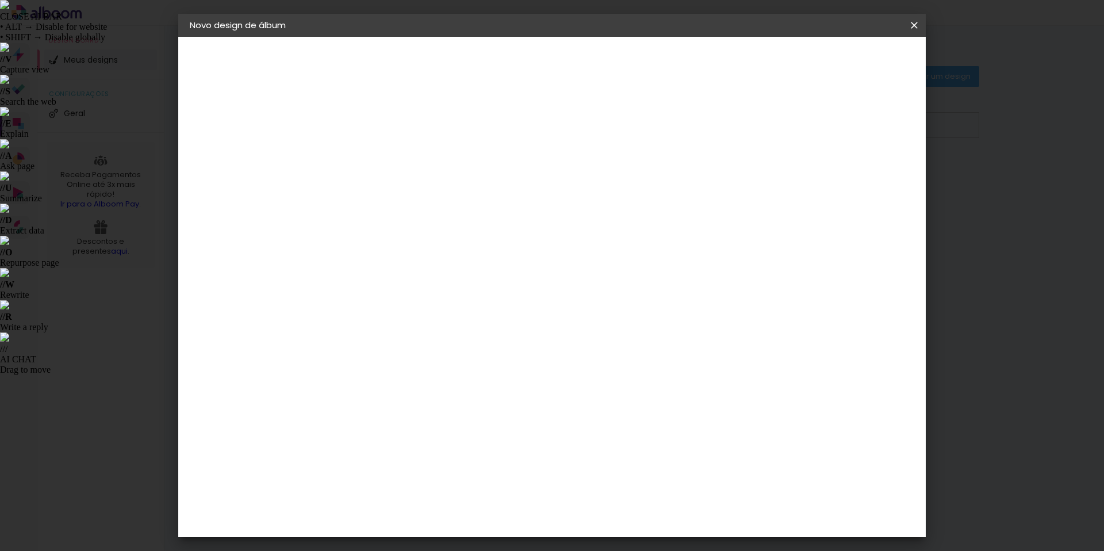
click at [378, 149] on input at bounding box center [378, 154] width 0 height 18
type input "Batizado de Catarina"
type paper-input "Batizado de Catarina"
click at [0, 0] on slot "Avançar" at bounding box center [0, 0] width 0 height 0
click at [392, 219] on input at bounding box center [407, 219] width 116 height 14
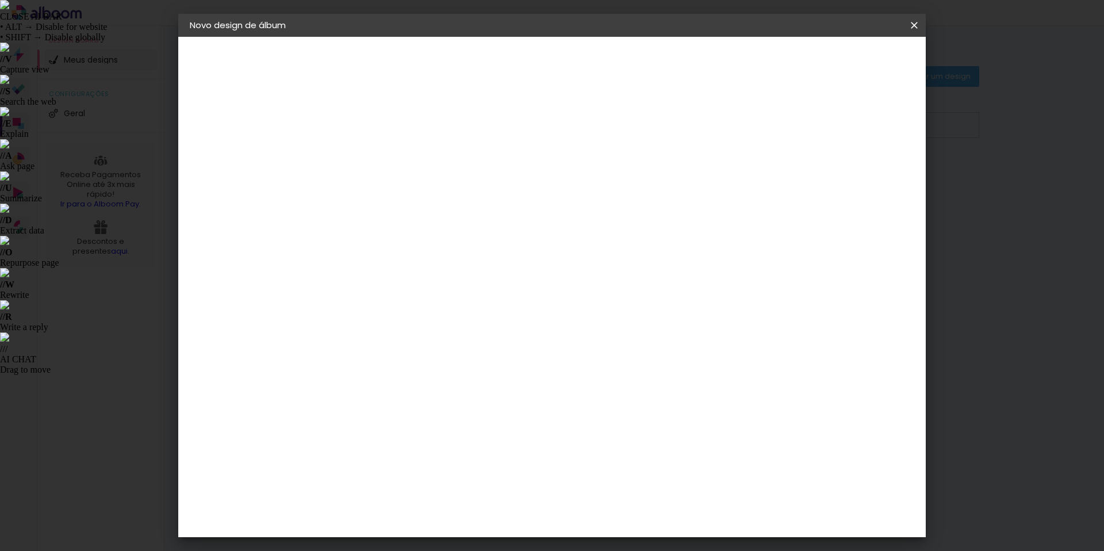
type input "digip"
type paper-input "digip"
click at [375, 262] on div "Digipix Pro" at bounding box center [384, 262] width 29 height 18
click at [0, 0] on slot "Avançar" at bounding box center [0, 0] width 0 height 0
click at [423, 195] on input "text" at bounding box center [400, 200] width 45 height 18
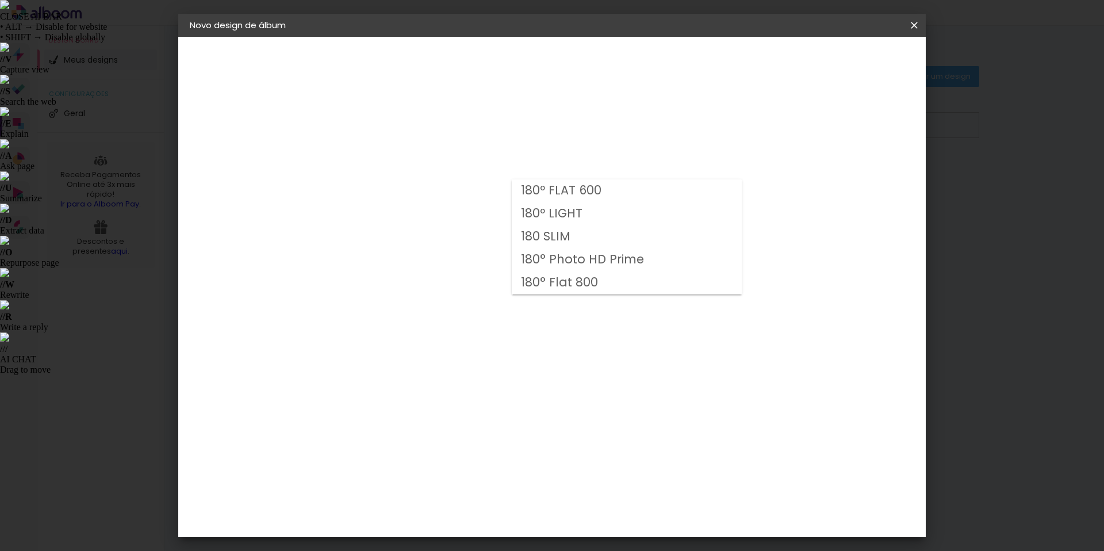
click at [0, 0] on slot "180 SLIM" at bounding box center [0, 0] width 0 height 0
type input "180 SLIM"
click at [455, 359] on span "14.8 × 14.8" at bounding box center [428, 374] width 53 height 30
click at [582, 62] on header "Modelo Escolha o modelo do álbum. Voltar Avançar" at bounding box center [455, 71] width 255 height 68
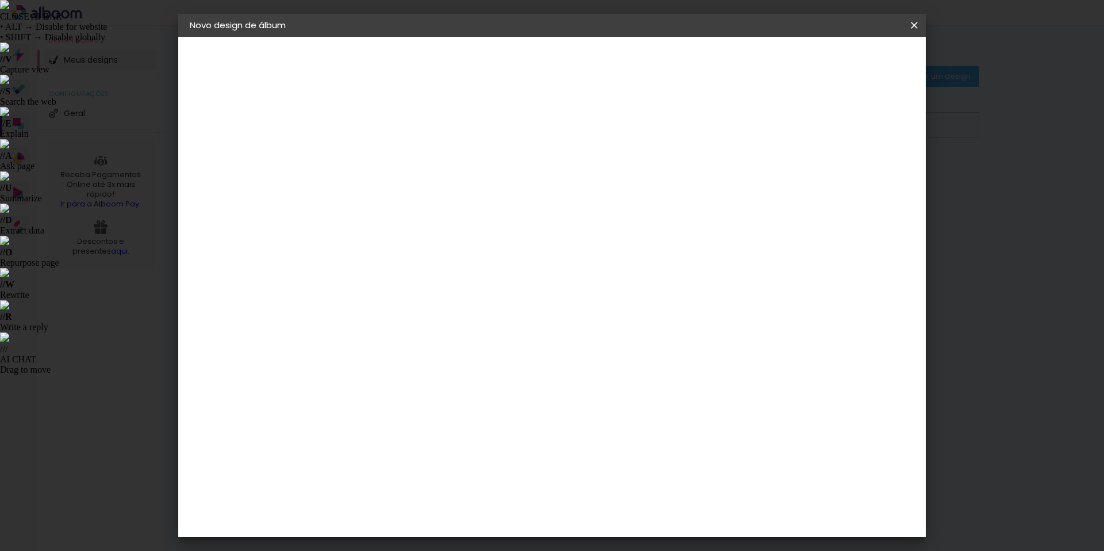
click at [0, 0] on slot "Avançar" at bounding box center [0, 0] width 0 height 0
click at [777, 125] on div at bounding box center [772, 124] width 10 height 10
type paper-checkbox "on"
click at [842, 62] on span "Iniciar design" at bounding box center [816, 61] width 52 height 8
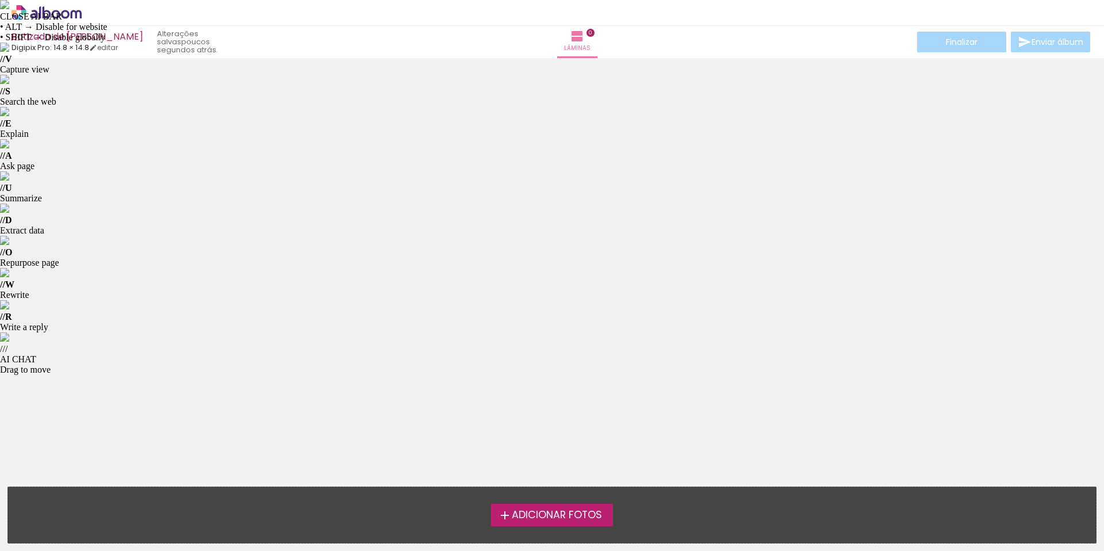
click at [527, 511] on span "Adicionar Fotos" at bounding box center [557, 515] width 90 height 10
click at [0, 0] on input "file" at bounding box center [0, 0] width 0 height 0
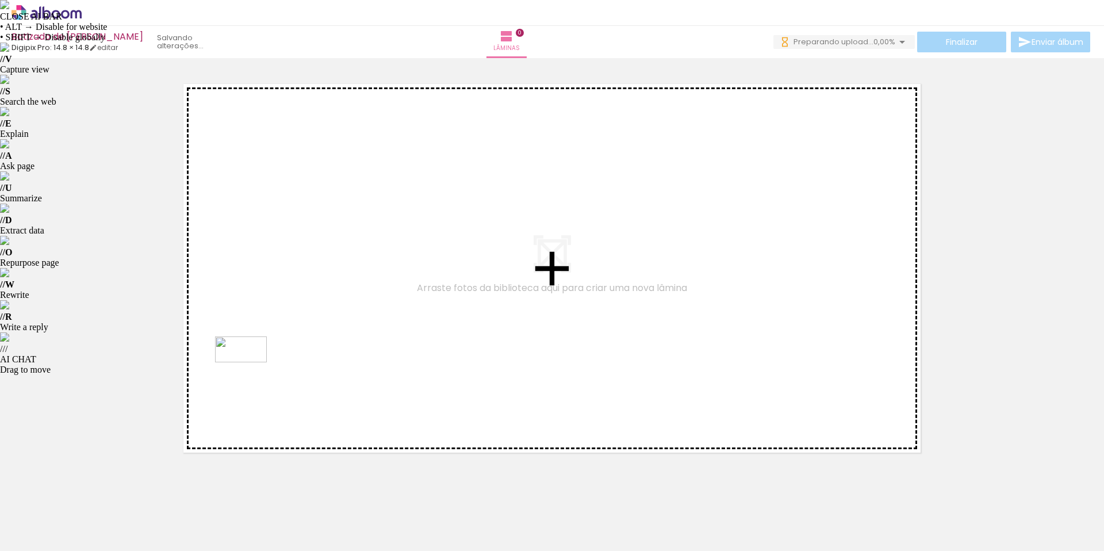
drag, startPoint x: 131, startPoint y: 506, endPoint x: 250, endPoint y: 371, distance: 180.0
click at [250, 371] on quentale-workspace at bounding box center [552, 275] width 1104 height 551
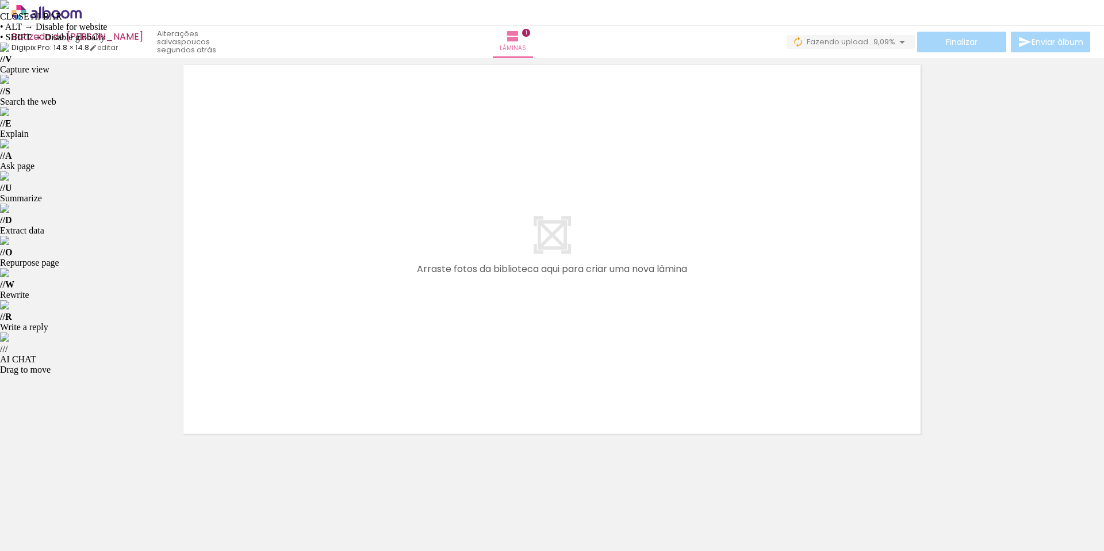
scroll to position [447, 0]
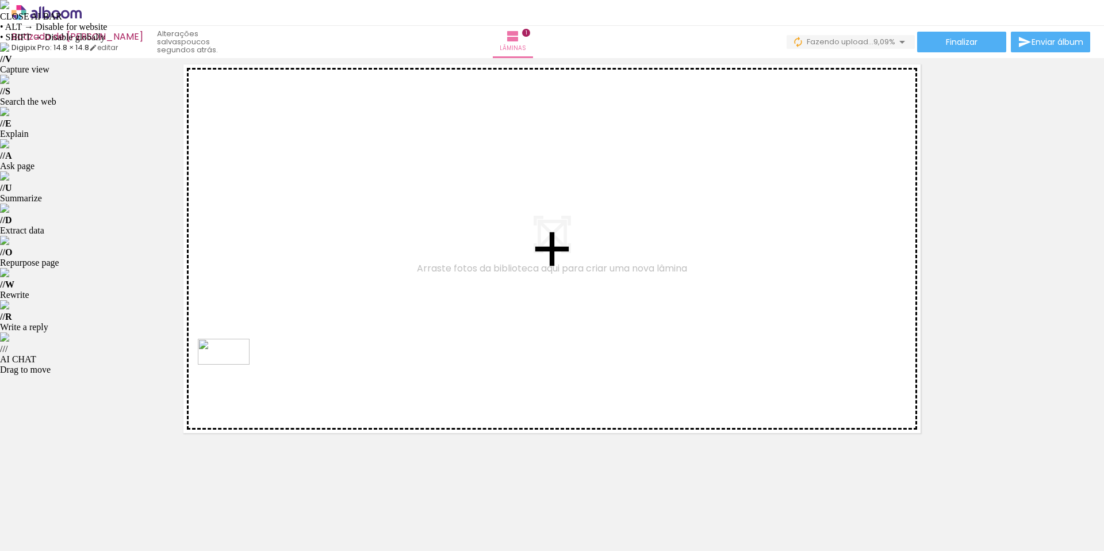
drag, startPoint x: 175, startPoint y: 516, endPoint x: 232, endPoint y: 373, distance: 153.7
click at [232, 373] on quentale-workspace at bounding box center [552, 275] width 1104 height 551
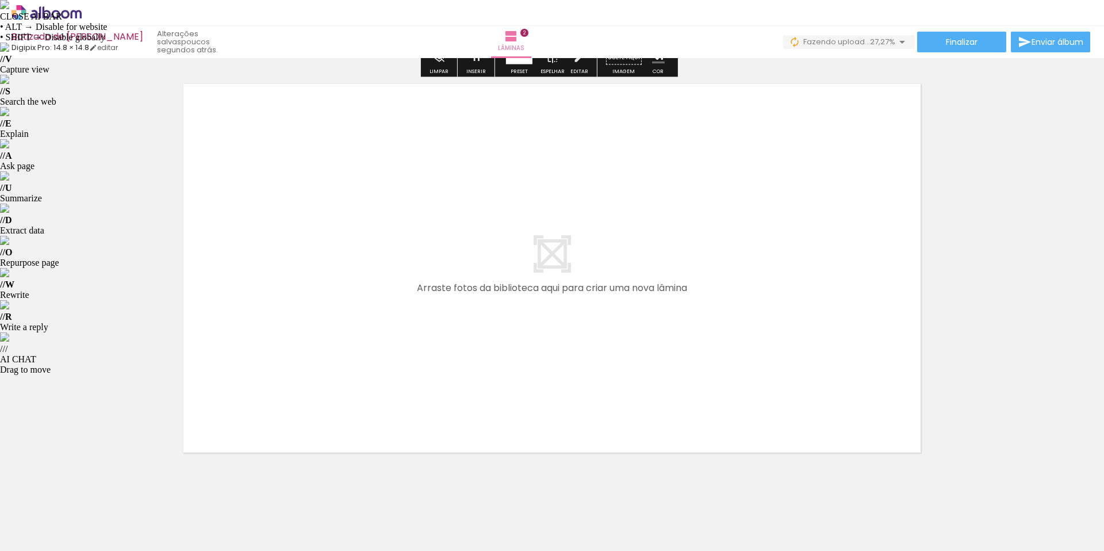
scroll to position [861, 0]
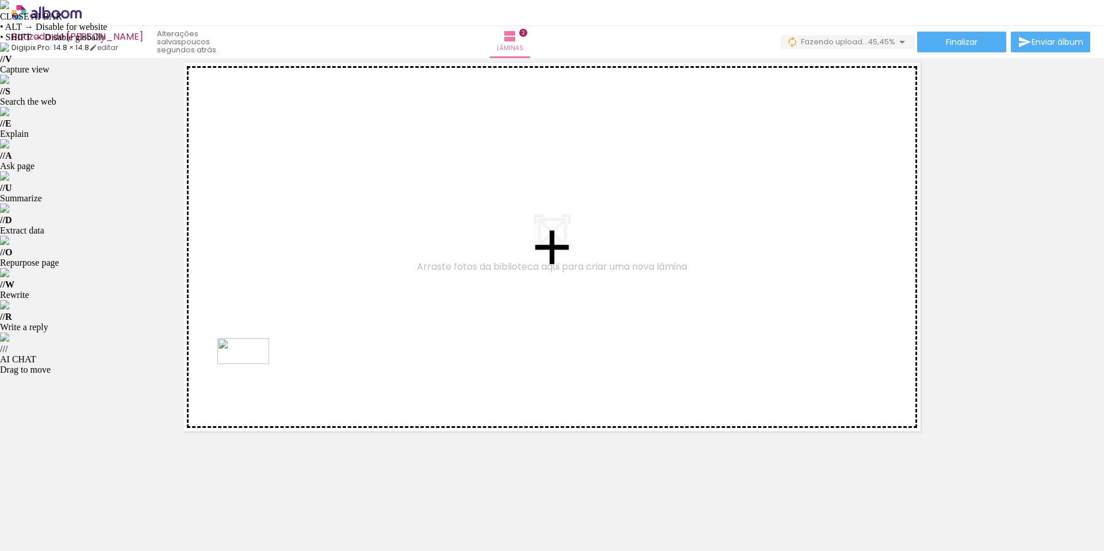
drag, startPoint x: 240, startPoint y: 515, endPoint x: 252, endPoint y: 371, distance: 144.8
click at [252, 371] on quentale-workspace at bounding box center [552, 275] width 1104 height 551
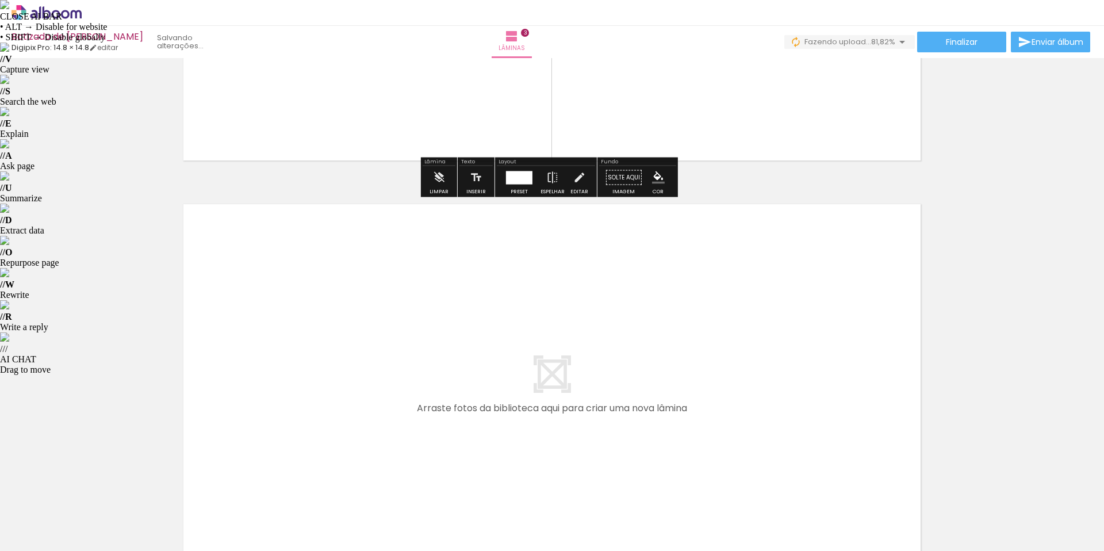
scroll to position [1258, 0]
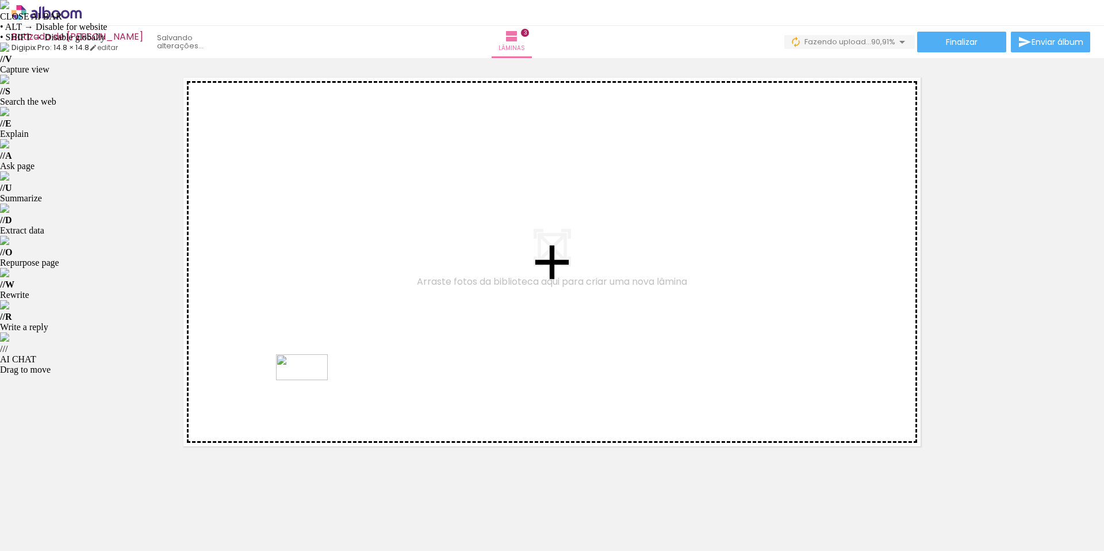
drag, startPoint x: 305, startPoint y: 510, endPoint x: 310, endPoint y: 389, distance: 121.4
click at [310, 389] on quentale-workspace at bounding box center [552, 275] width 1104 height 551
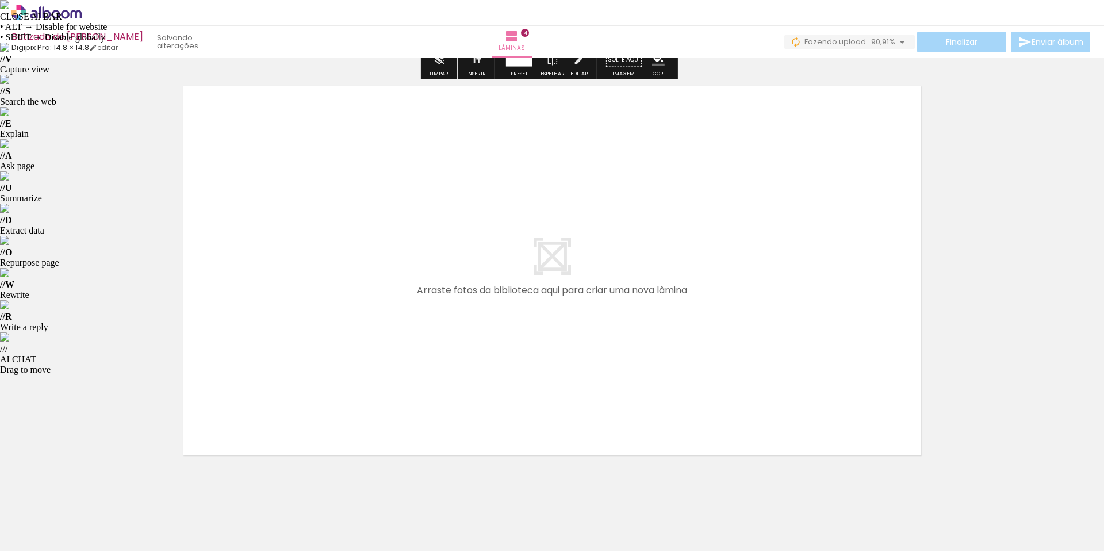
scroll to position [1682, 0]
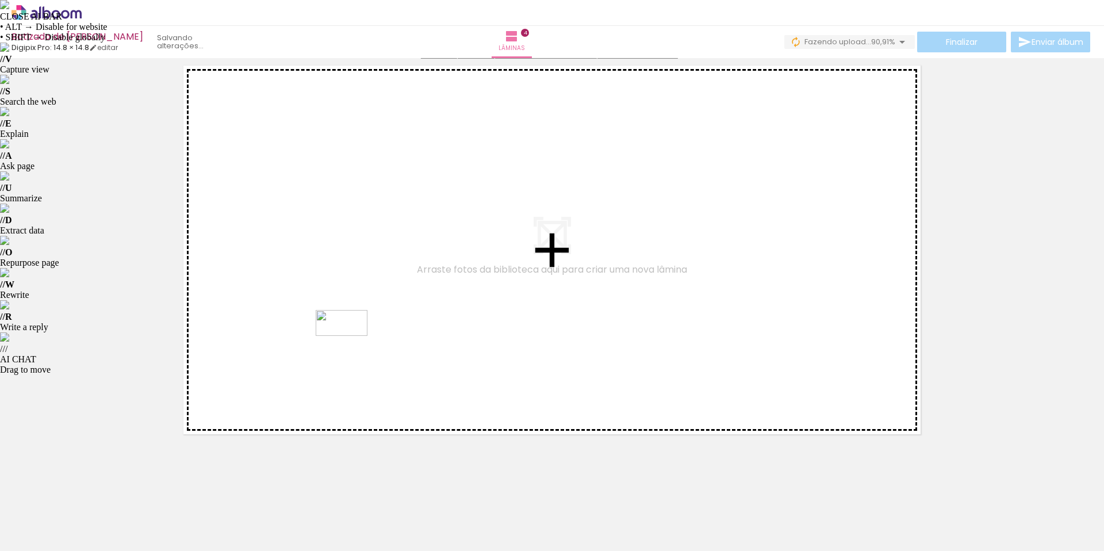
drag, startPoint x: 371, startPoint y: 504, endPoint x: 350, endPoint y: 337, distance: 167.5
click at [350, 337] on quentale-workspace at bounding box center [552, 275] width 1104 height 551
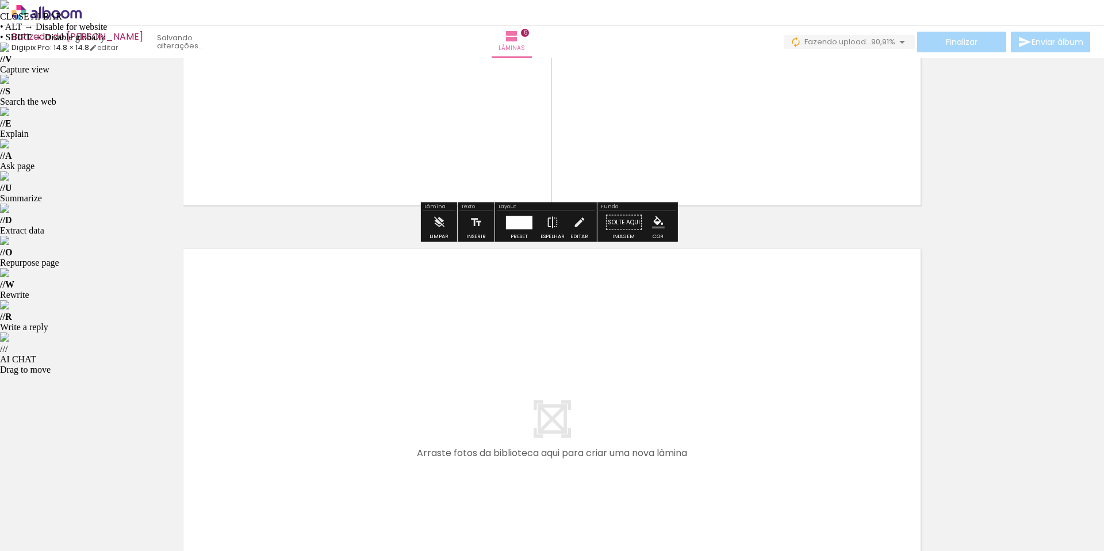
scroll to position [2037, 0]
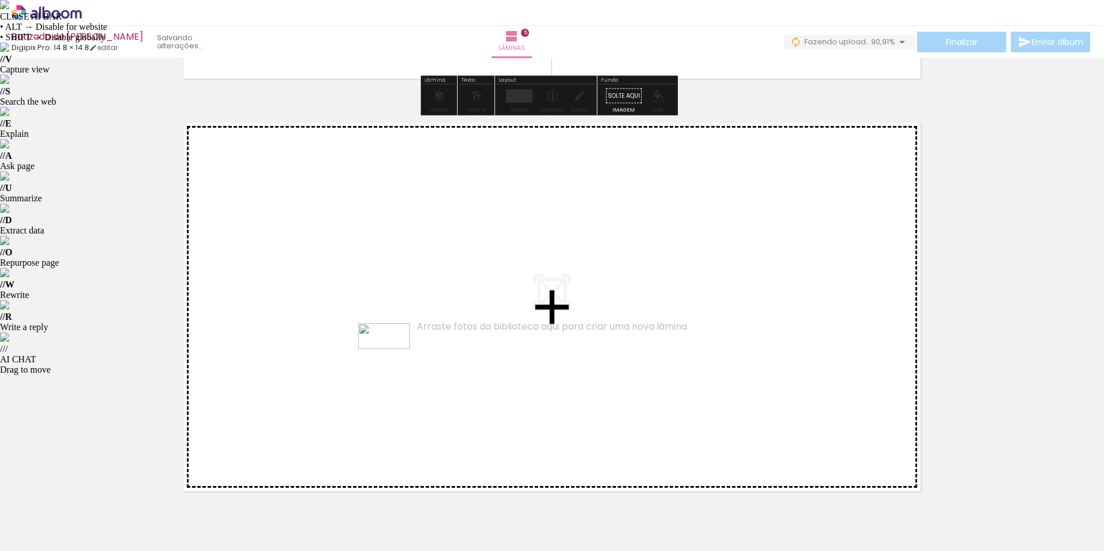
drag, startPoint x: 428, startPoint y: 513, endPoint x: 393, endPoint y: 358, distance: 159.1
click at [393, 358] on quentale-workspace at bounding box center [552, 275] width 1104 height 551
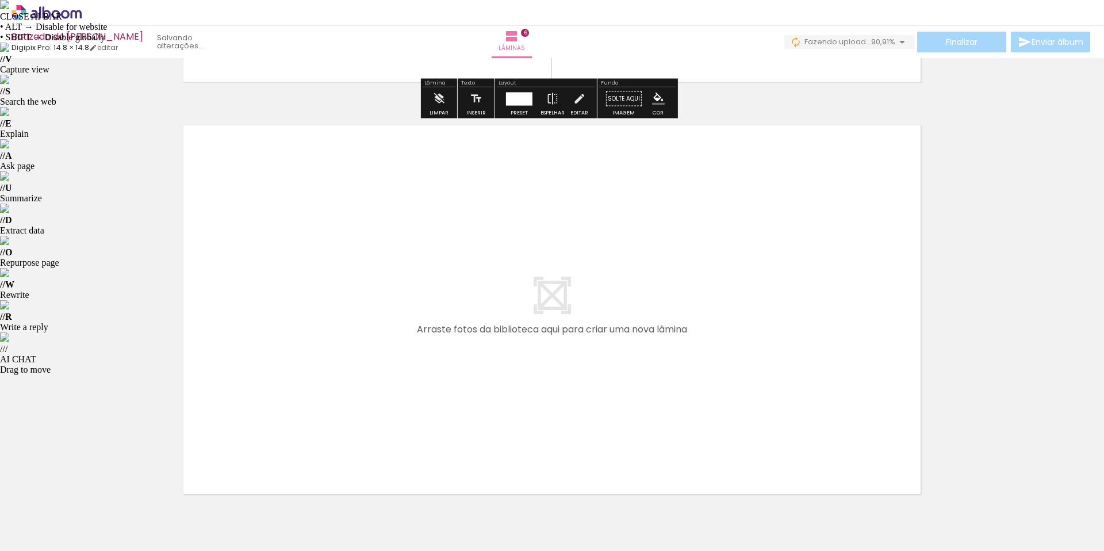
scroll to position [2502, 0]
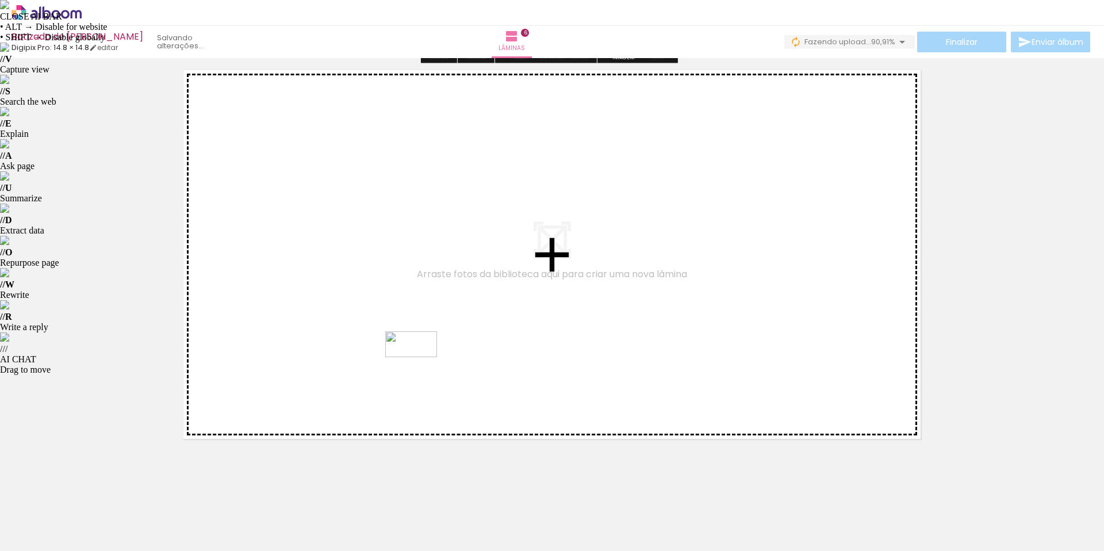
drag, startPoint x: 488, startPoint y: 500, endPoint x: 420, endPoint y: 366, distance: 150.2
click at [420, 366] on quentale-workspace at bounding box center [552, 275] width 1104 height 551
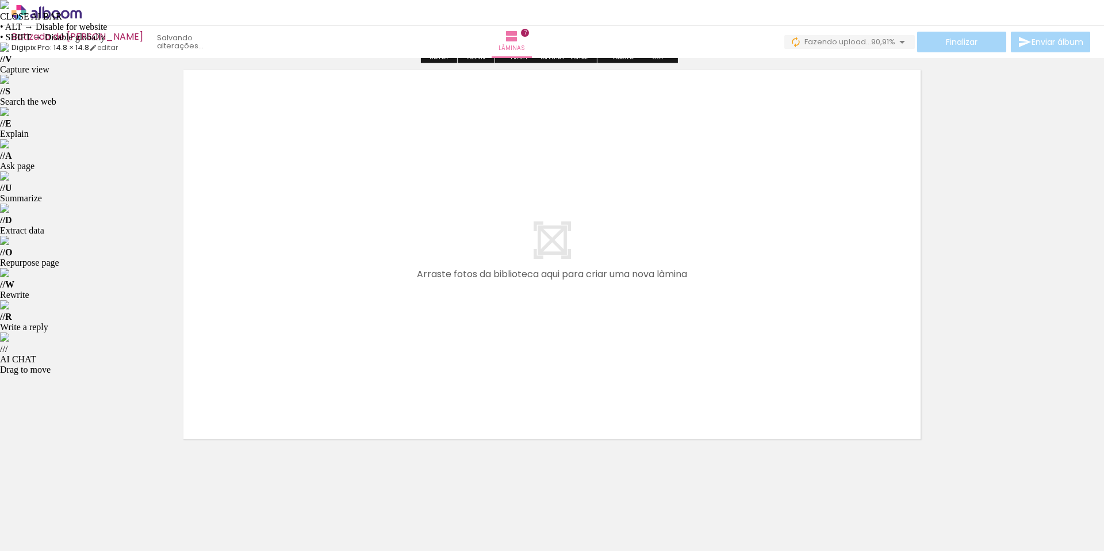
scroll to position [2922, 0]
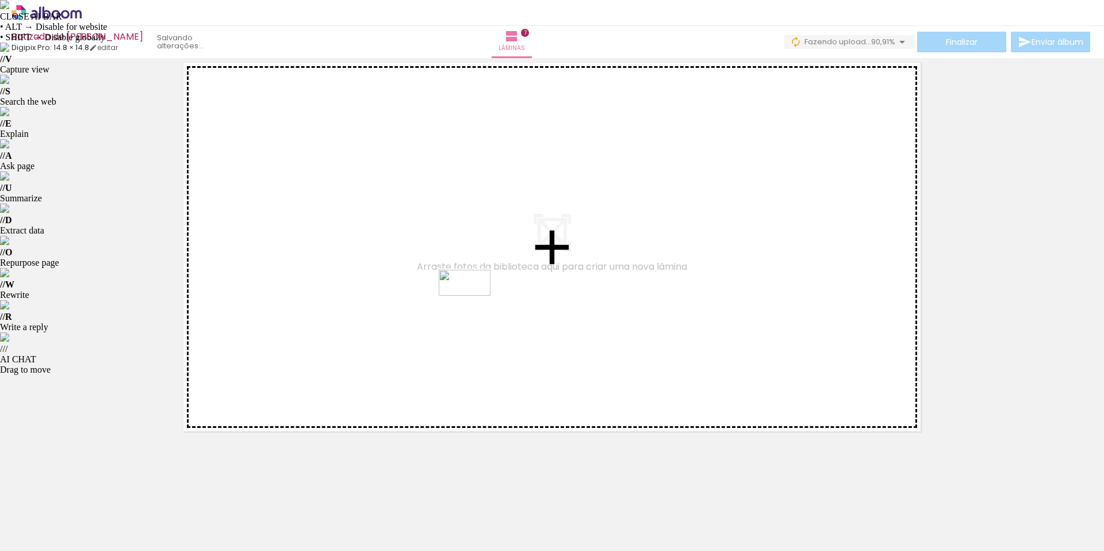
drag, startPoint x: 555, startPoint y: 496, endPoint x: 473, endPoint y: 304, distance: 208.6
click at [473, 304] on quentale-workspace at bounding box center [552, 275] width 1104 height 551
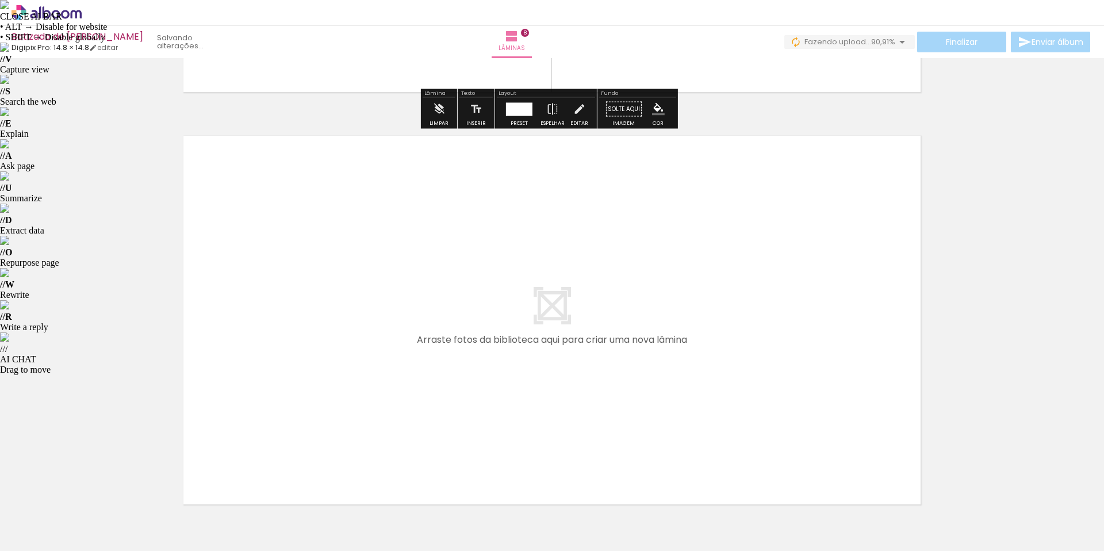
scroll to position [3279, 0]
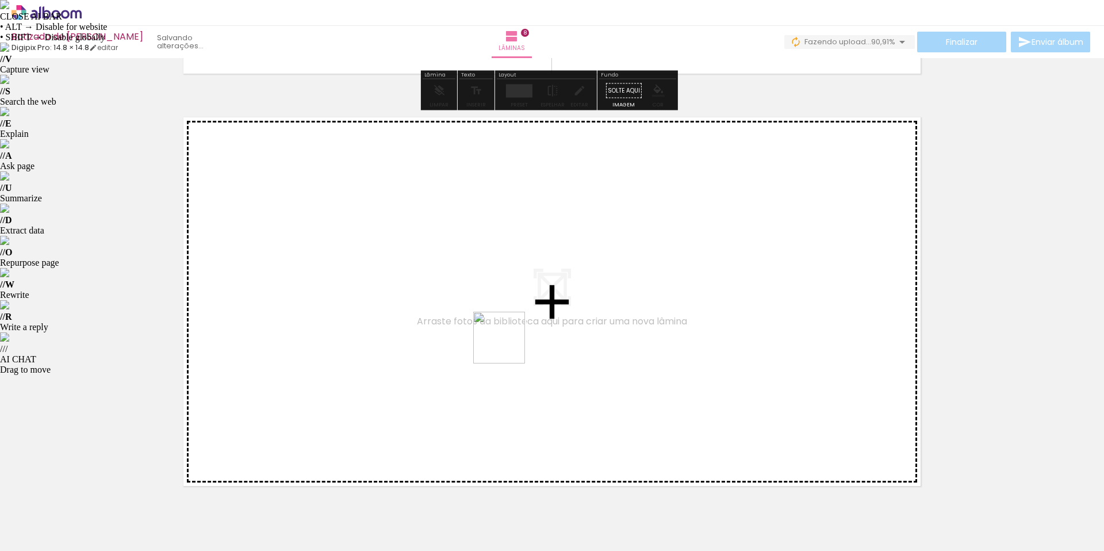
drag, startPoint x: 617, startPoint y: 509, endPoint x: 500, endPoint y: 334, distance: 211.3
click at [500, 334] on quentale-workspace at bounding box center [552, 275] width 1104 height 551
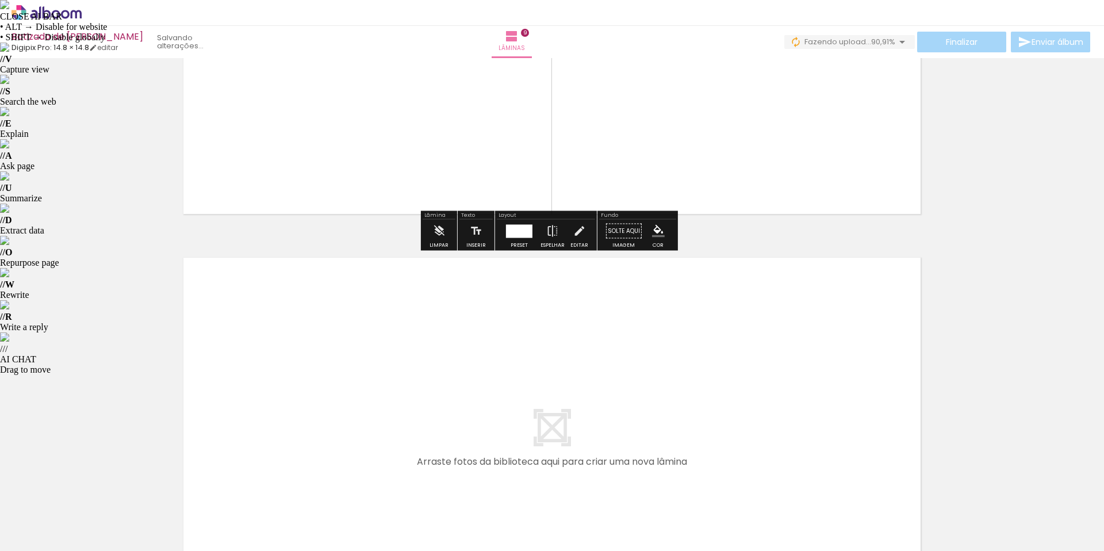
scroll to position [3746, 0]
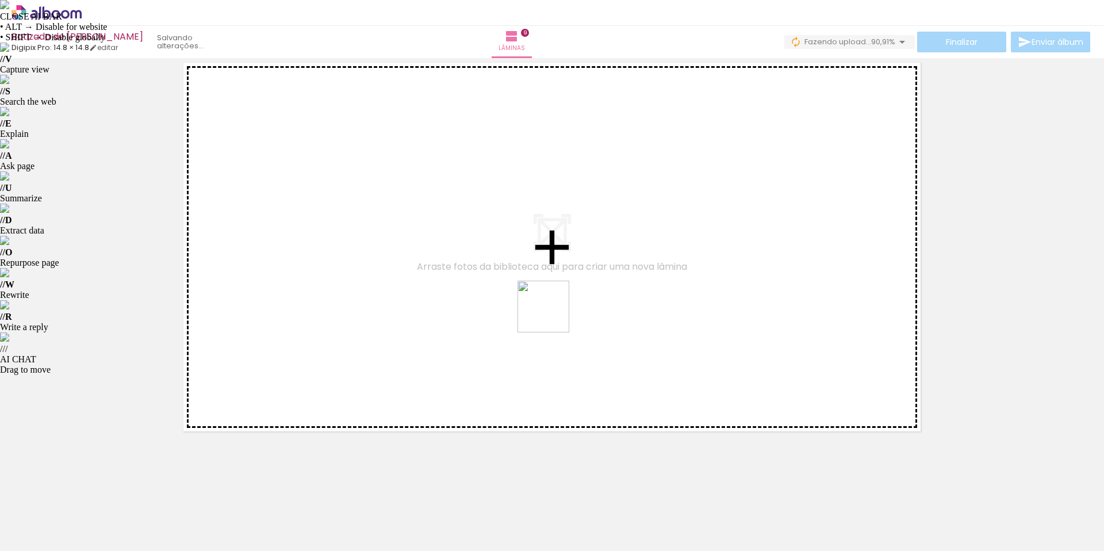
drag, startPoint x: 688, startPoint y: 503, endPoint x: 551, endPoint y: 314, distance: 232.6
click at [551, 314] on quentale-workspace at bounding box center [552, 275] width 1104 height 551
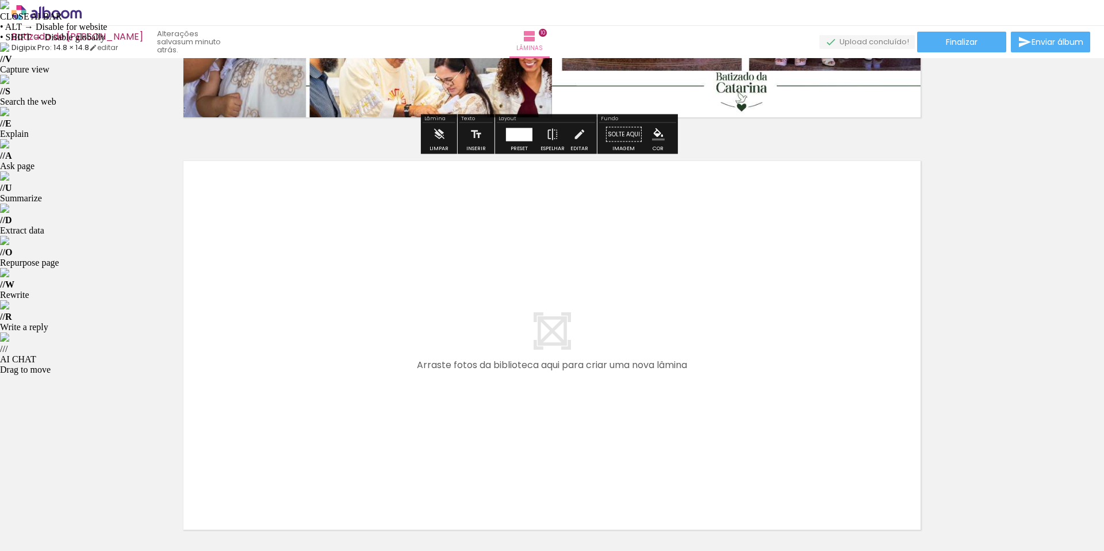
scroll to position [4062, 0]
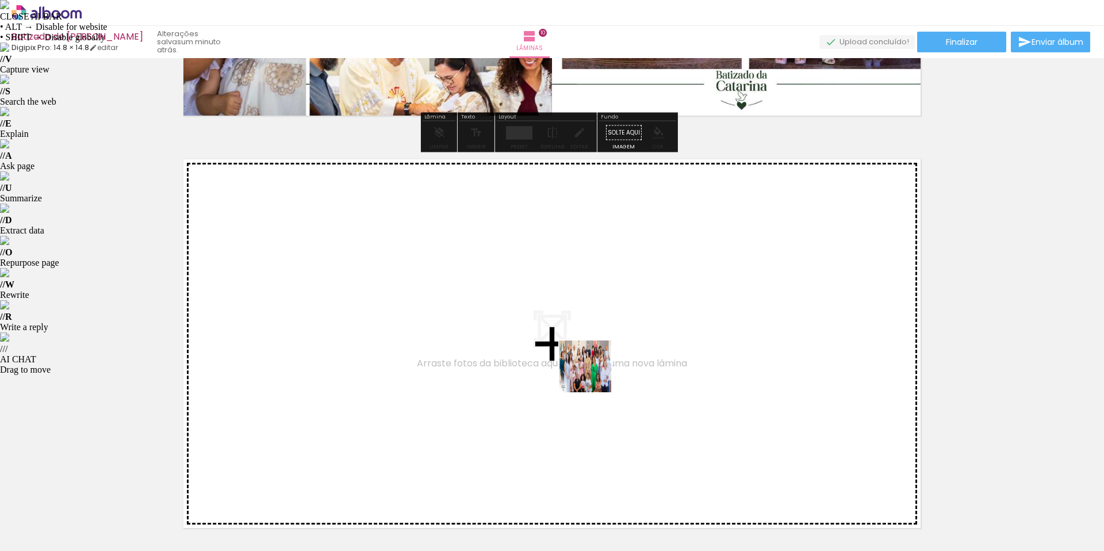
drag, startPoint x: 744, startPoint y: 510, endPoint x: 592, endPoint y: 374, distance: 204.8
click at [592, 374] on quentale-workspace at bounding box center [552, 275] width 1104 height 551
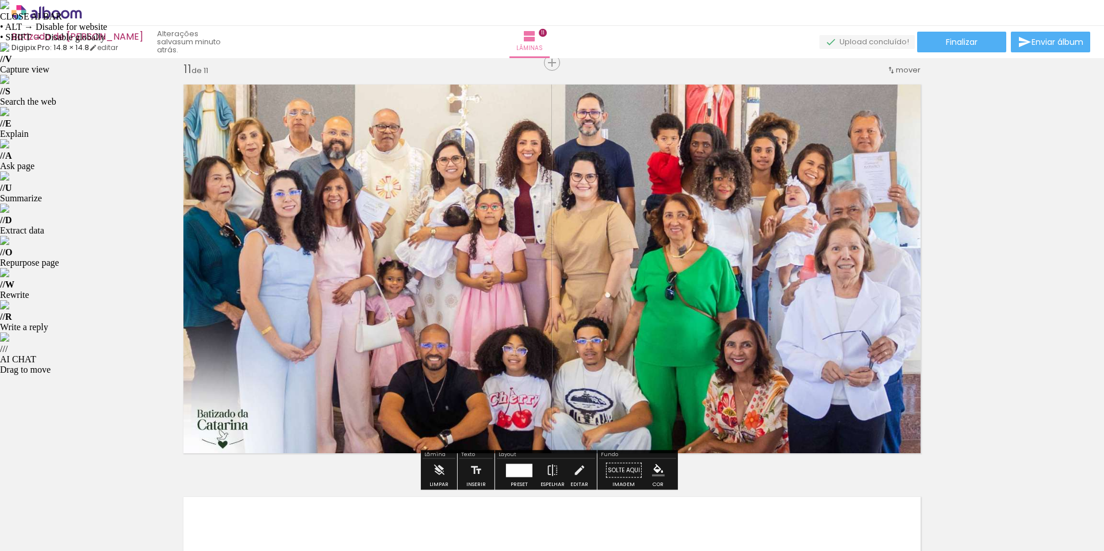
scroll to position [4137, 0]
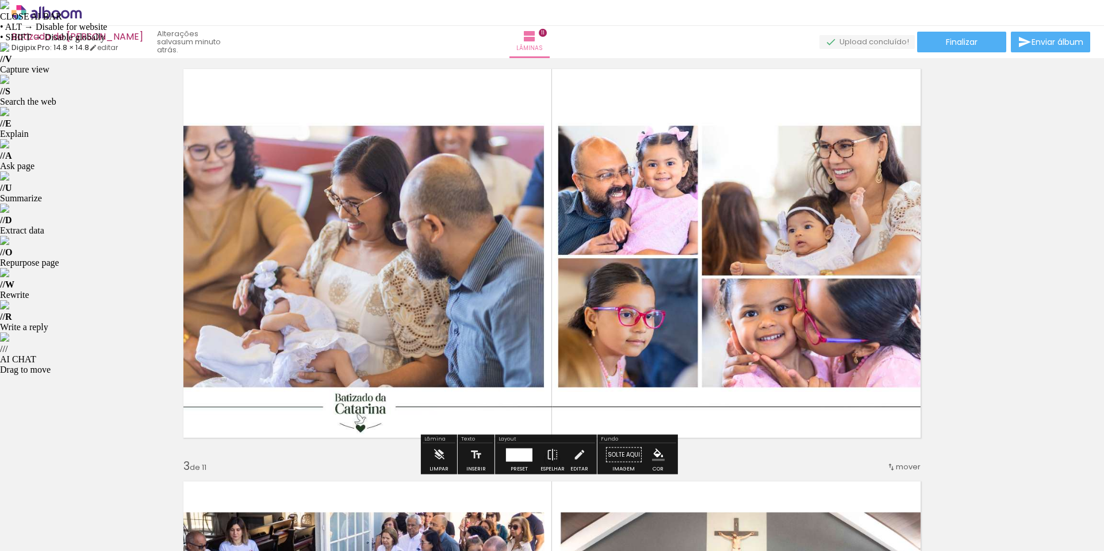
scroll to position [0, 0]
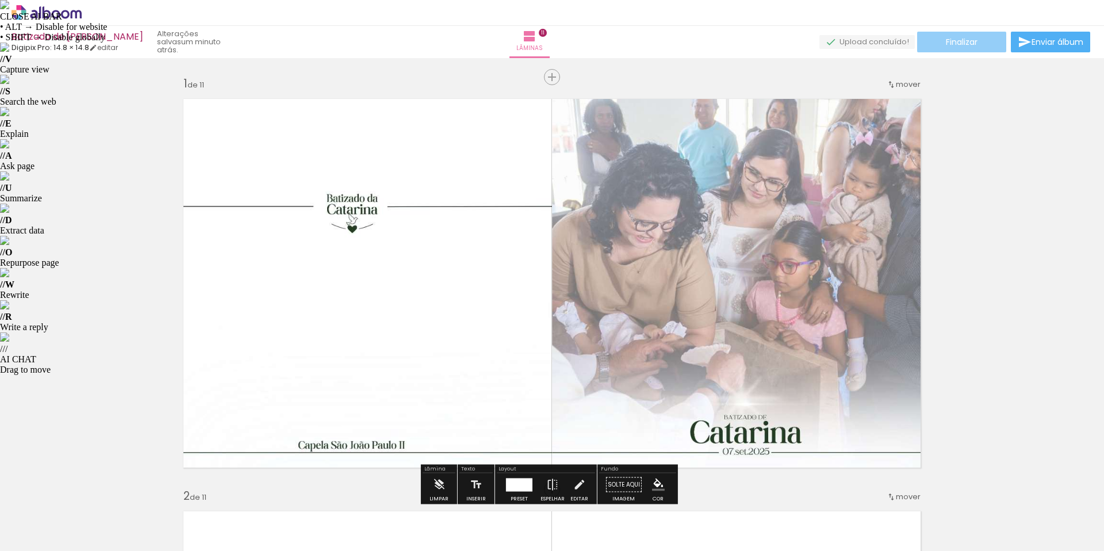
click at [960, 41] on span "Finalizar" at bounding box center [962, 42] width 32 height 8
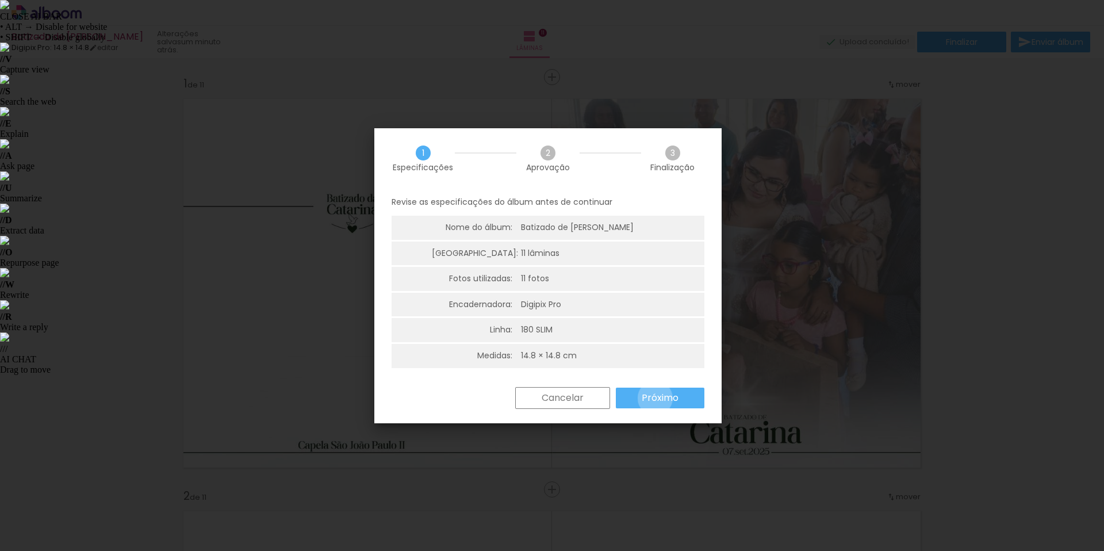
click at [0, 0] on slot "Próximo" at bounding box center [0, 0] width 0 height 0
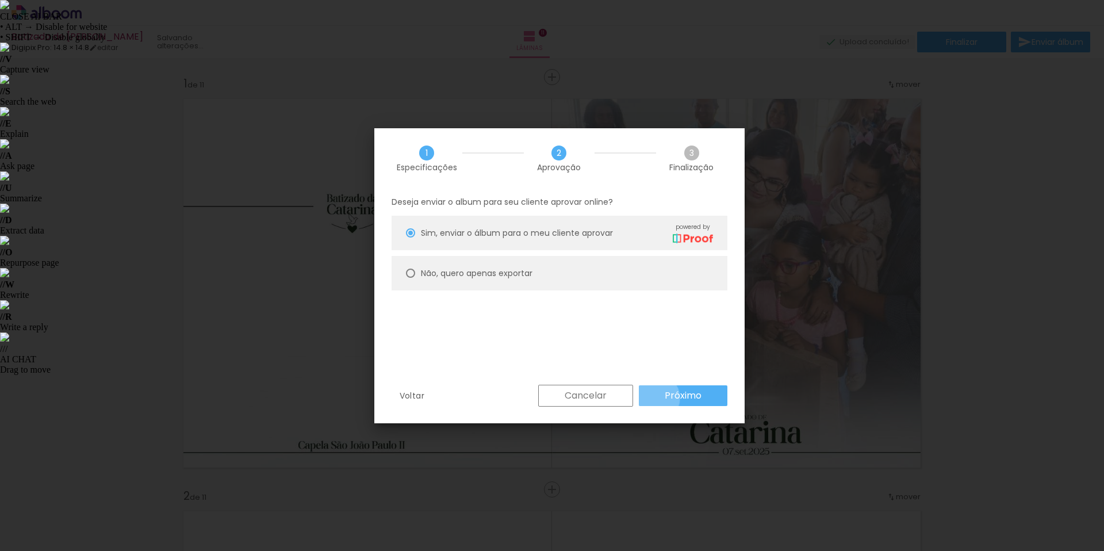
click at [655, 398] on paper-button "Próximo" at bounding box center [683, 395] width 89 height 21
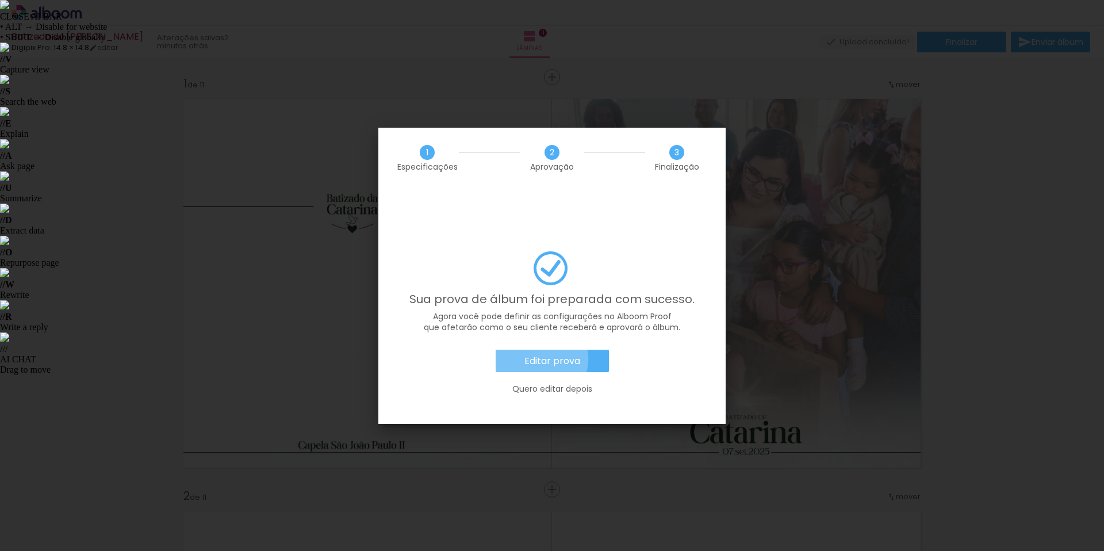
click at [0, 0] on slot "Editar prova" at bounding box center [0, 0] width 0 height 0
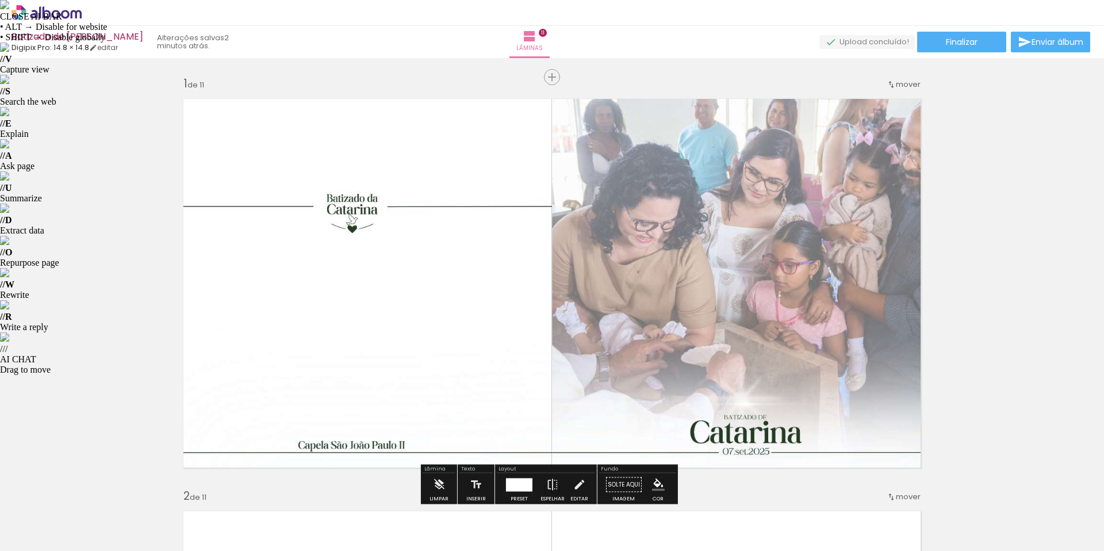
click at [475, 326] on quentale-photo at bounding box center [552, 282] width 752 height 383
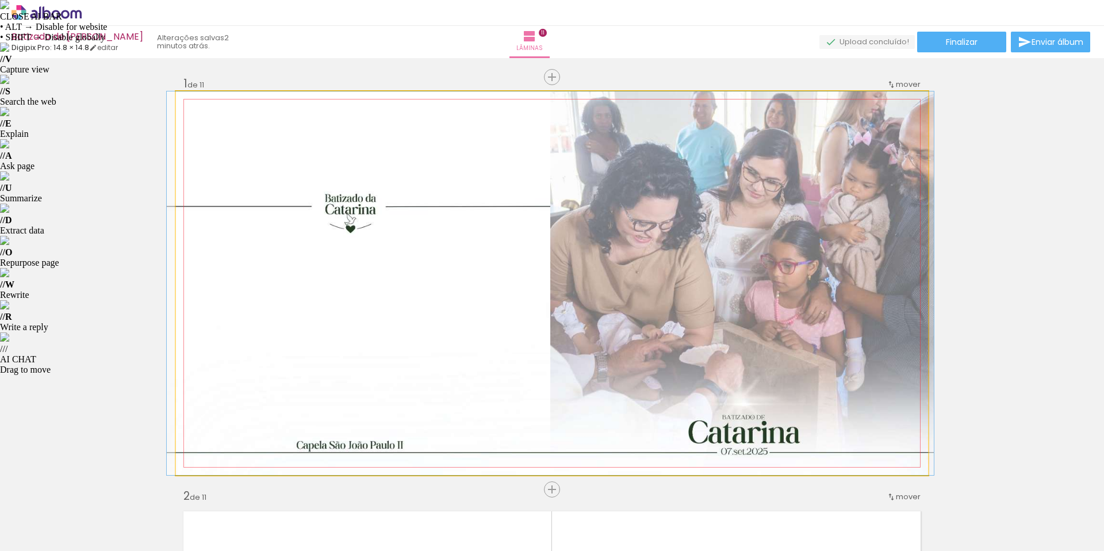
click at [812, 313] on quentale-photo at bounding box center [552, 282] width 752 height 383
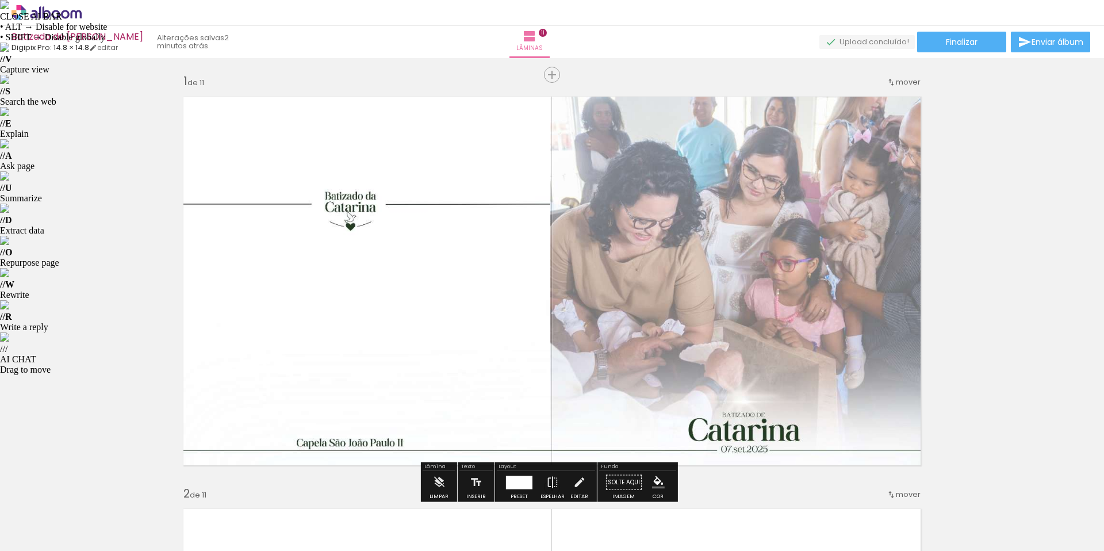
scroll to position [7, 0]
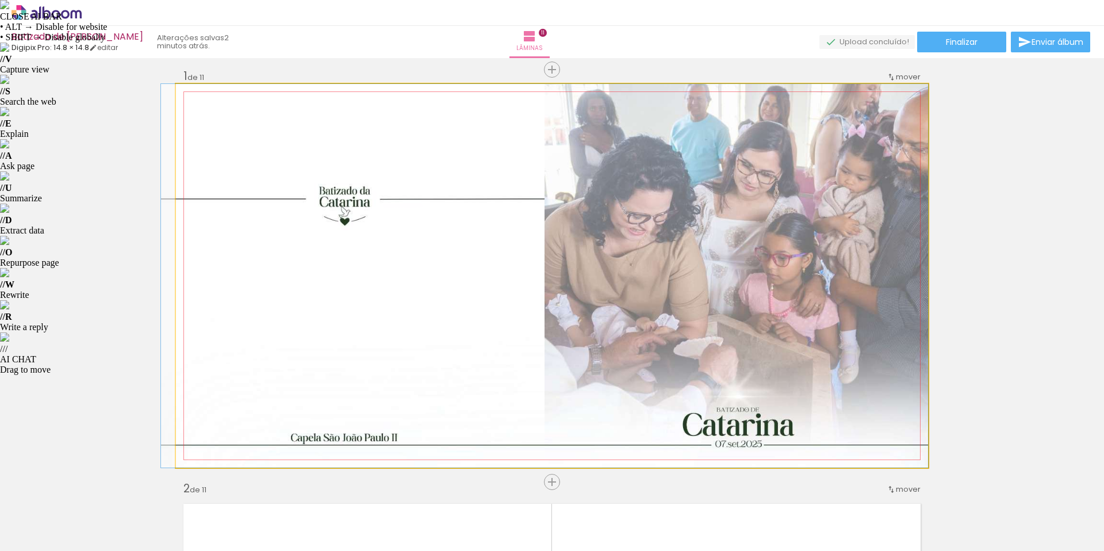
drag, startPoint x: 773, startPoint y: 304, endPoint x: 754, endPoint y: 304, distance: 19.0
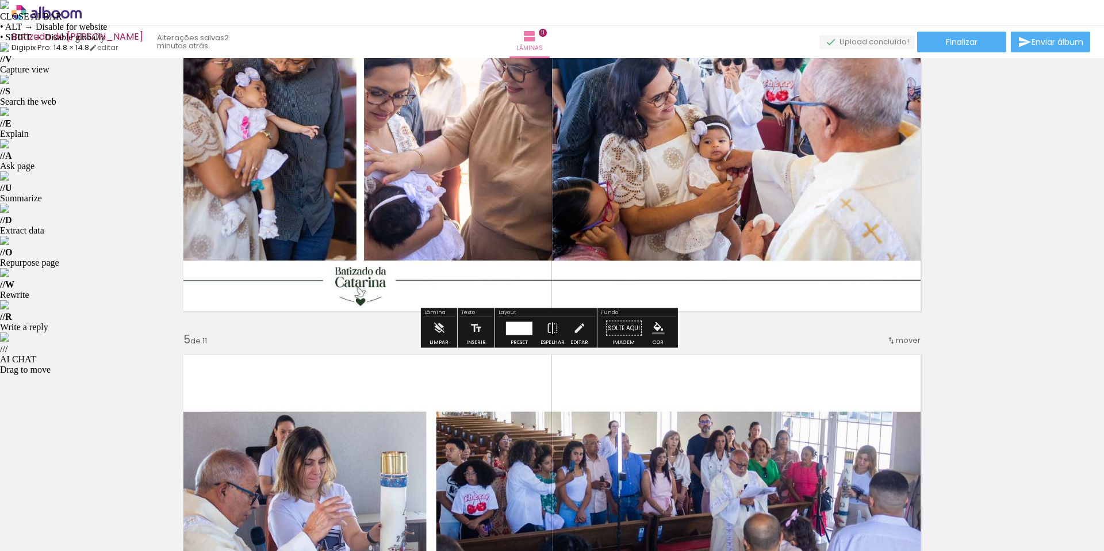
scroll to position [1404, 0]
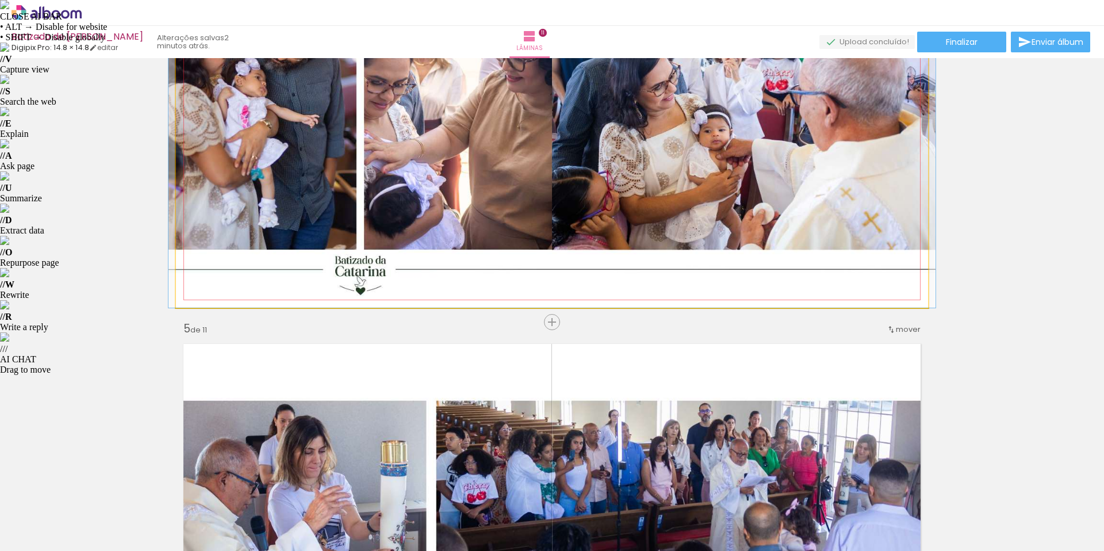
click at [731, 216] on quentale-photo at bounding box center [552, 115] width 752 height 383
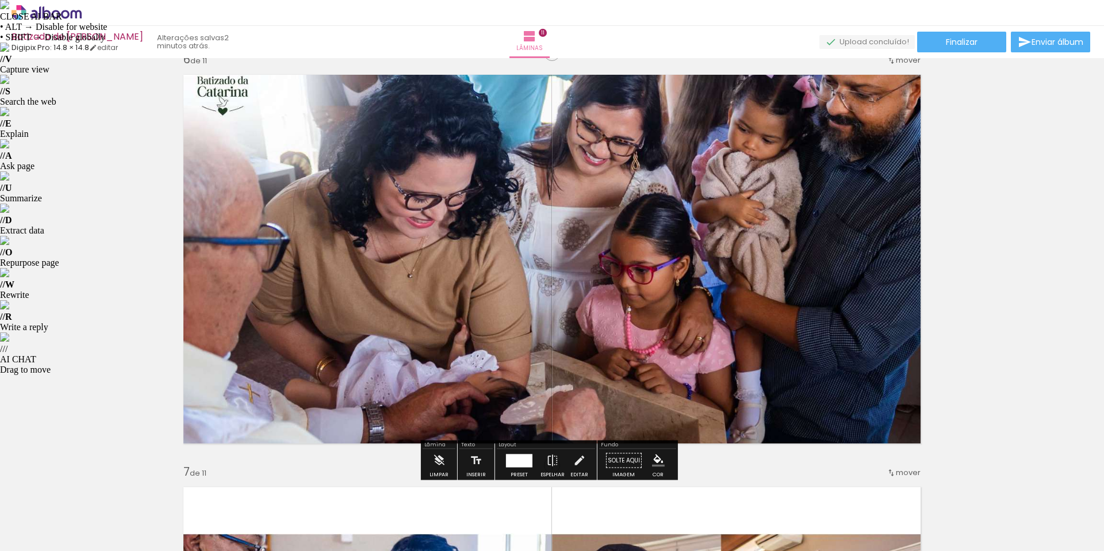
scroll to position [2083, 0]
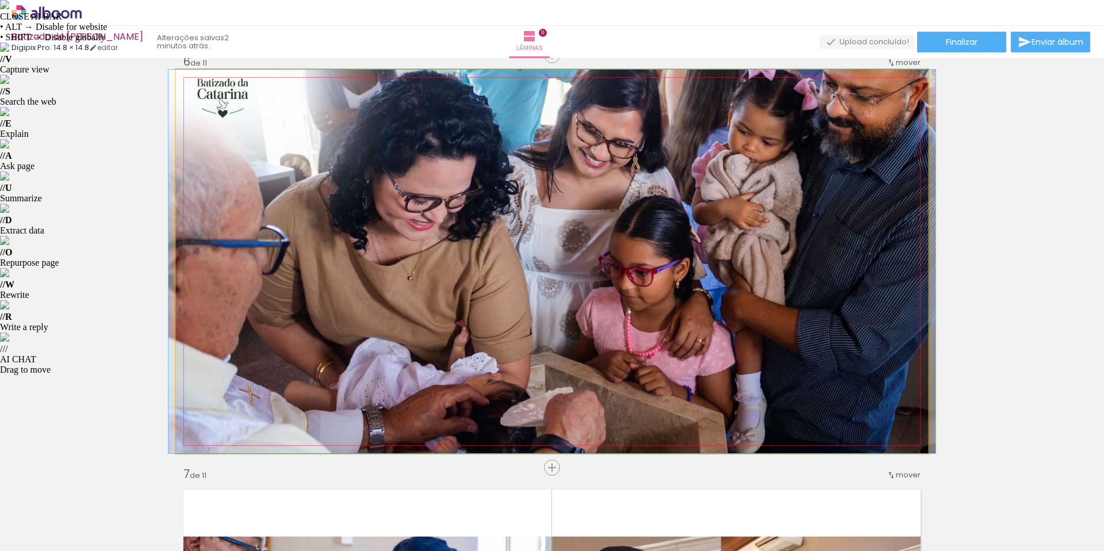
click at [778, 329] on quentale-photo at bounding box center [552, 261] width 752 height 383
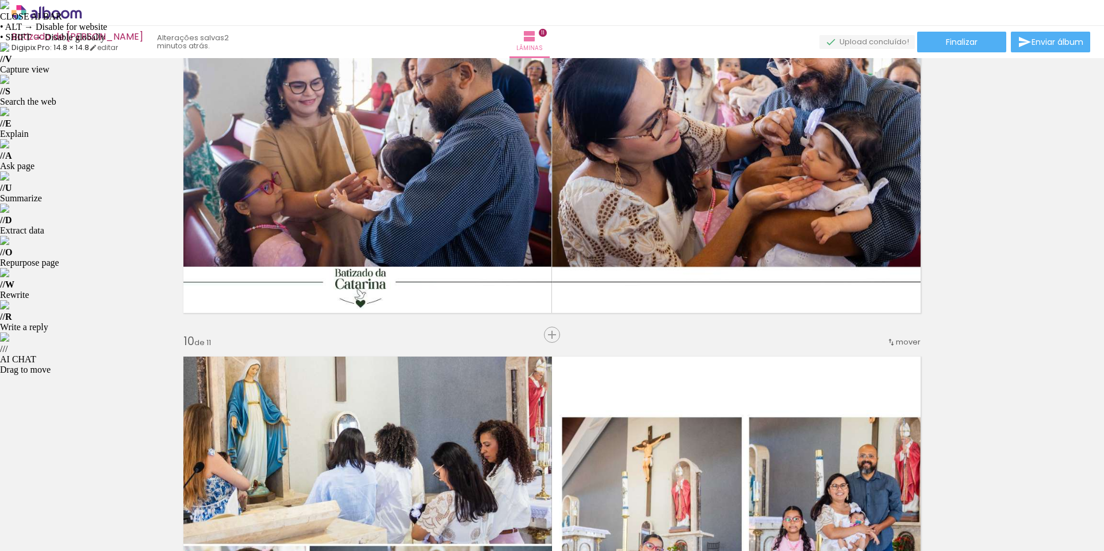
scroll to position [3040, 0]
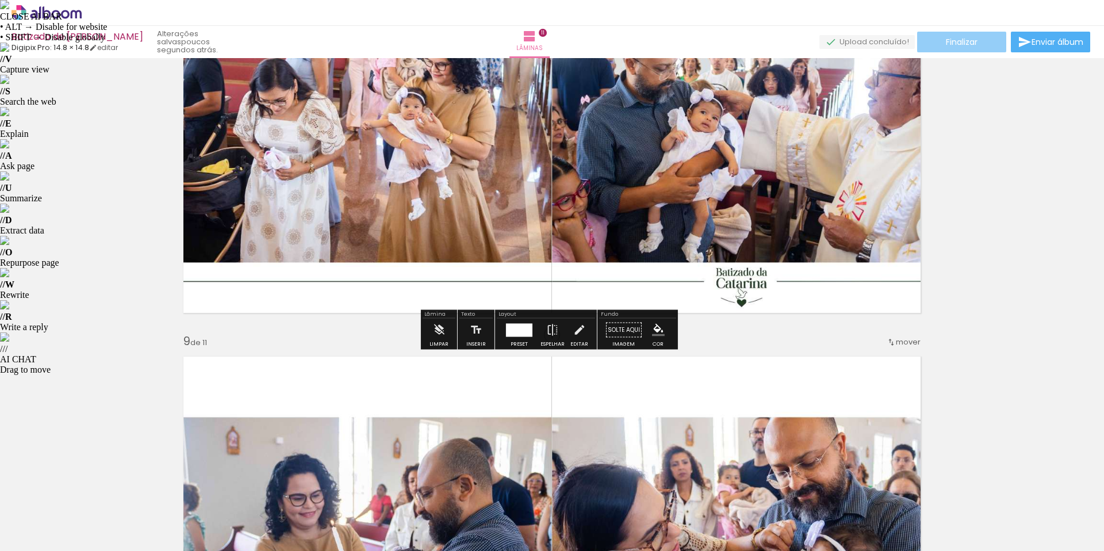
click at [950, 49] on paper-button "Finalizar" at bounding box center [961, 42] width 89 height 21
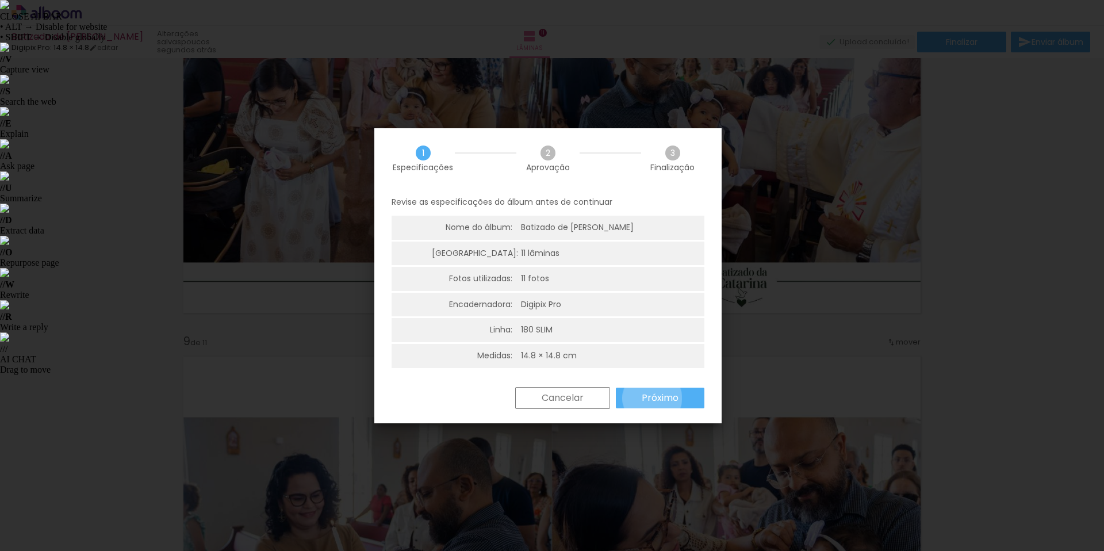
click at [0, 0] on slot "Próximo" at bounding box center [0, 0] width 0 height 0
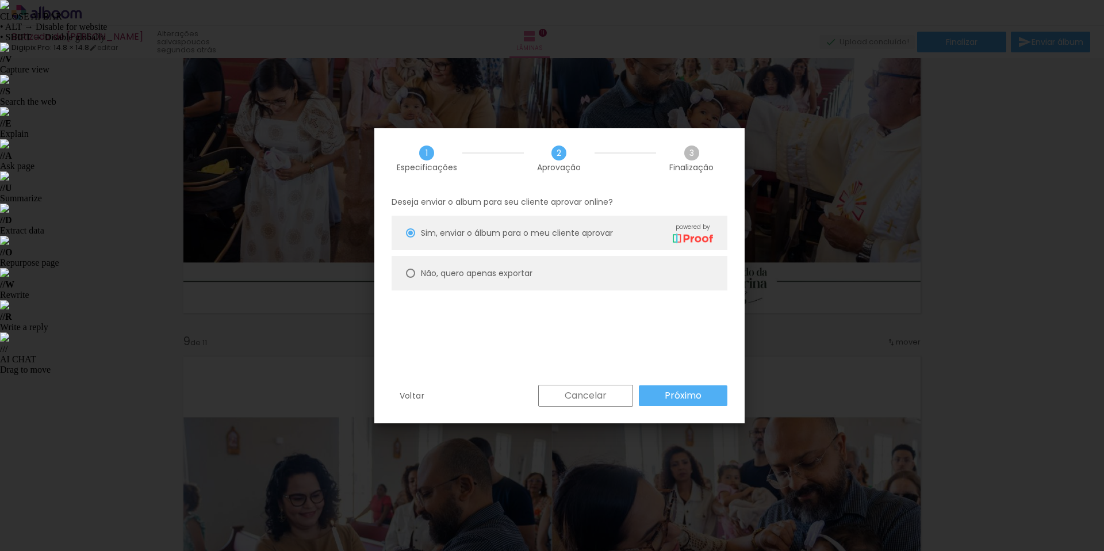
click at [652, 398] on paper-button "Próximo" at bounding box center [683, 395] width 89 height 21
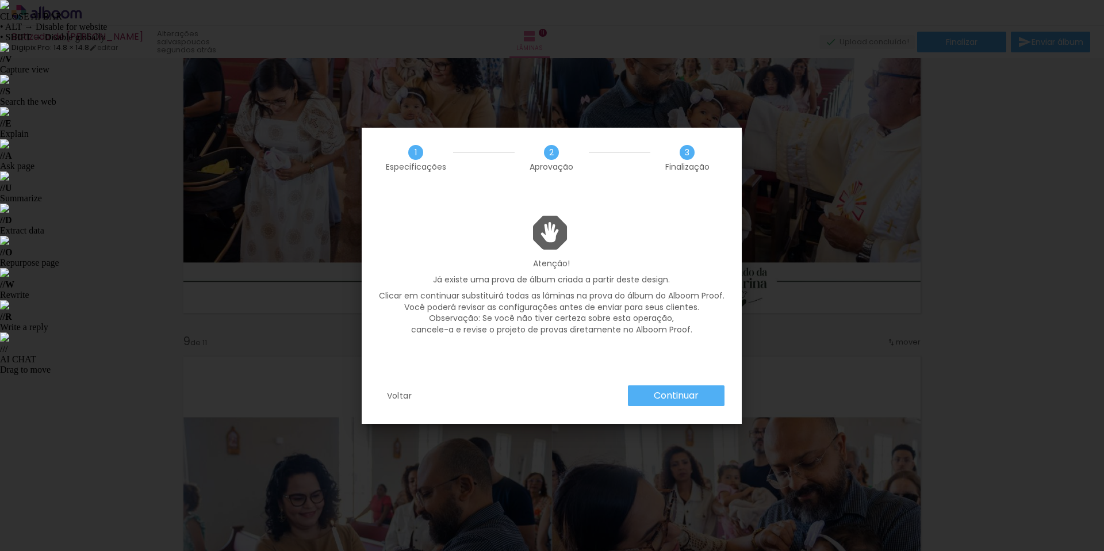
click at [0, 0] on slot "Voltar" at bounding box center [0, 0] width 0 height 0
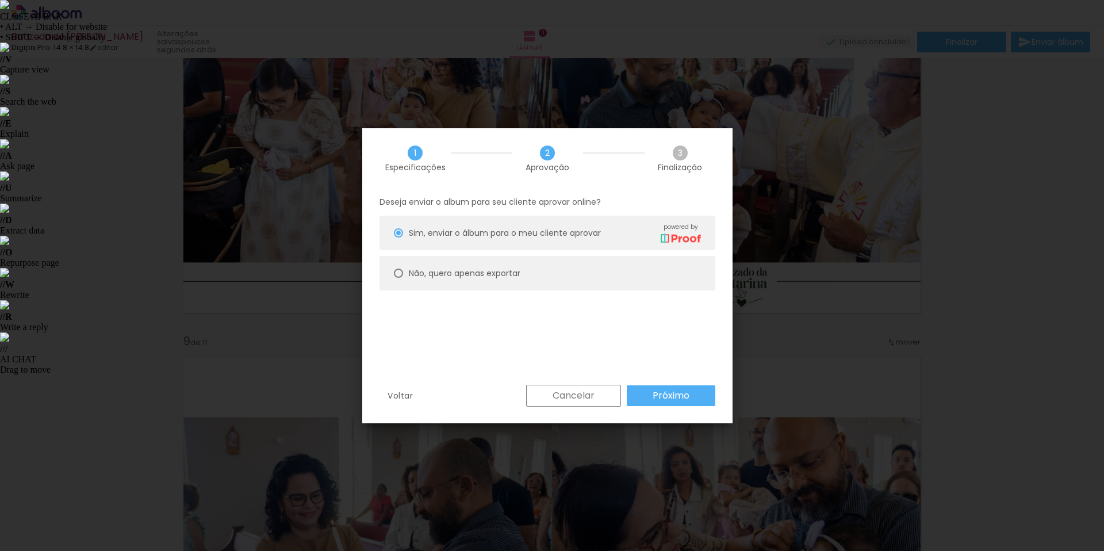
click at [179, 126] on iron-overlay-backdrop at bounding box center [552, 275] width 1104 height 551
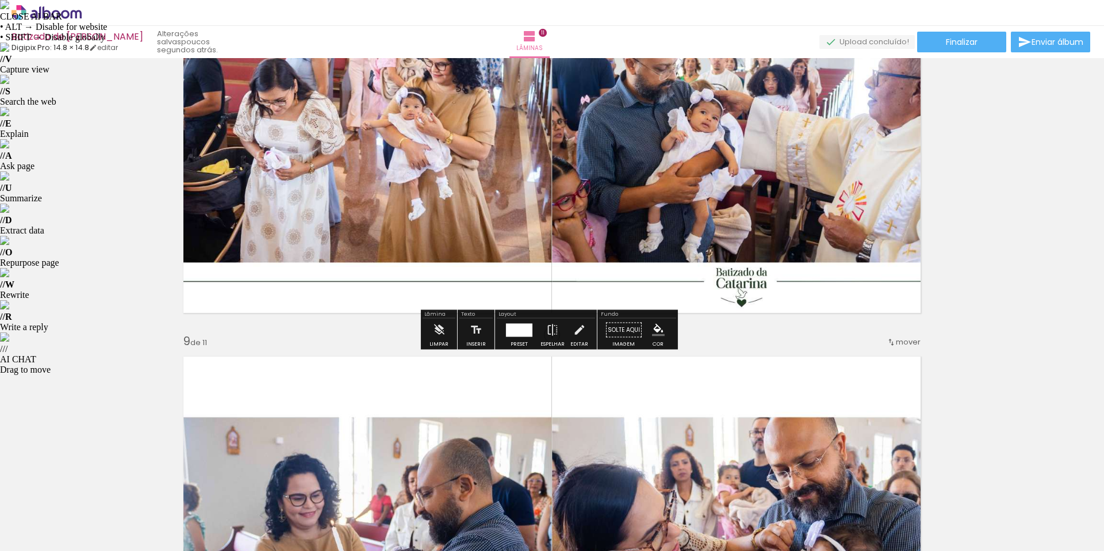
click at [66, 13] on icon at bounding box center [46, 12] width 70 height 15
